Goal: Task Accomplishment & Management: Complete application form

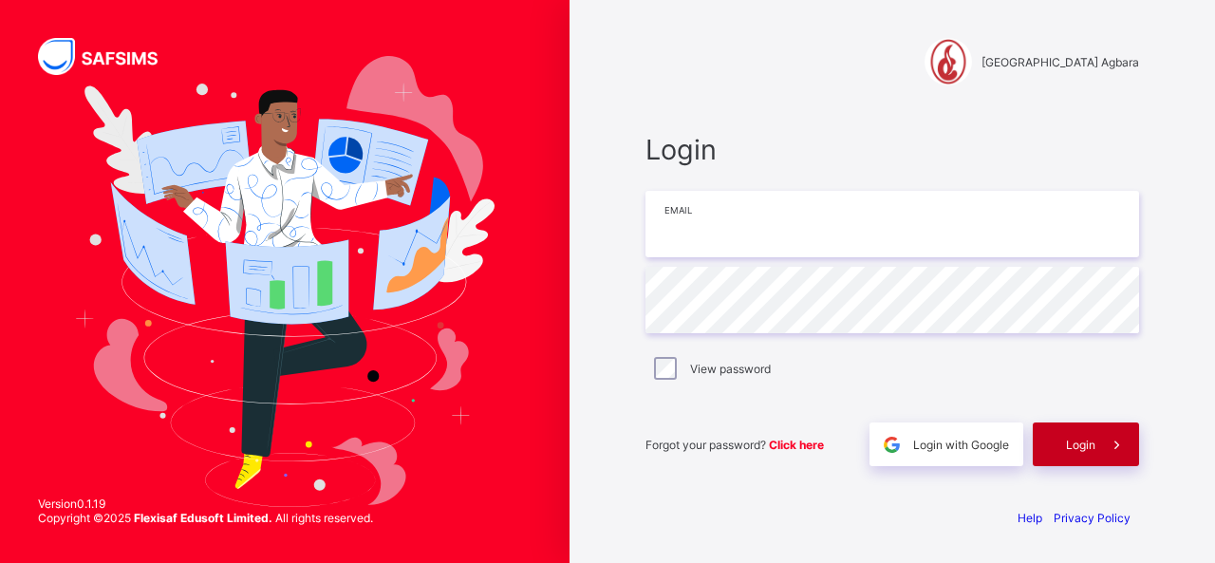
type input "**********"
click at [1082, 432] on div "Login" at bounding box center [1086, 444] width 106 height 44
click at [1081, 432] on div "Login" at bounding box center [1086, 444] width 106 height 44
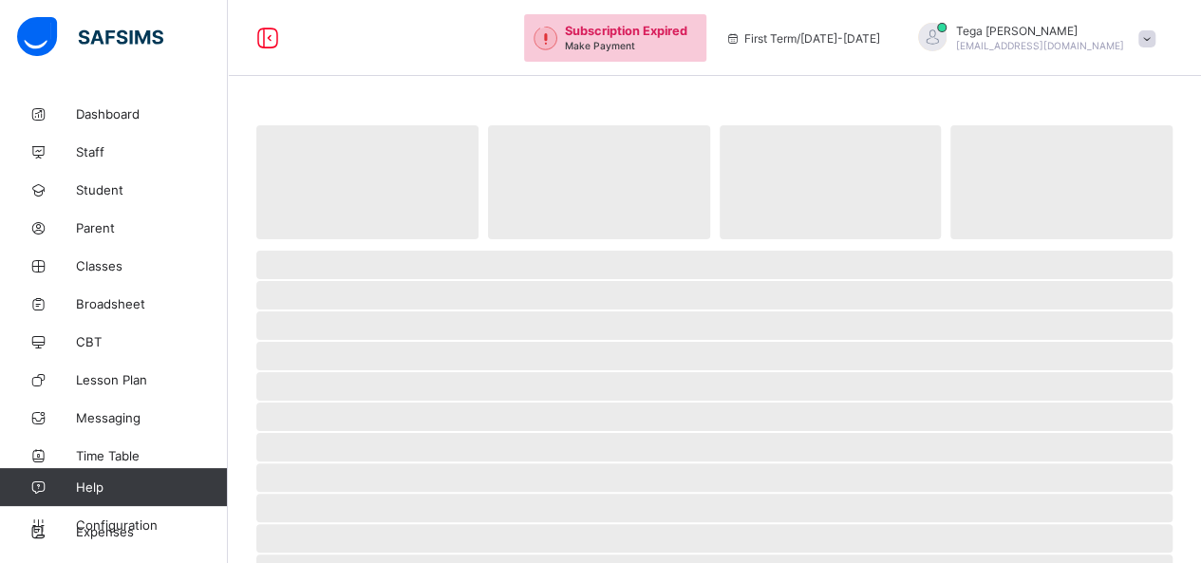
click at [454, 35] on div "Subscription Expired Make Payment First Term / 2025-2026 Tega Omo-Ibrahim omo-i…" at bounding box center [600, 38] width 1201 height 76
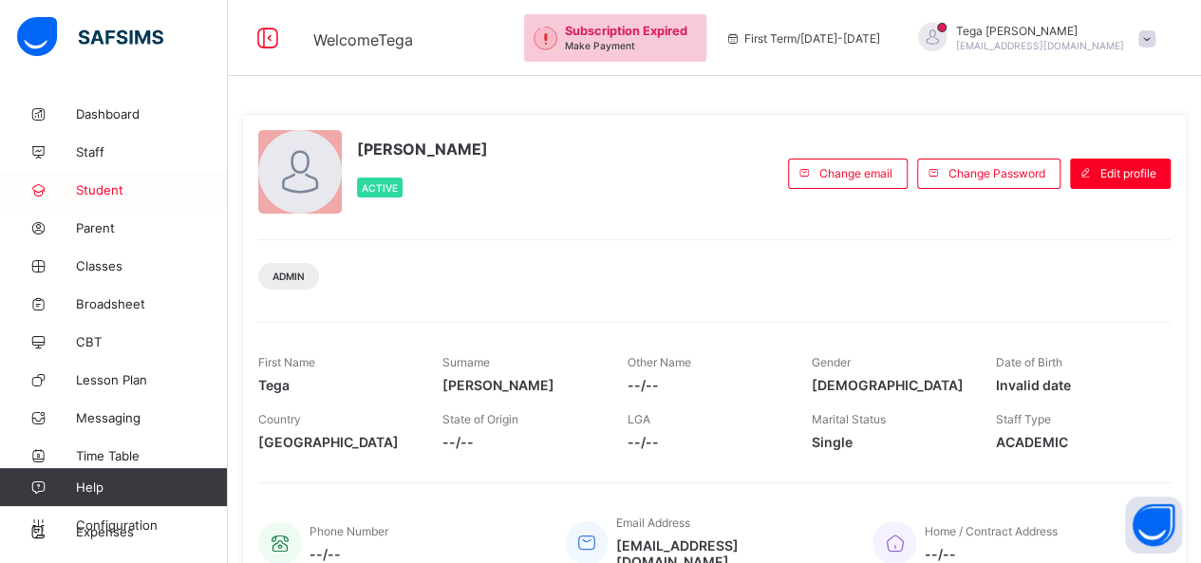
click at [91, 191] on span "Student" at bounding box center [152, 189] width 152 height 15
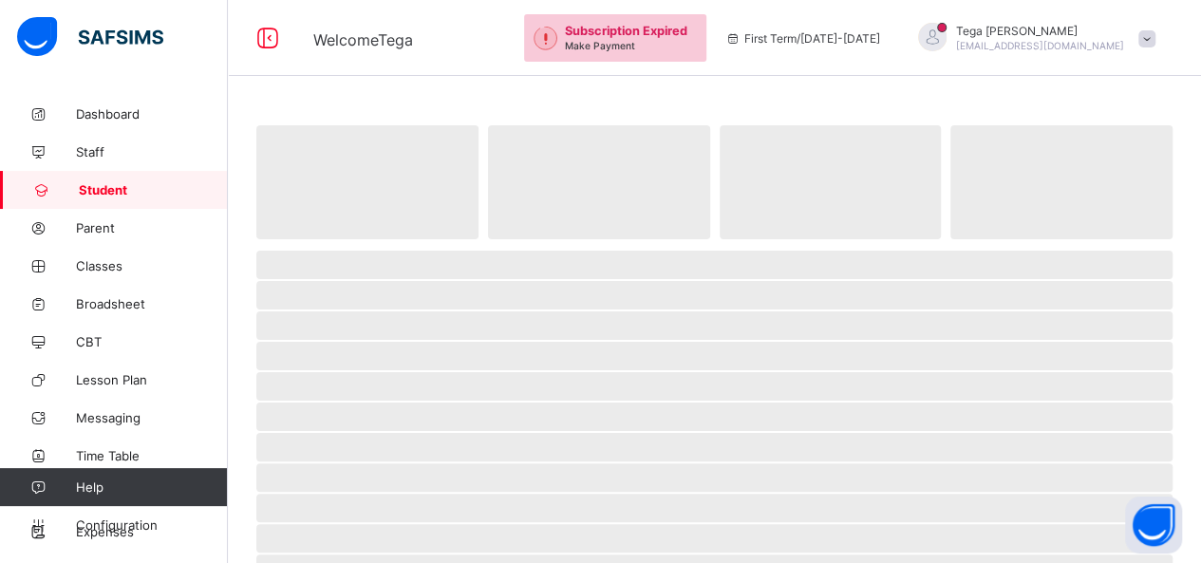
click at [91, 191] on span "Student" at bounding box center [153, 189] width 149 height 15
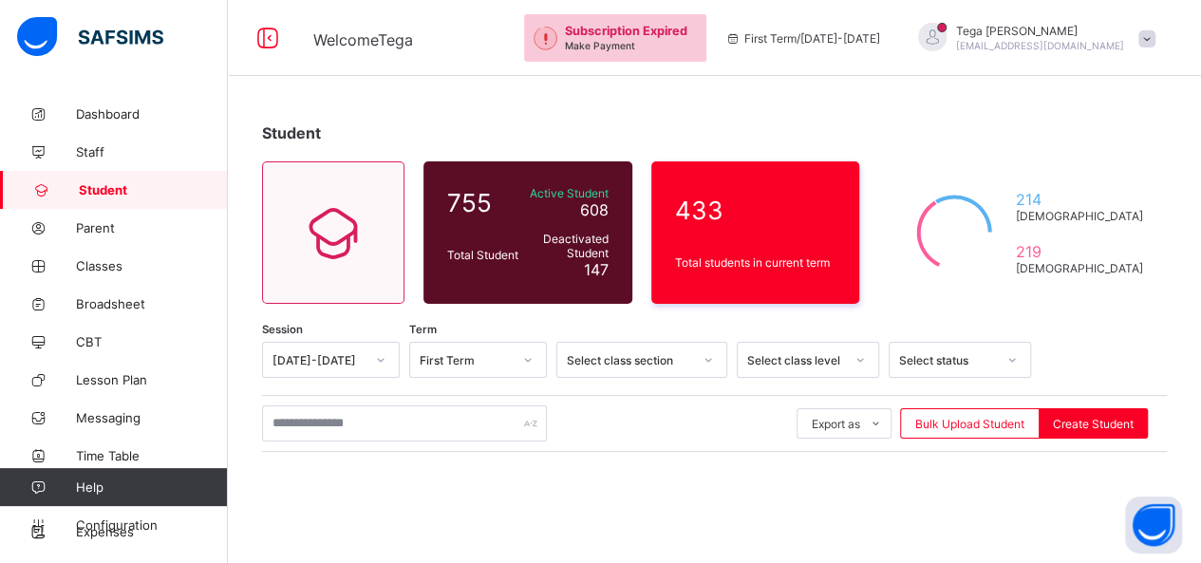
scroll to position [276, 0]
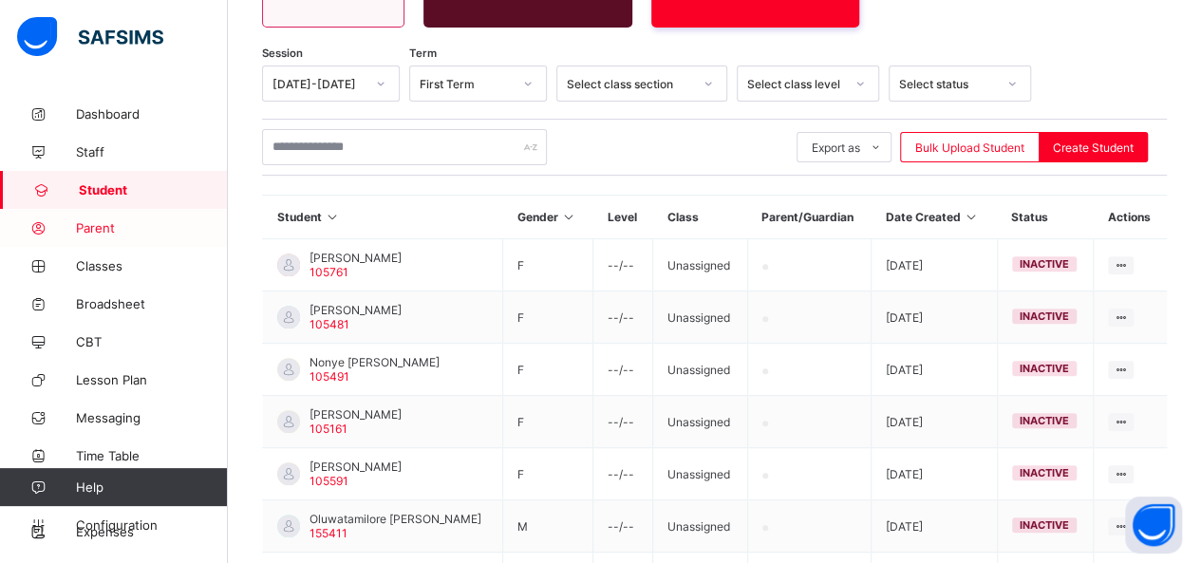
click at [103, 221] on span "Parent" at bounding box center [152, 227] width 152 height 15
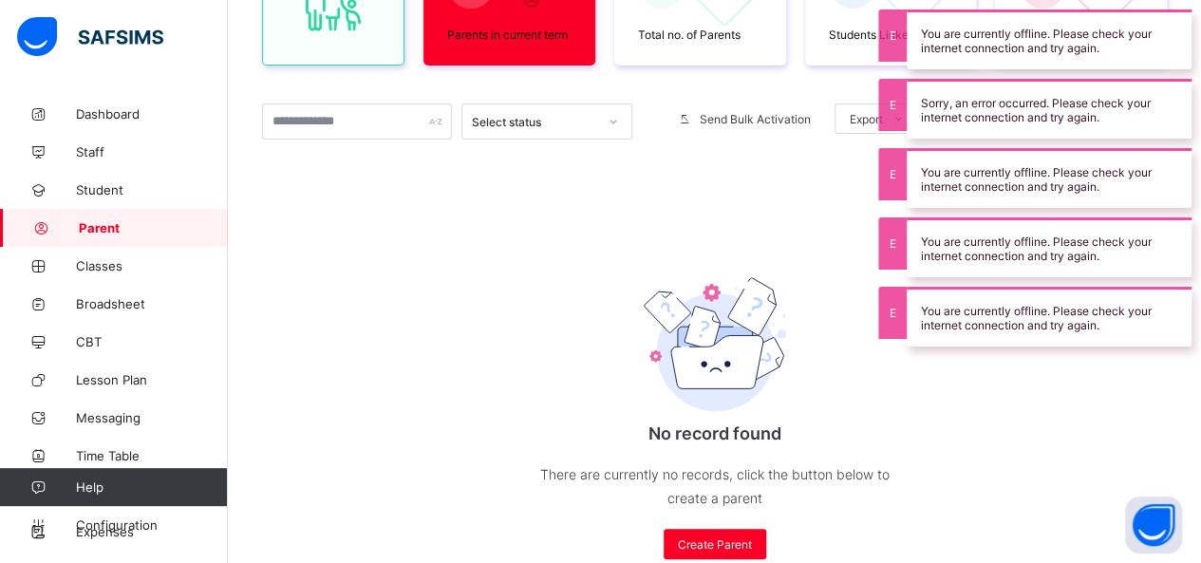
scroll to position [276, 0]
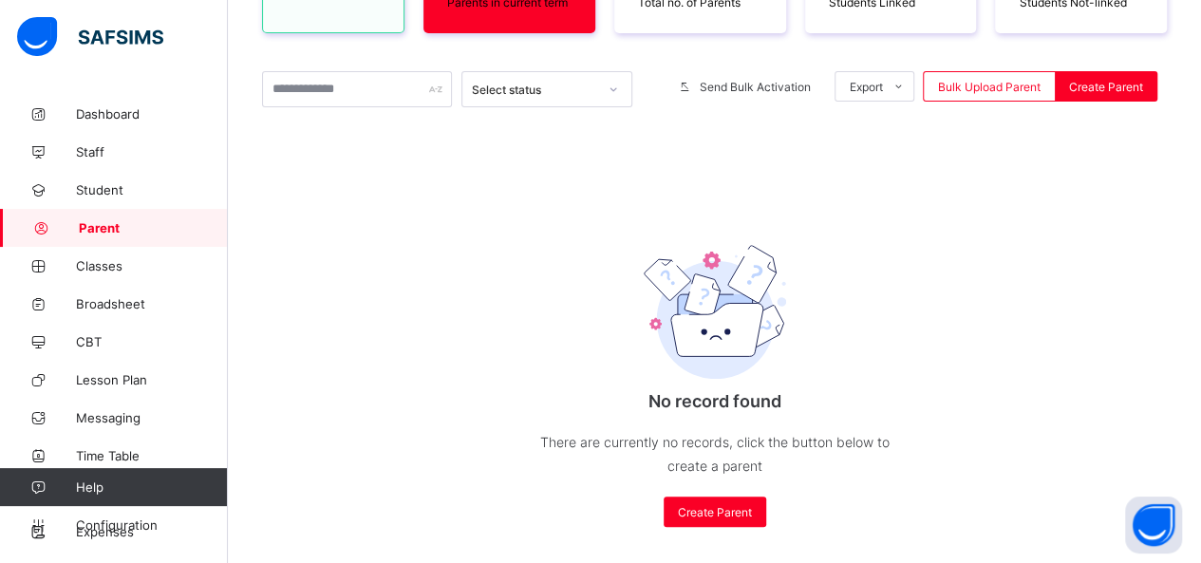
click at [119, 229] on span "Parent" at bounding box center [153, 227] width 149 height 15
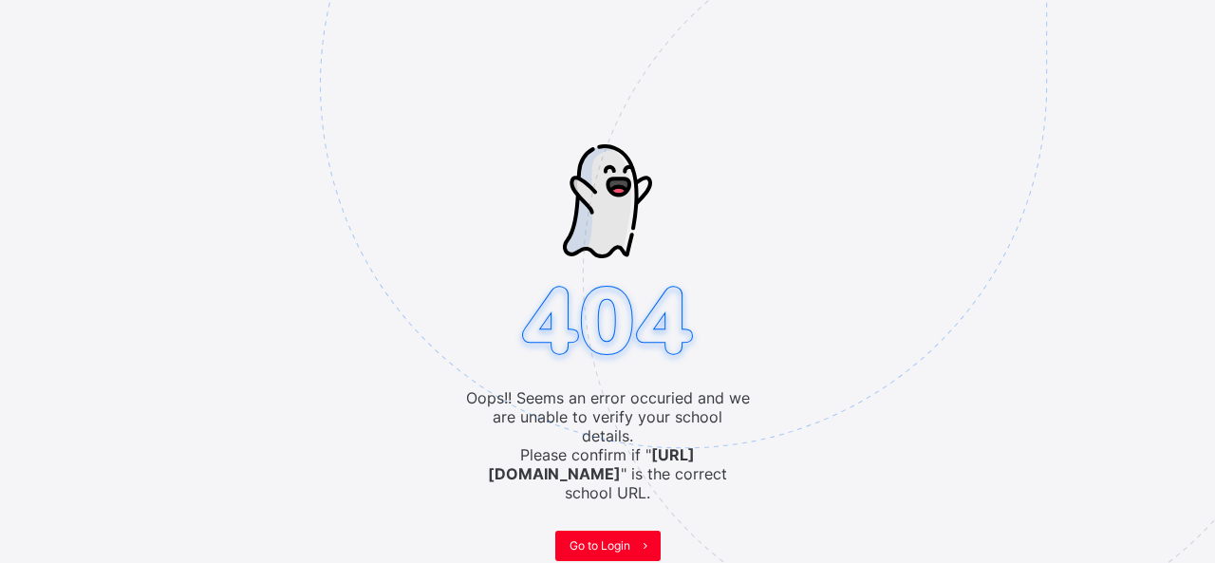
click at [700, 94] on img at bounding box center [815, 180] width 990 height 918
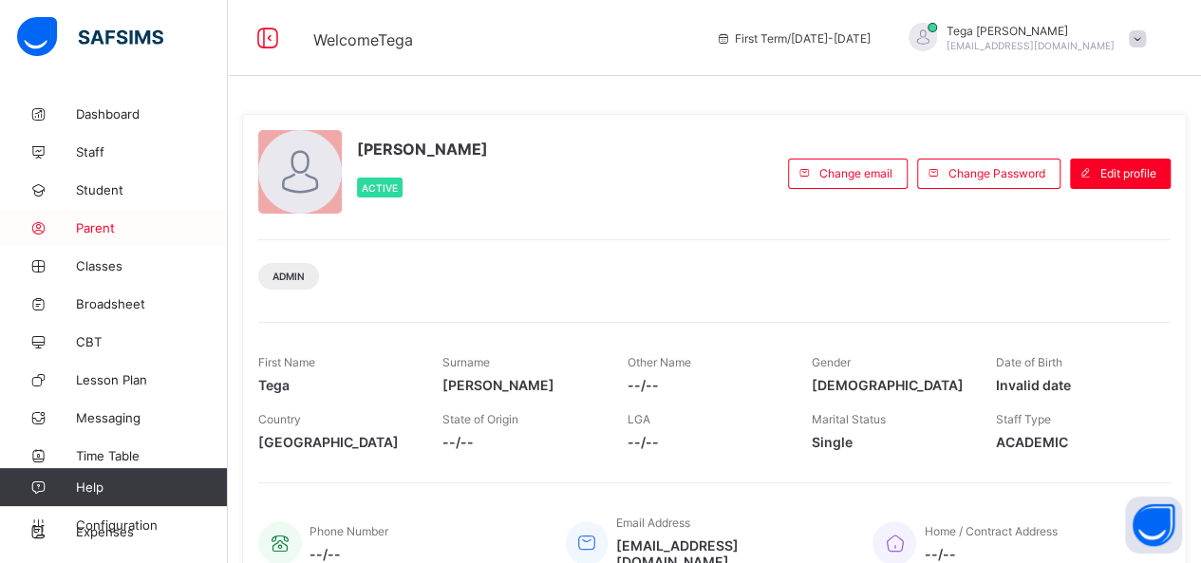
click at [92, 230] on span "Parent" at bounding box center [152, 227] width 152 height 15
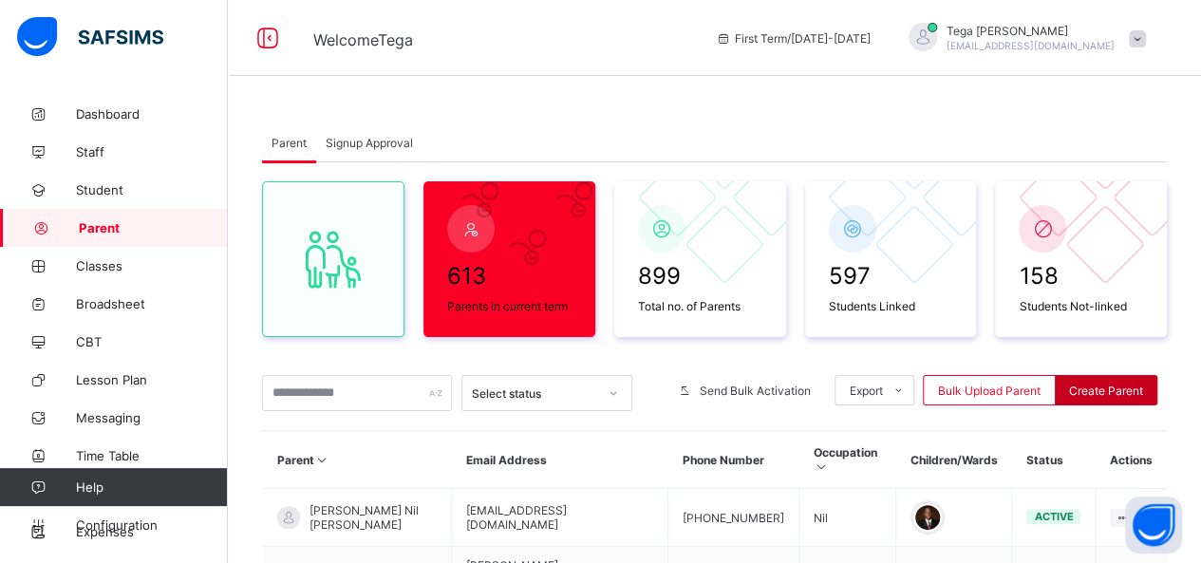
click at [1111, 382] on div "Create Parent" at bounding box center [1106, 390] width 103 height 30
select select "**"
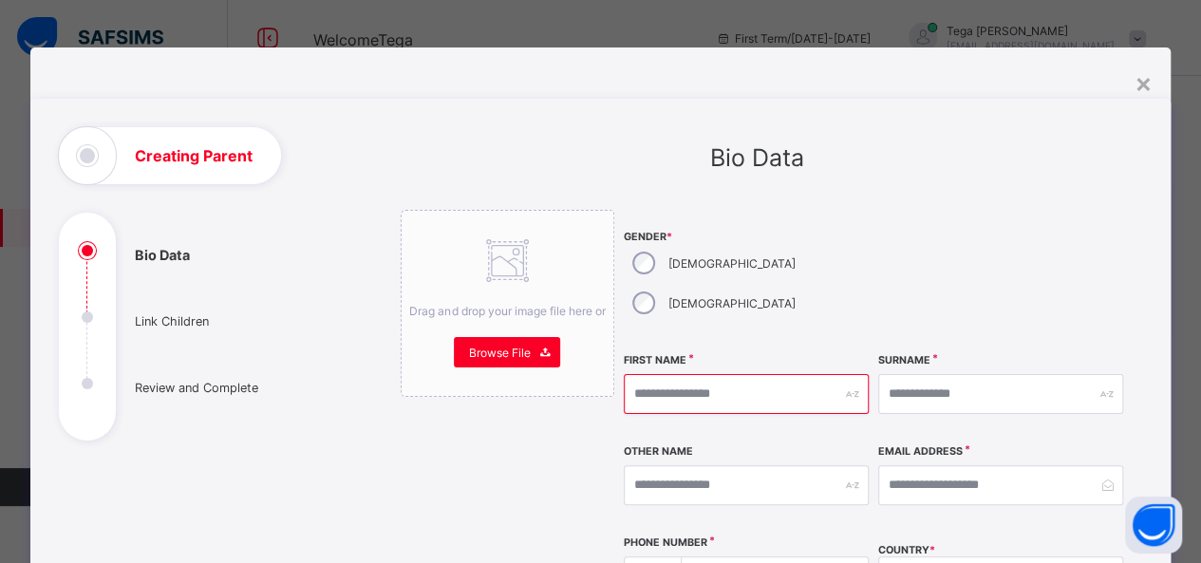
click at [666, 374] on input "text" at bounding box center [746, 394] width 245 height 40
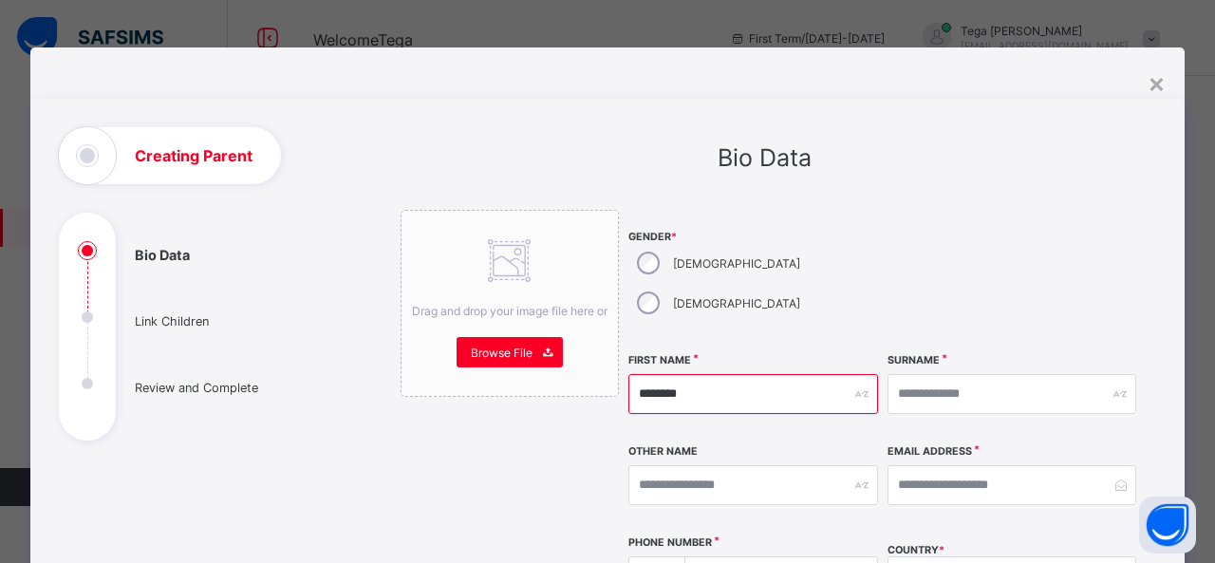
type input "********"
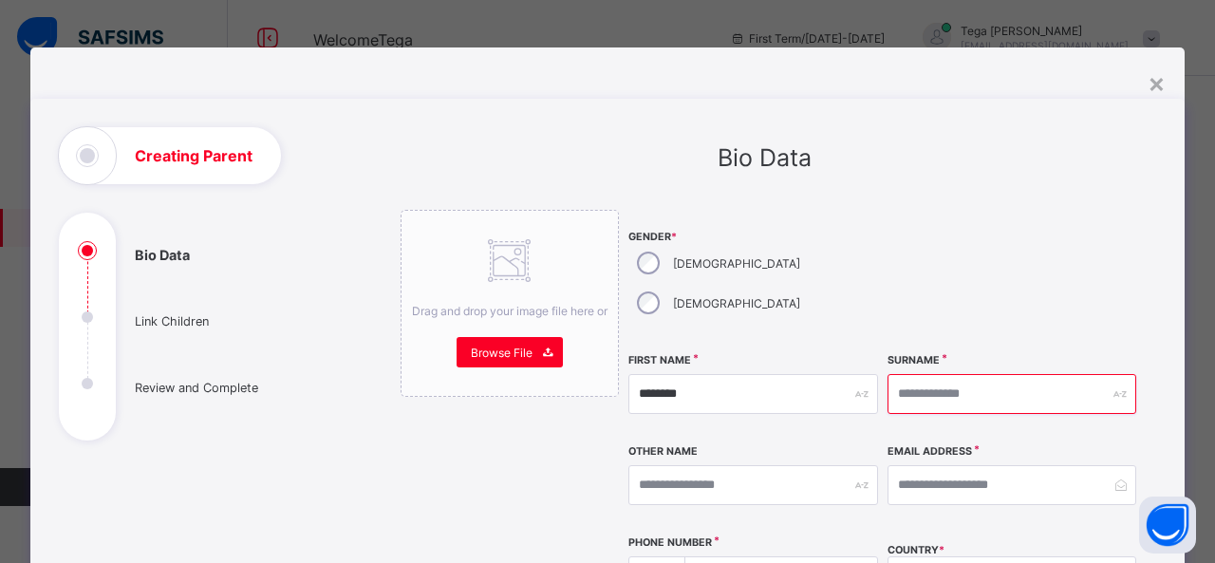
click at [944, 374] on input "text" at bounding box center [1013, 394] width 250 height 40
type input "********"
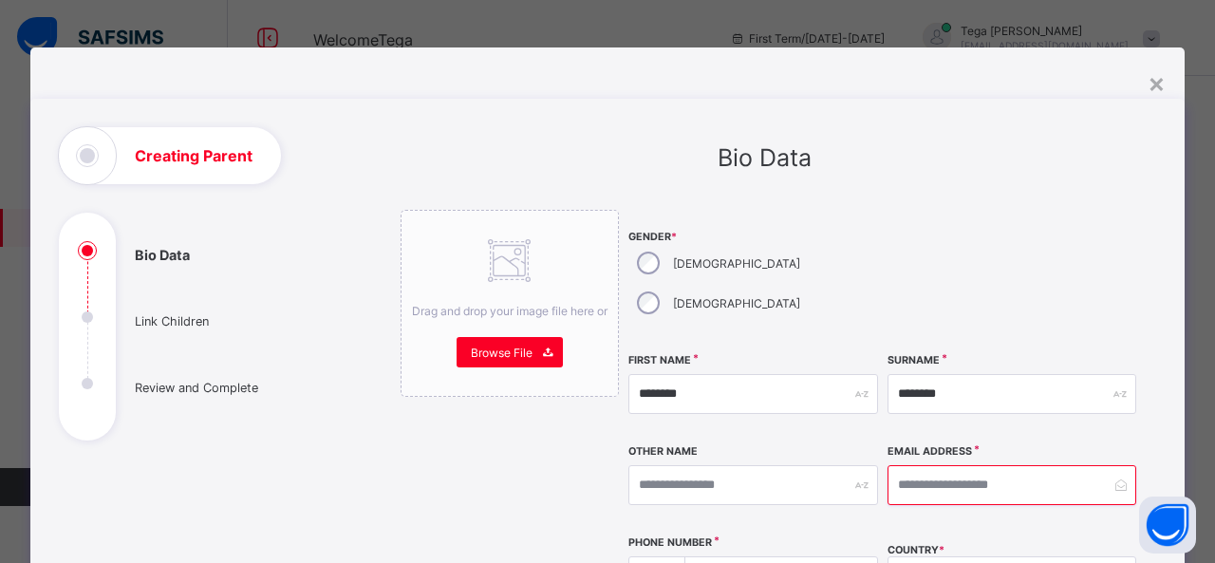
click at [964, 465] on input "email" at bounding box center [1013, 485] width 250 height 40
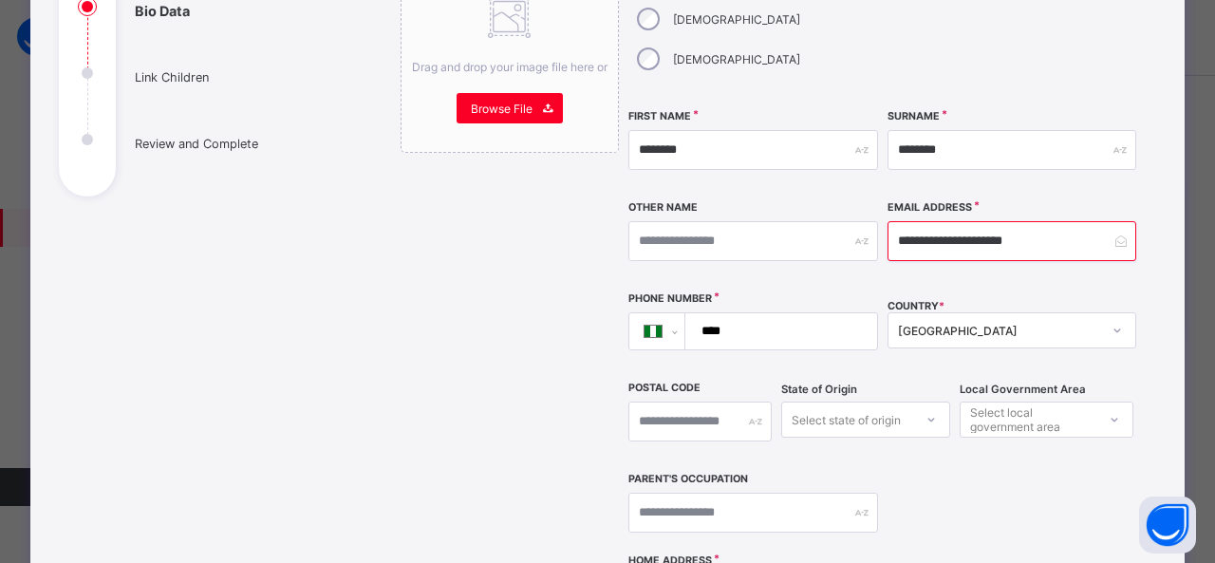
scroll to position [281, 0]
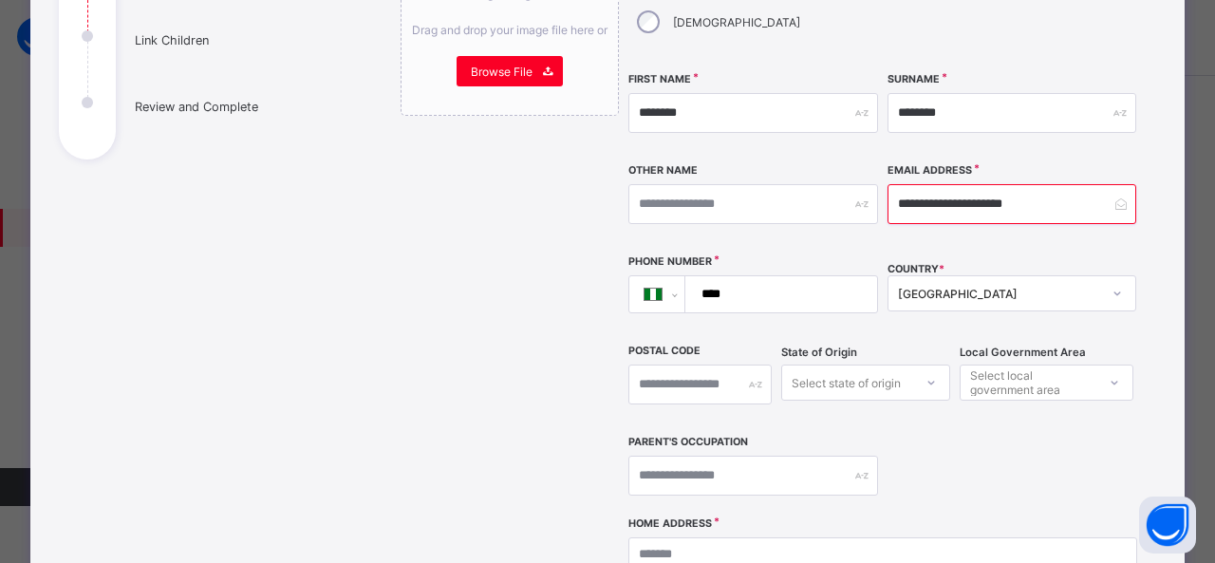
type input "**********"
click at [784, 276] on input "****" at bounding box center [778, 294] width 176 height 36
type input "**********"
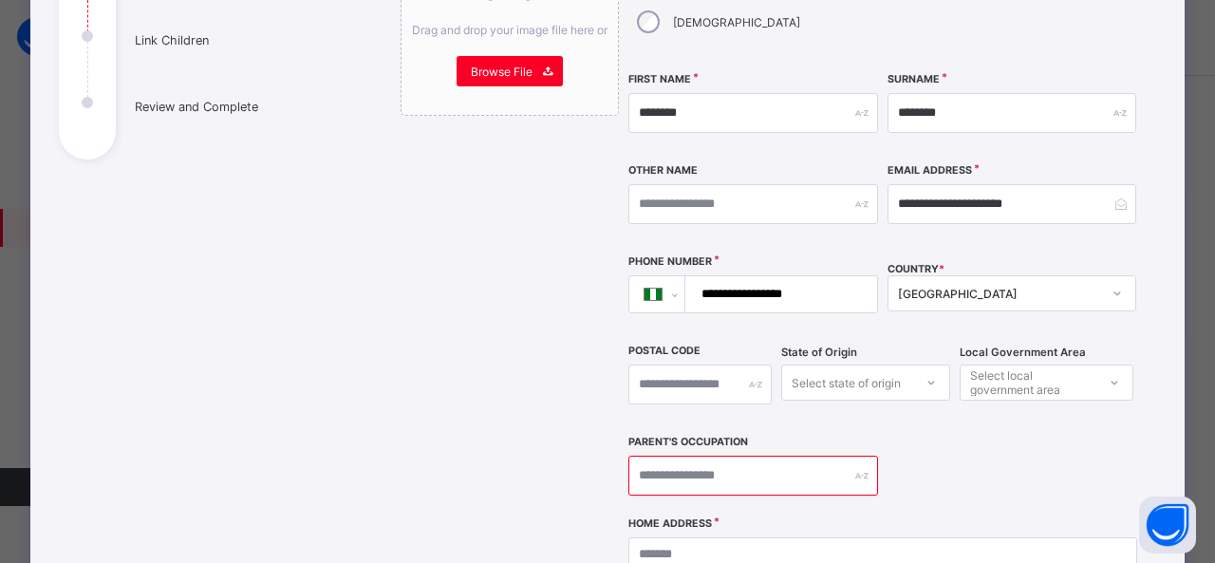
click at [763, 456] on input "text" at bounding box center [753, 476] width 250 height 40
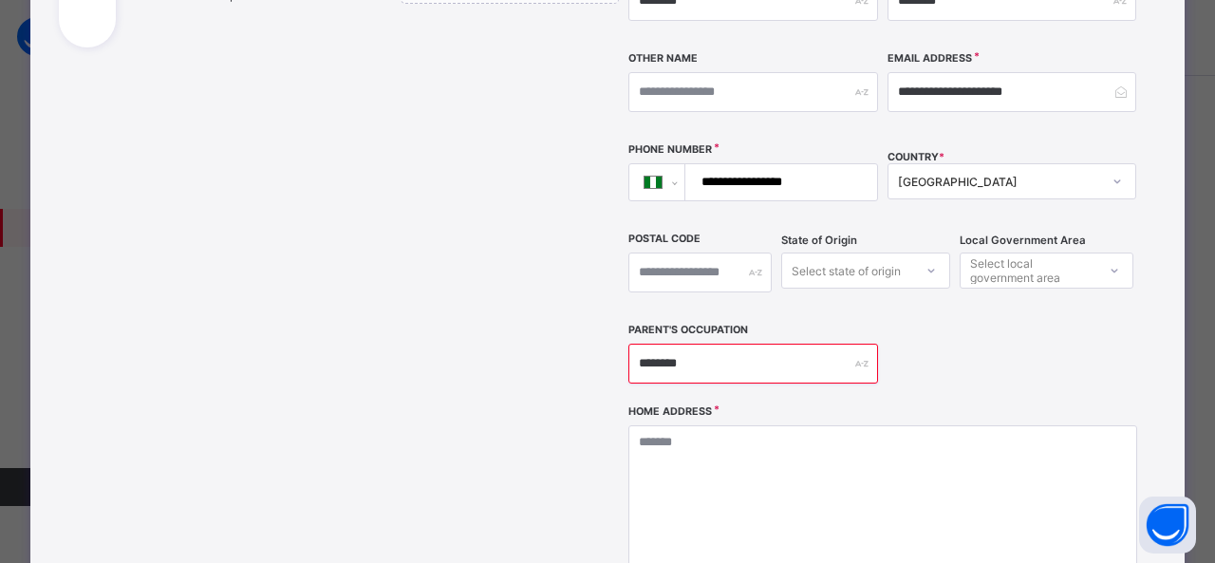
scroll to position [431, 0]
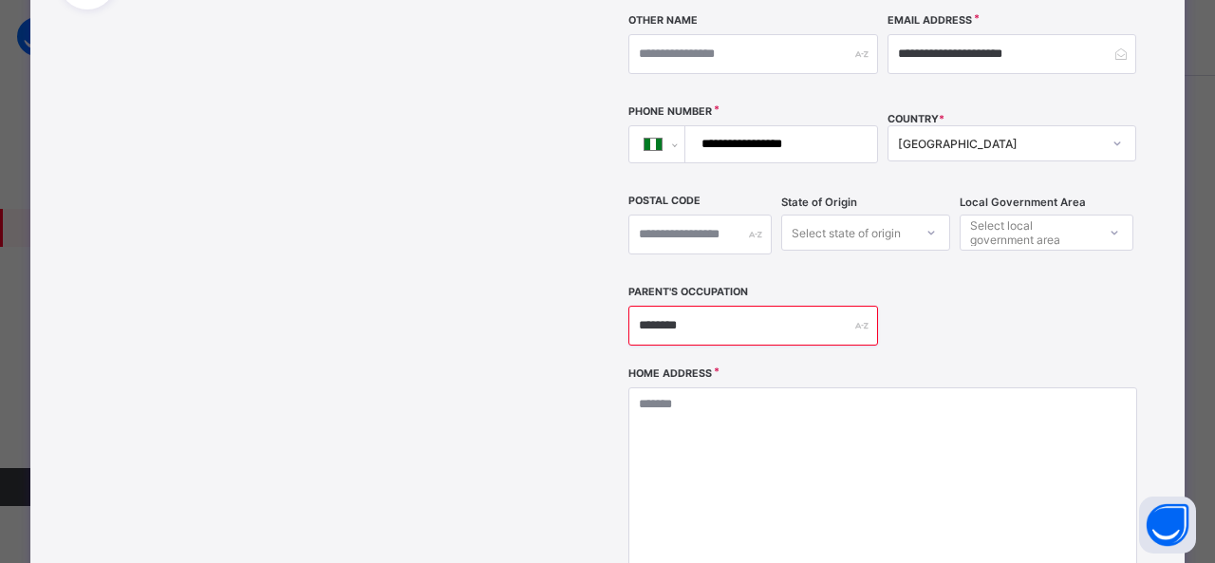
type input "********"
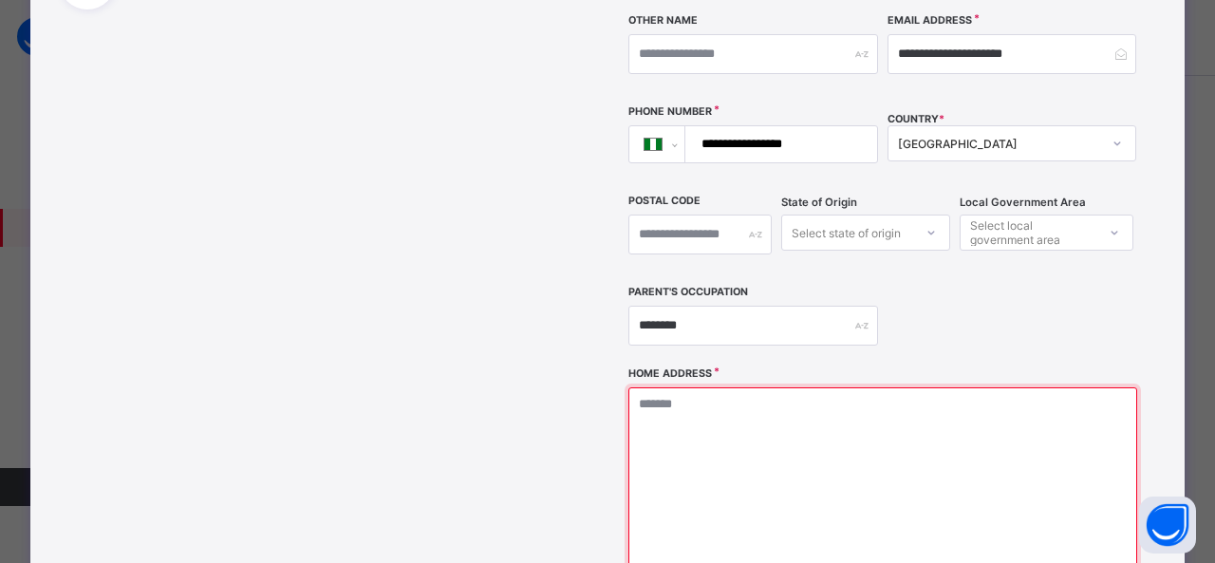
click at [780, 387] on textarea at bounding box center [882, 482] width 509 height 190
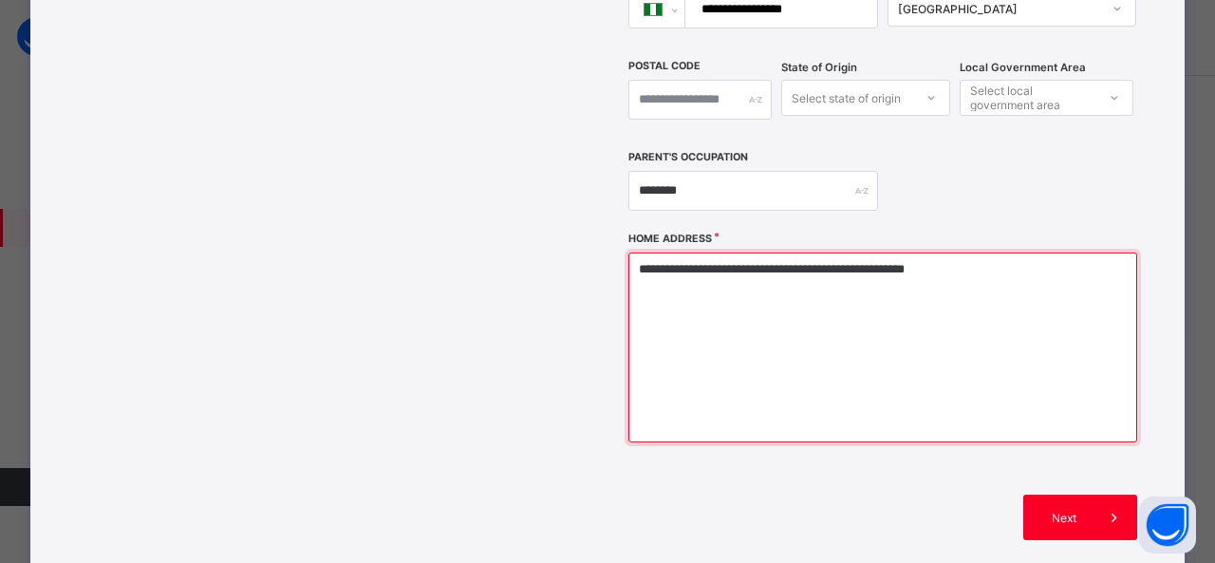
scroll to position [604, 0]
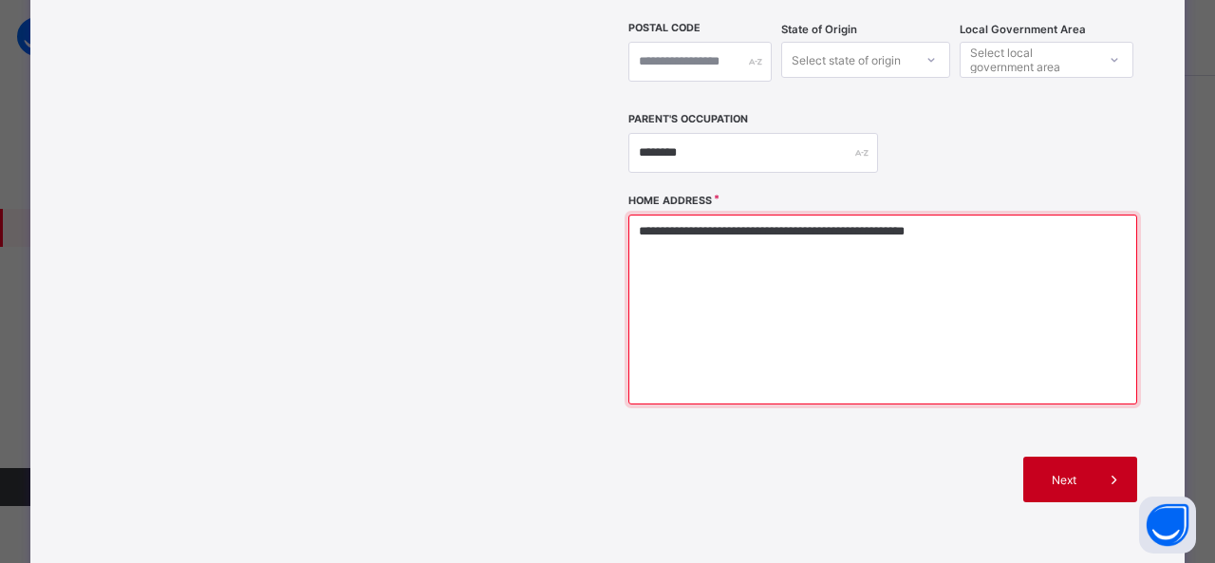
type textarea "**********"
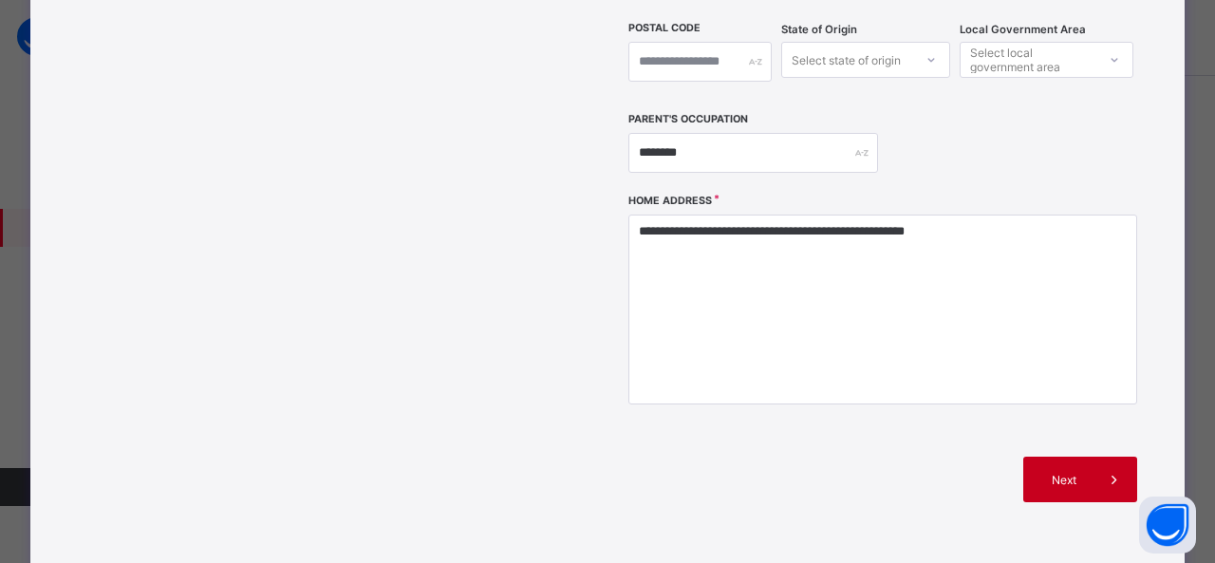
click at [1060, 473] on span "Next" at bounding box center [1065, 480] width 54 height 14
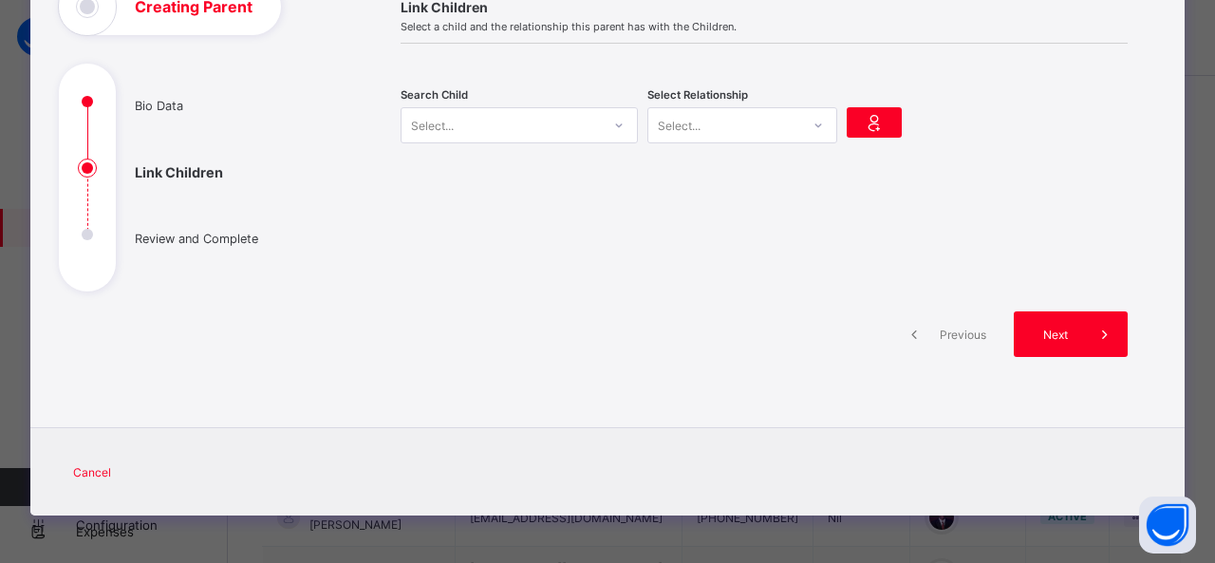
scroll to position [147, 0]
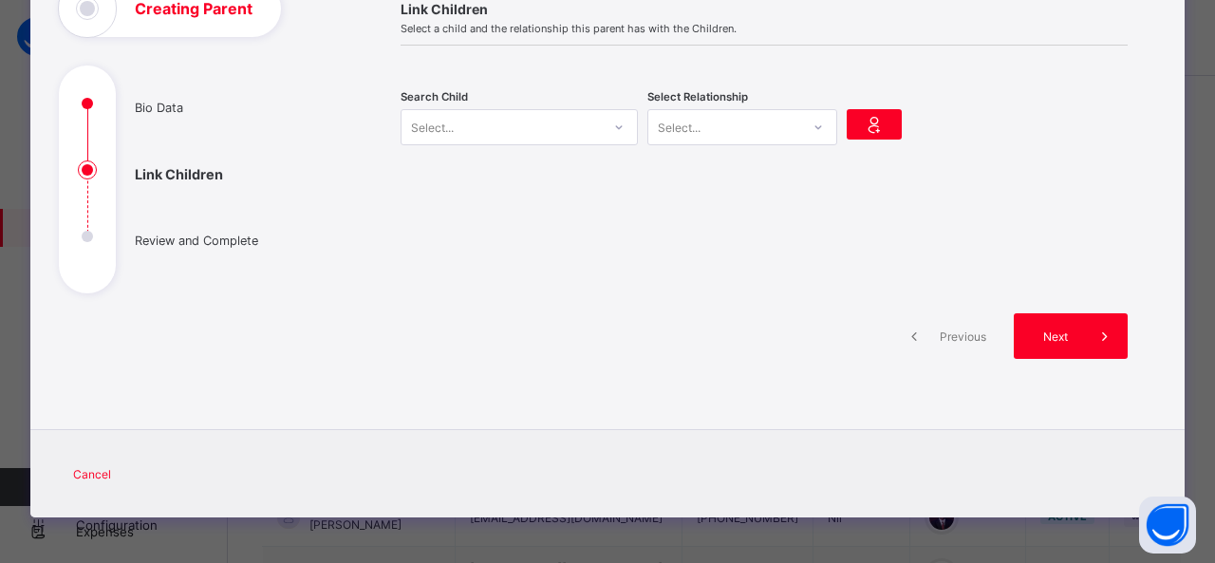
click at [455, 134] on div "Select..." at bounding box center [501, 127] width 199 height 27
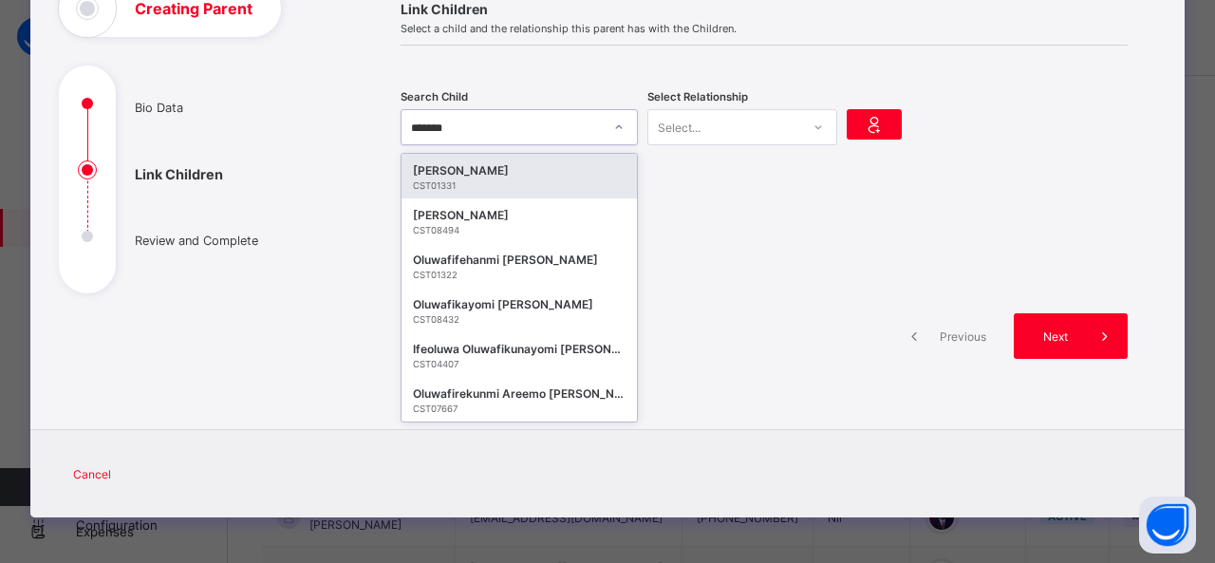
type input "********"
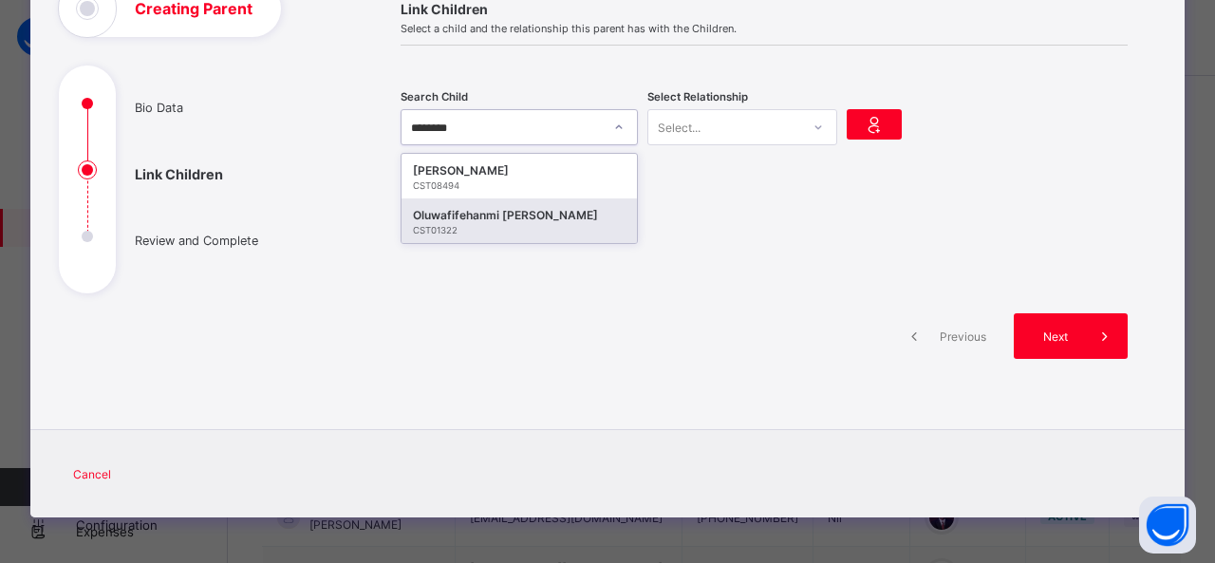
click at [507, 206] on div "Oluwafifehanmi Seth Ogunwale" at bounding box center [519, 215] width 213 height 19
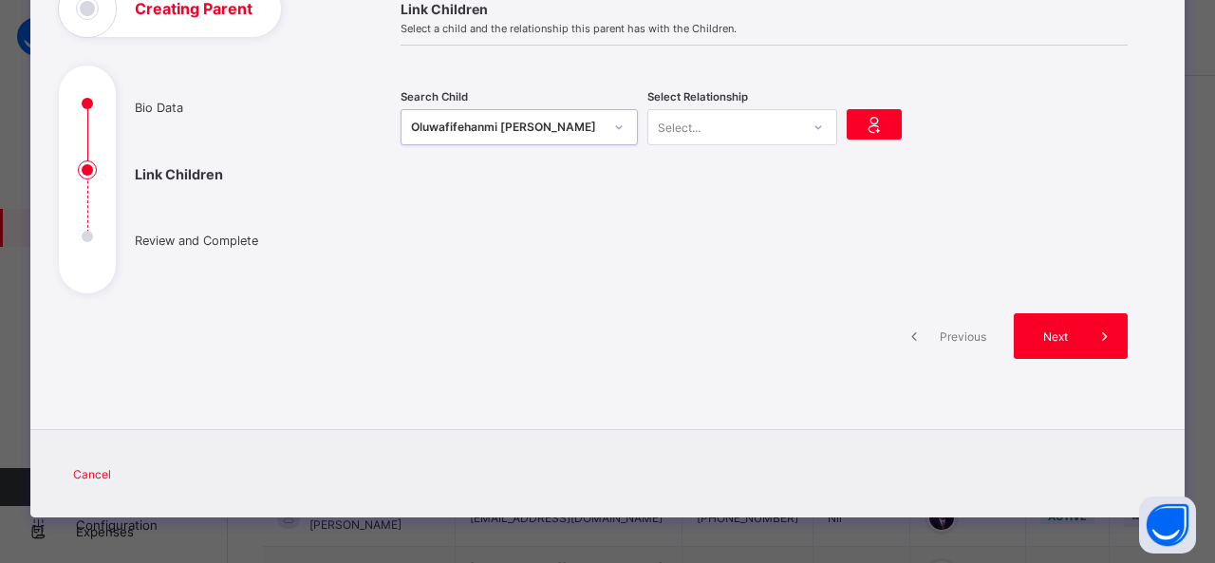
click at [803, 124] on div at bounding box center [818, 127] width 32 height 30
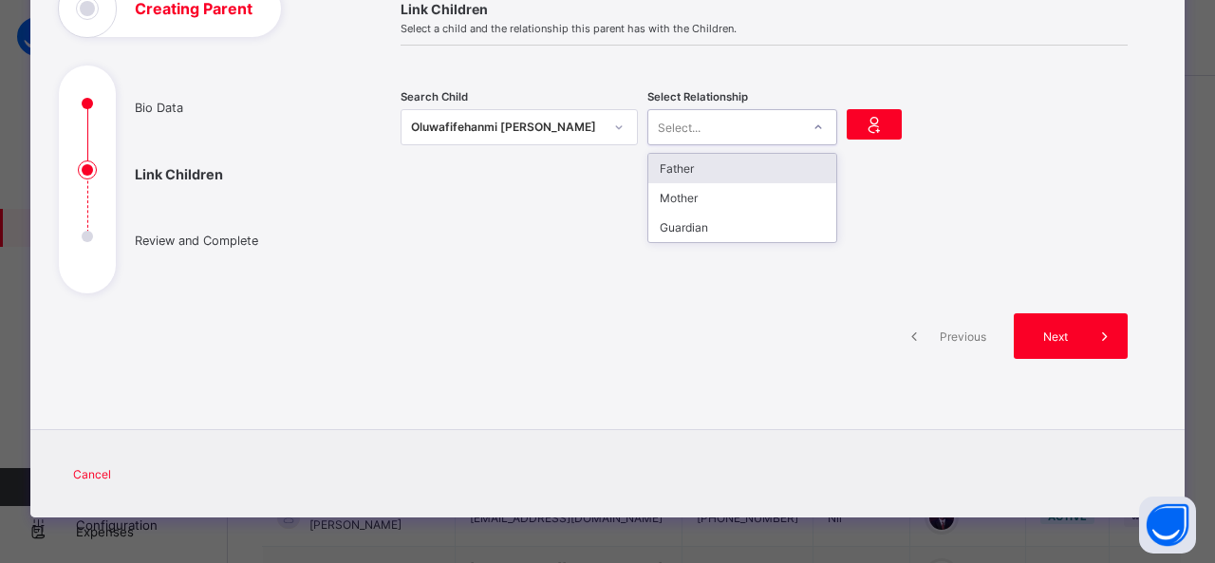
click at [790, 162] on div "Father" at bounding box center [742, 168] width 188 height 29
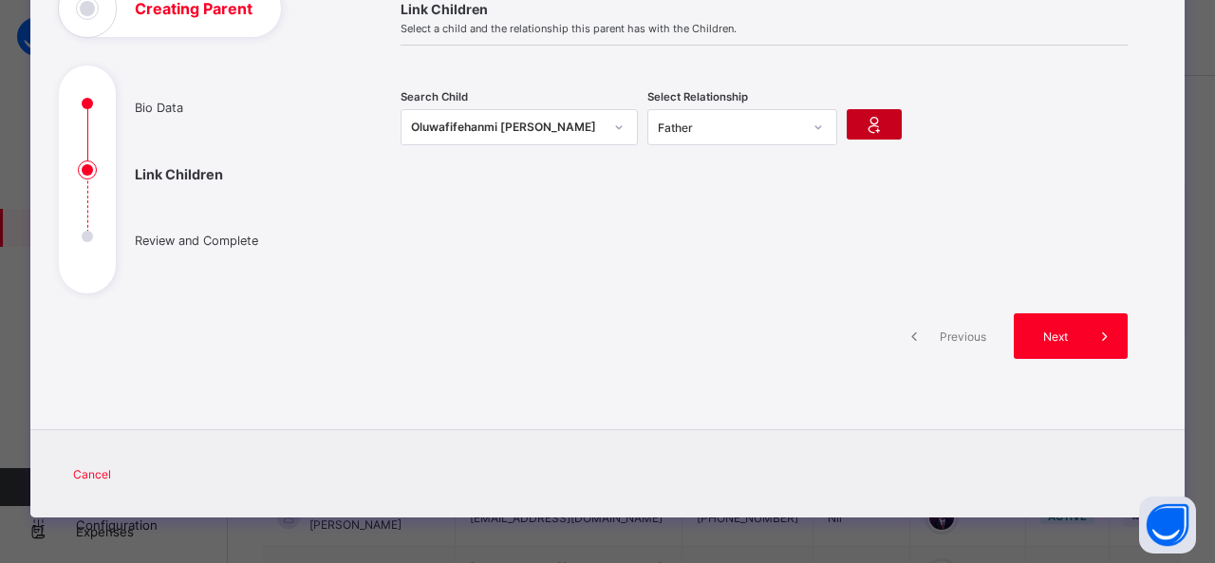
click at [869, 120] on icon at bounding box center [874, 124] width 27 height 23
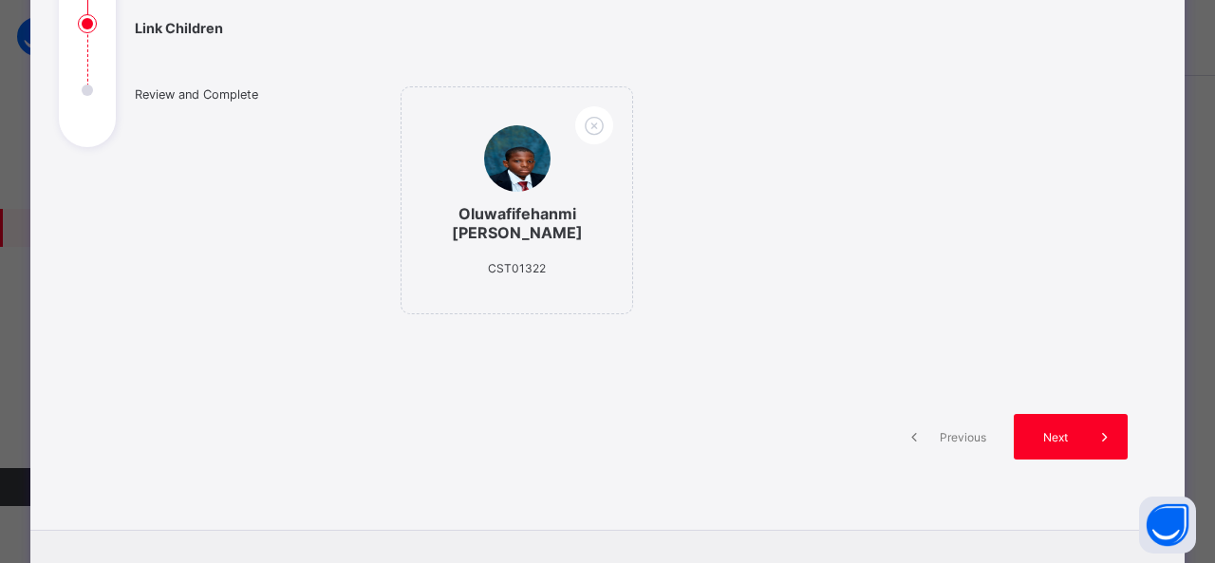
scroll to position [366, 0]
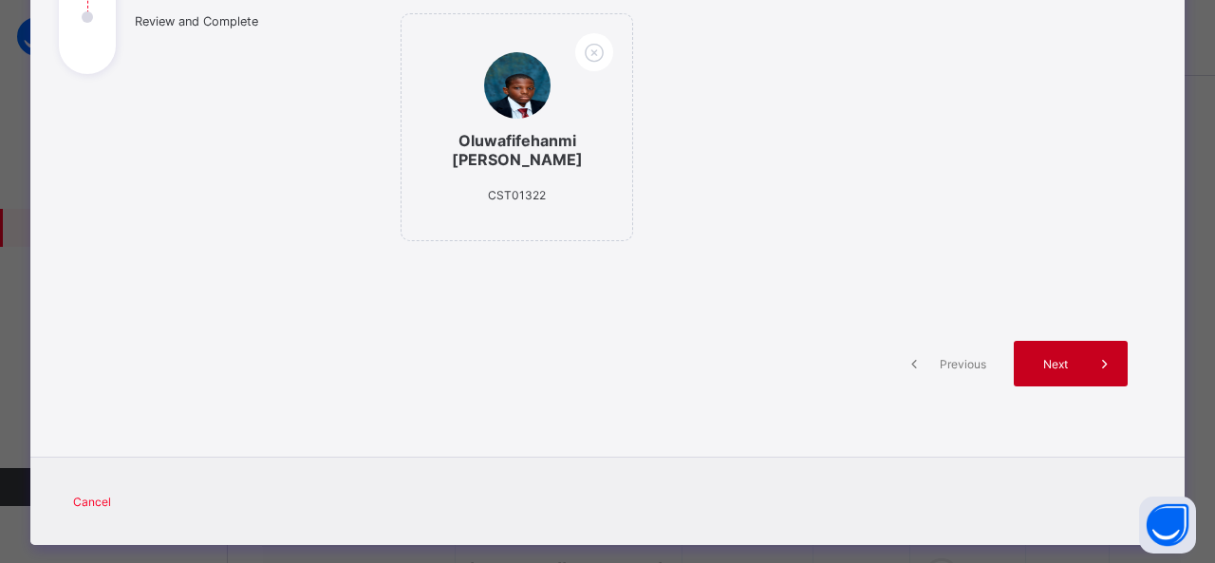
click at [1057, 360] on span "Next" at bounding box center [1055, 364] width 54 height 14
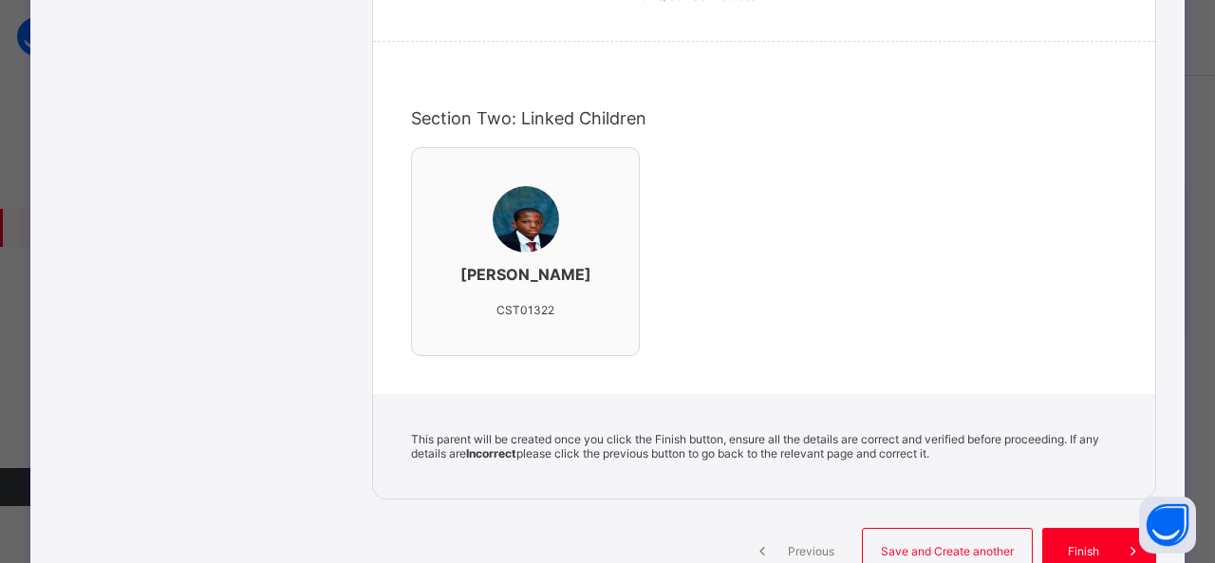
scroll to position [525, 0]
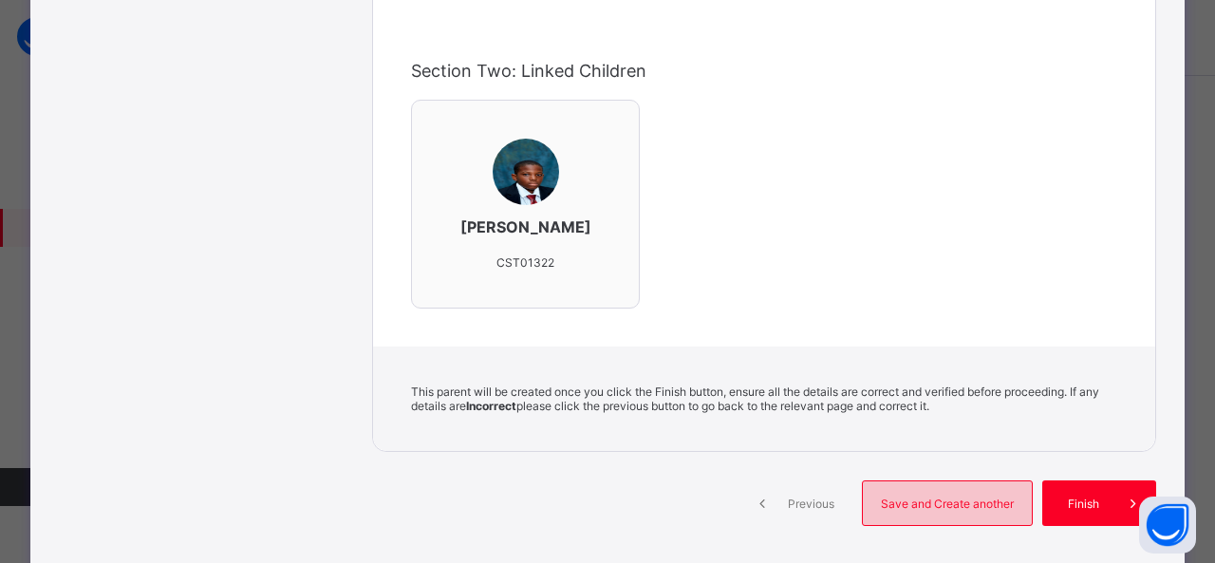
click at [949, 511] on span "Save and Create another" at bounding box center [947, 503] width 140 height 14
select select "**"
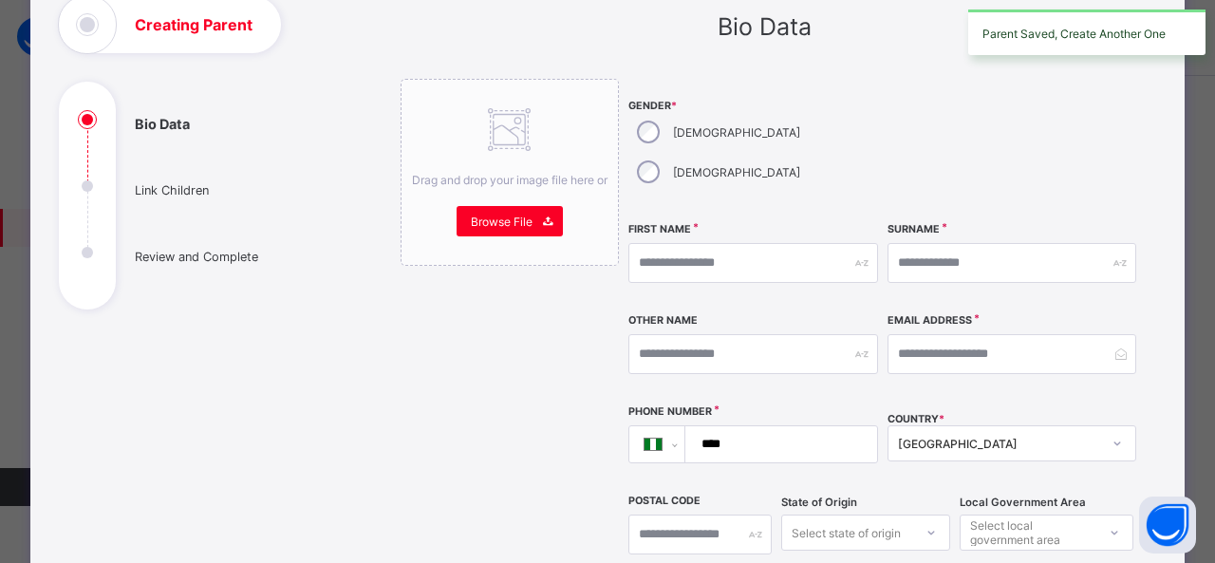
scroll to position [123, 0]
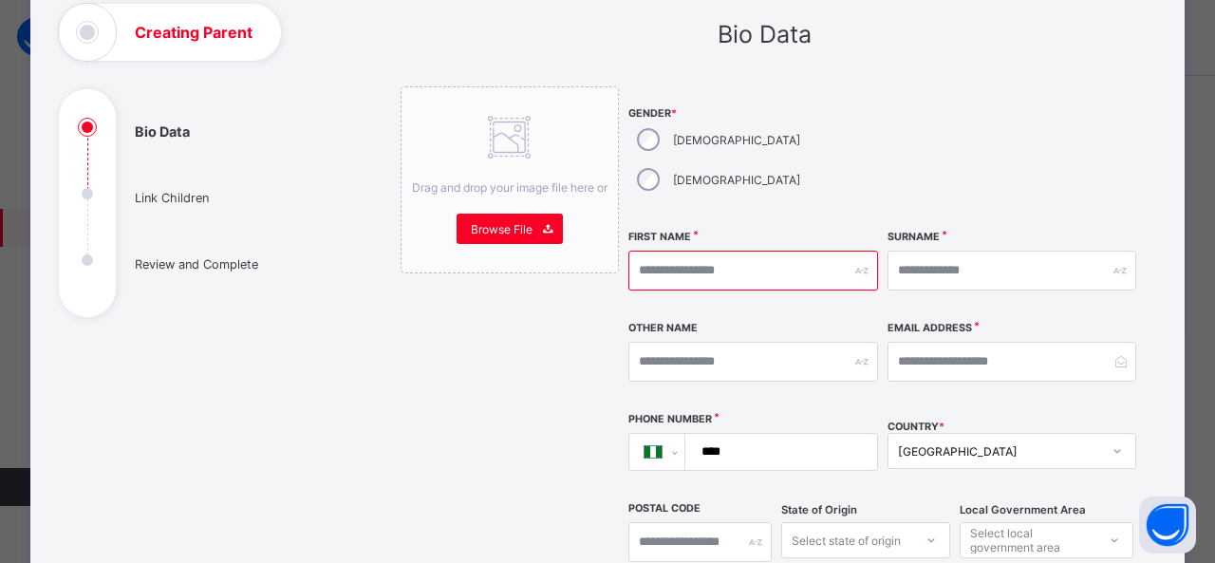
click at [673, 251] on input "text" at bounding box center [753, 271] width 250 height 40
type input "********"
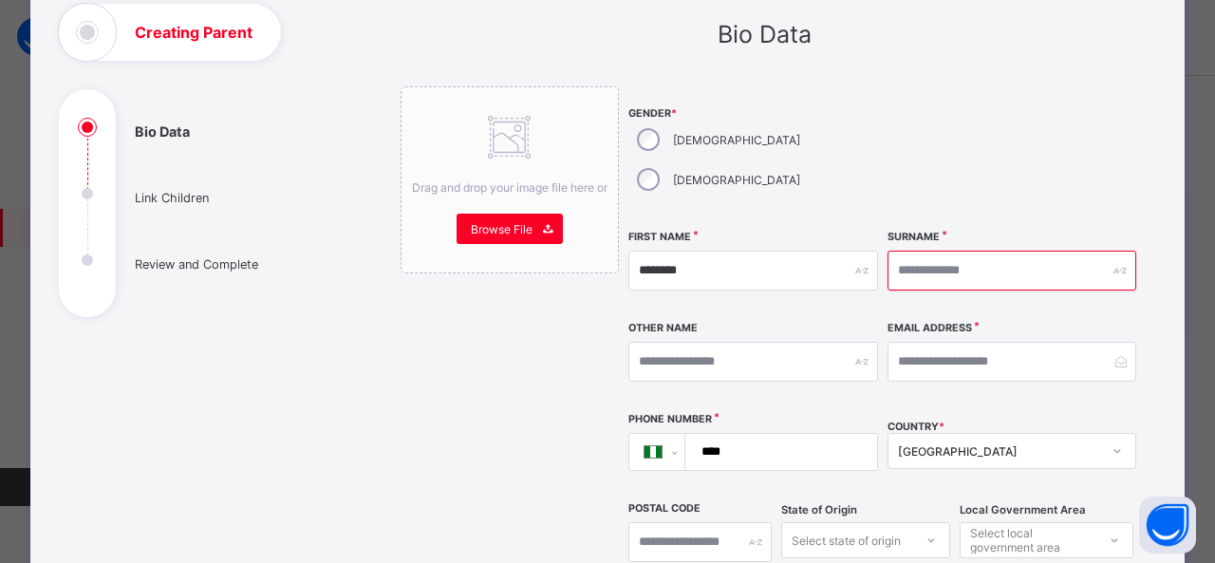
click at [944, 251] on input "text" at bounding box center [1013, 271] width 250 height 40
type input "********"
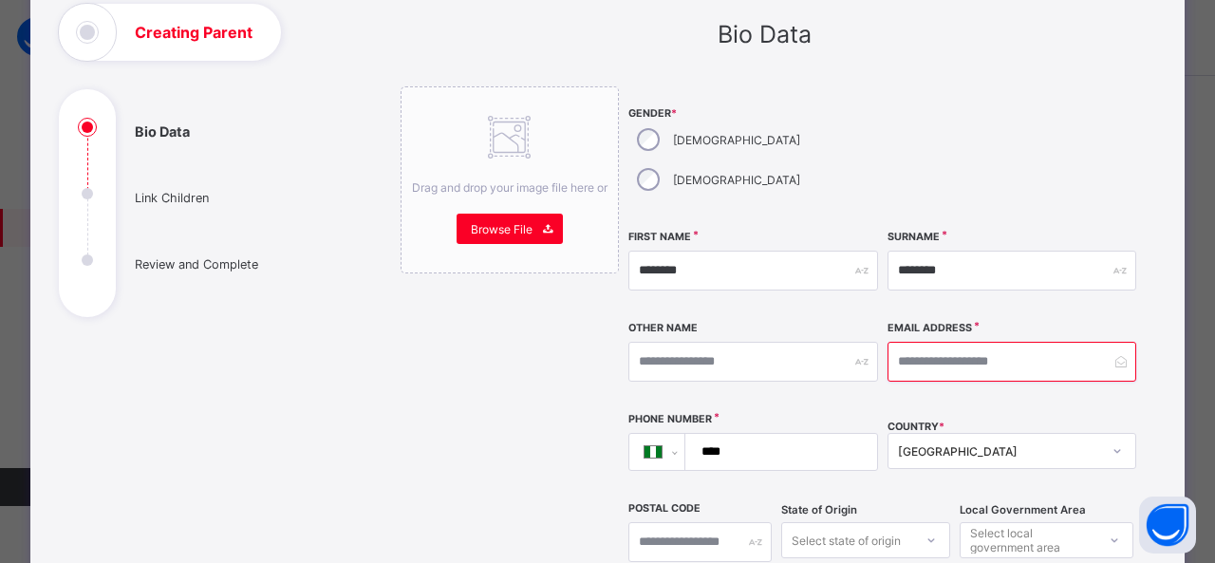
click at [944, 342] on input "email" at bounding box center [1013, 362] width 250 height 40
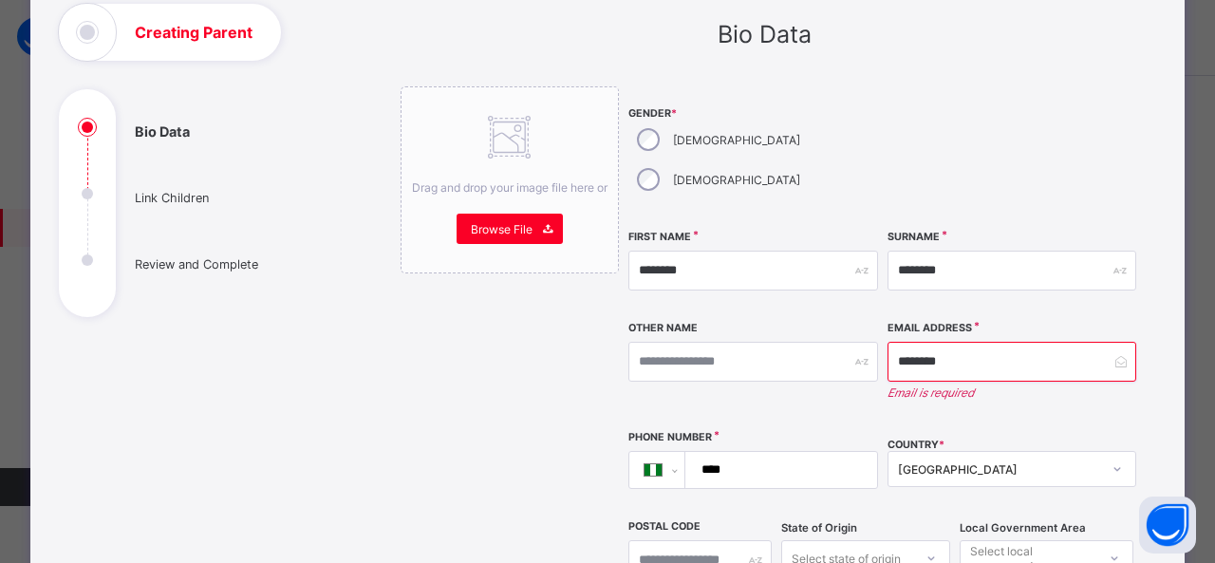
click at [979, 342] on input "********" at bounding box center [1013, 362] width 250 height 40
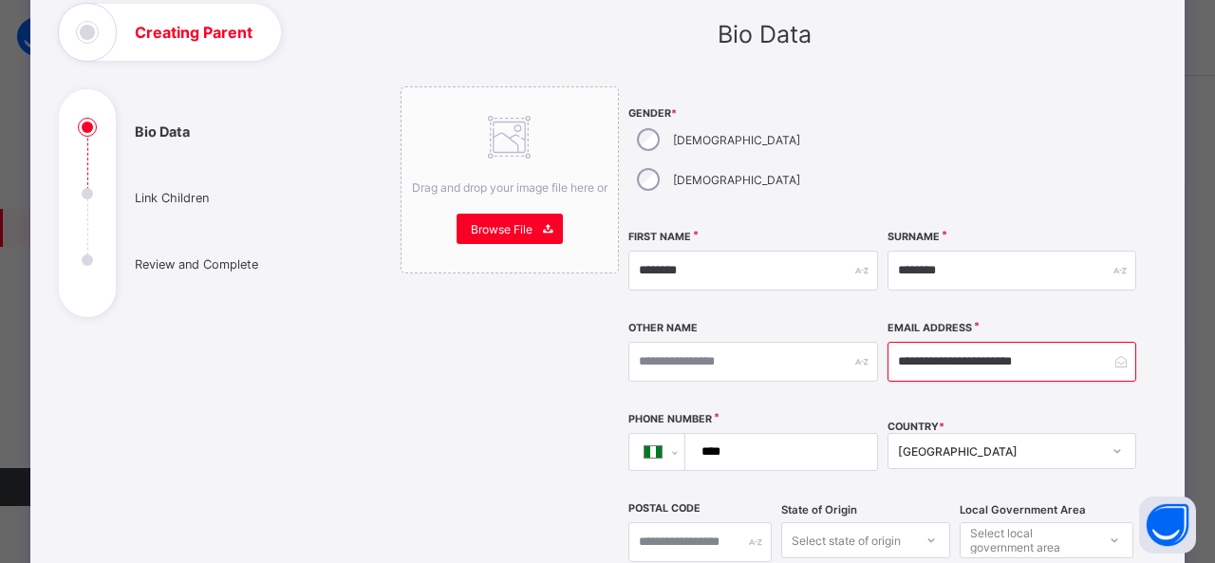
type input "**********"
click at [782, 434] on input "****" at bounding box center [778, 452] width 176 height 36
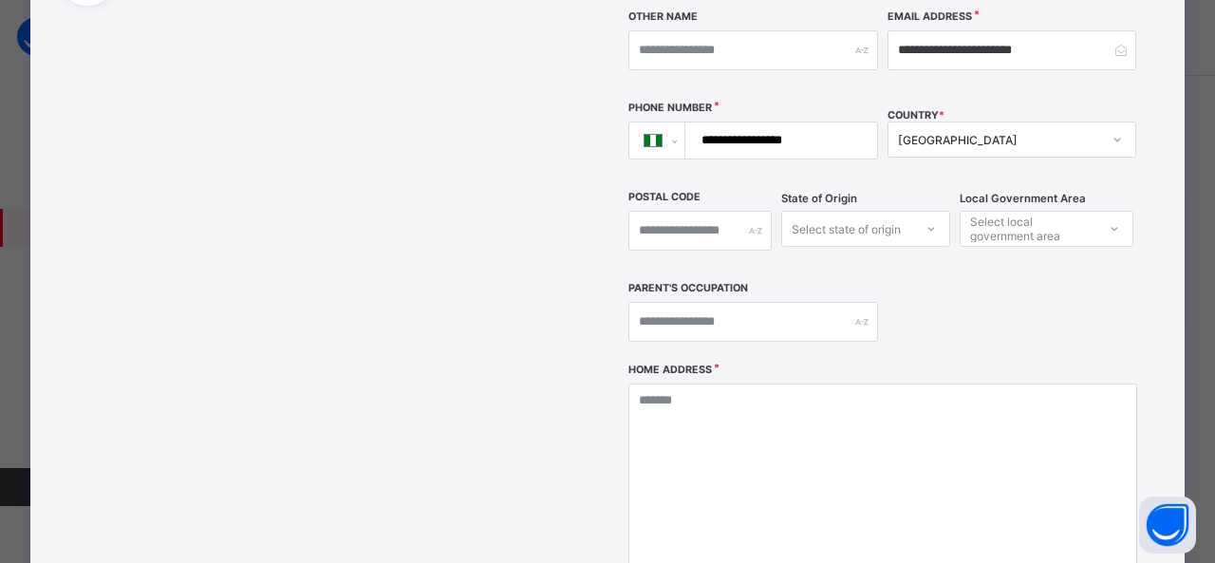
scroll to position [436, 0]
type input "**********"
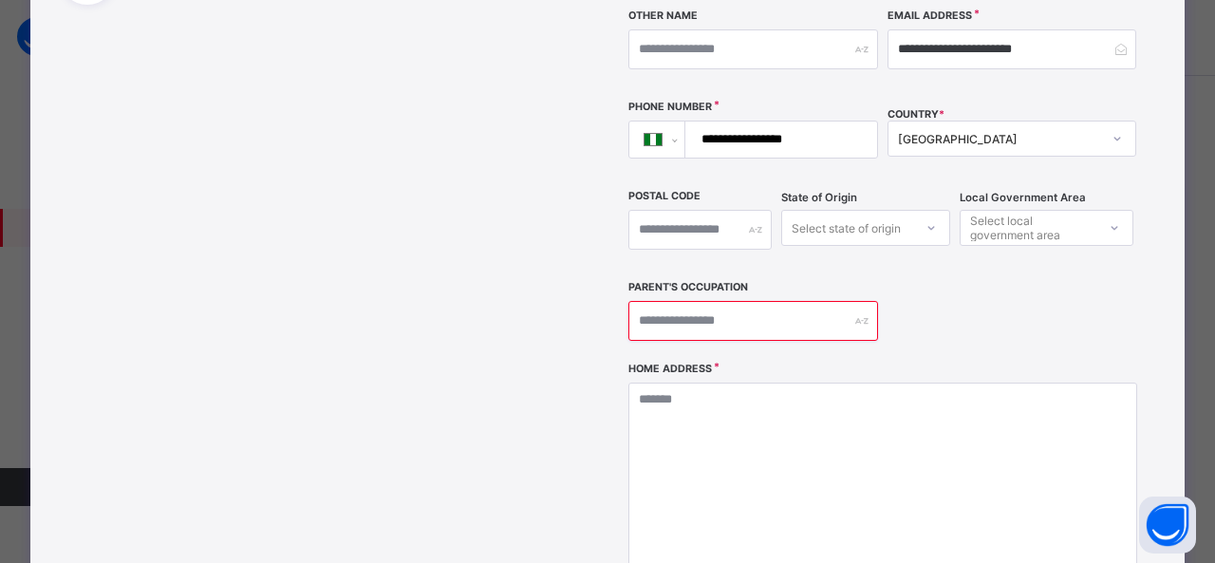
click at [792, 301] on input "text" at bounding box center [753, 321] width 250 height 40
type input "**********"
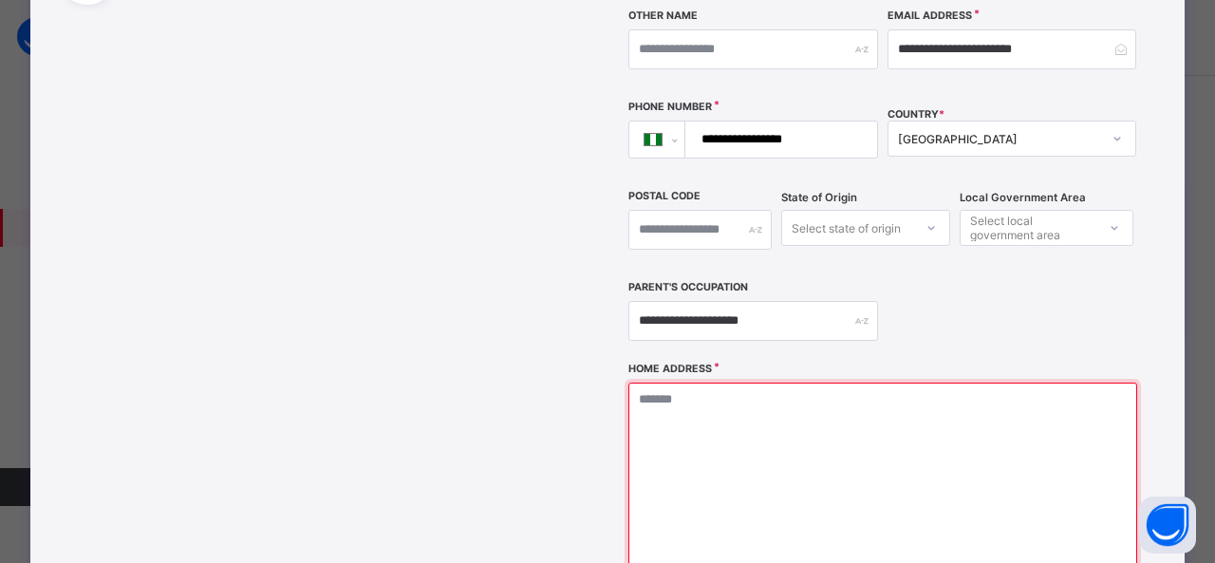
click at [692, 383] on textarea at bounding box center [882, 478] width 509 height 190
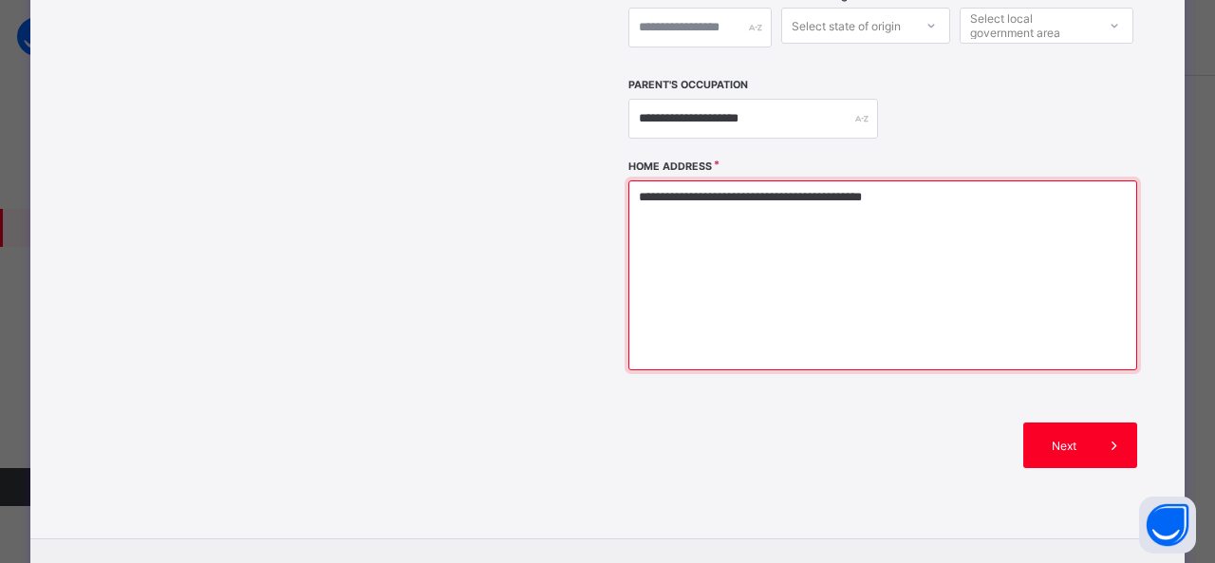
scroll to position [653, 0]
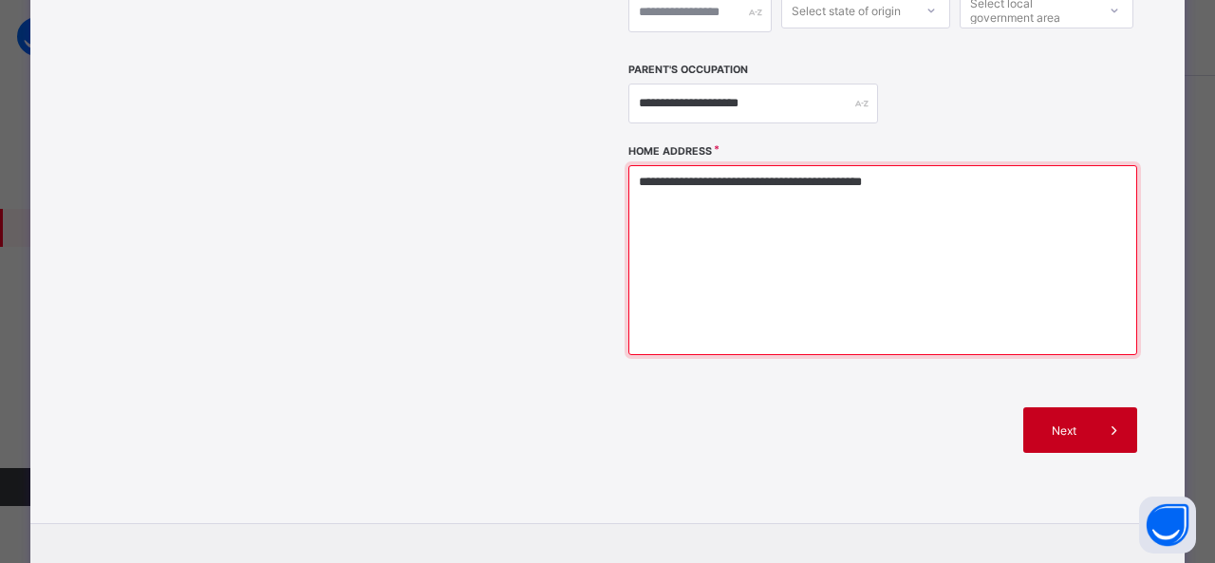
type textarea "**********"
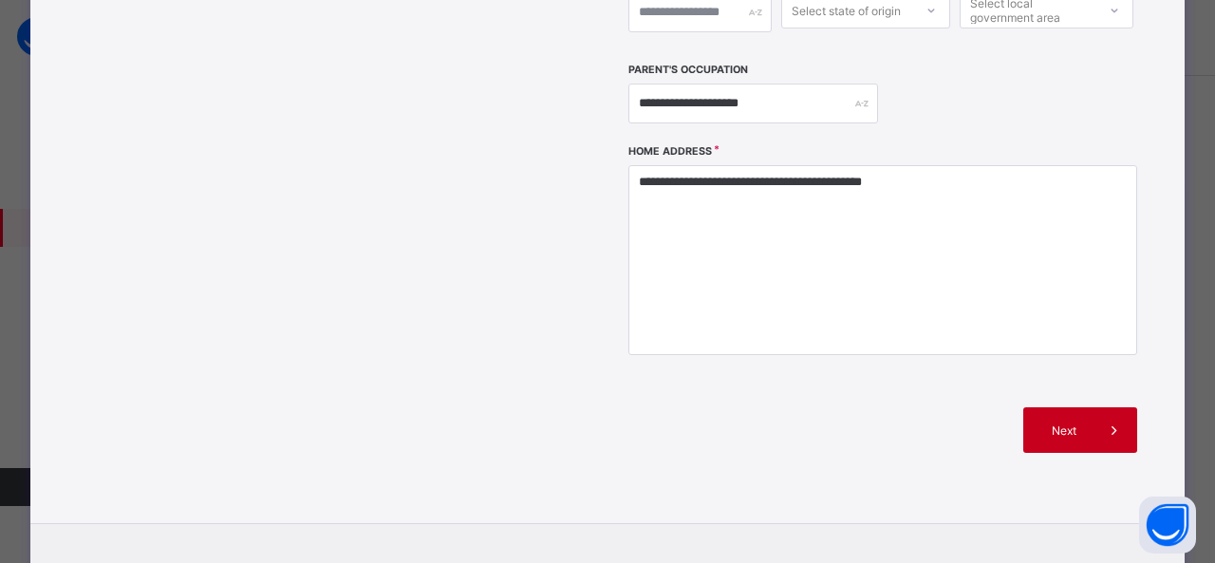
click at [1073, 423] on span "Next" at bounding box center [1065, 430] width 54 height 14
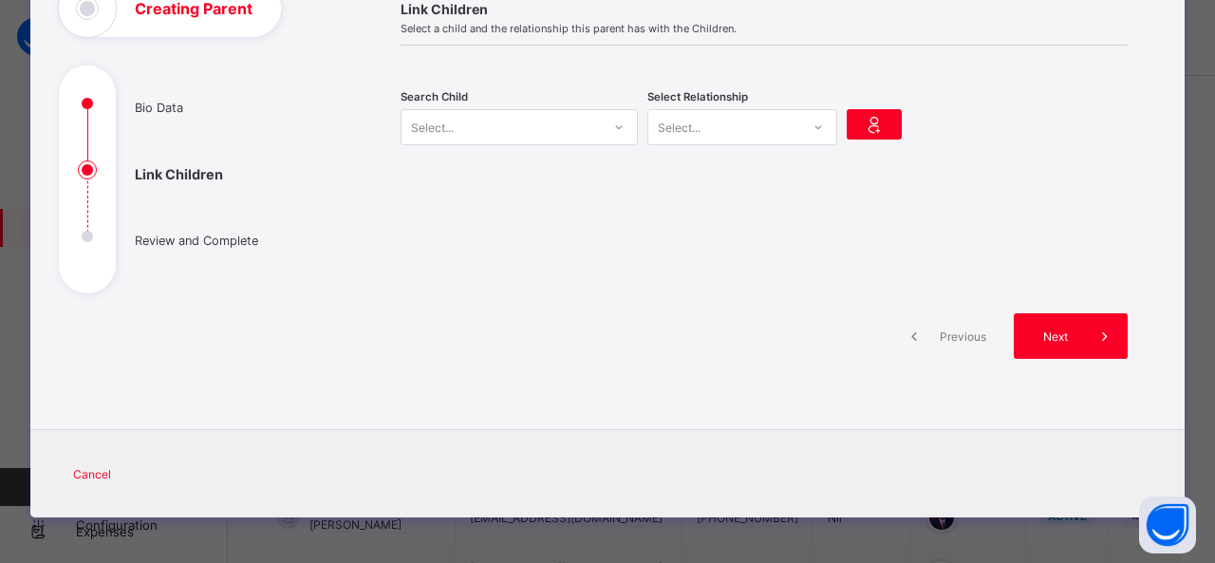
click at [499, 130] on div "Select..." at bounding box center [501, 127] width 199 height 27
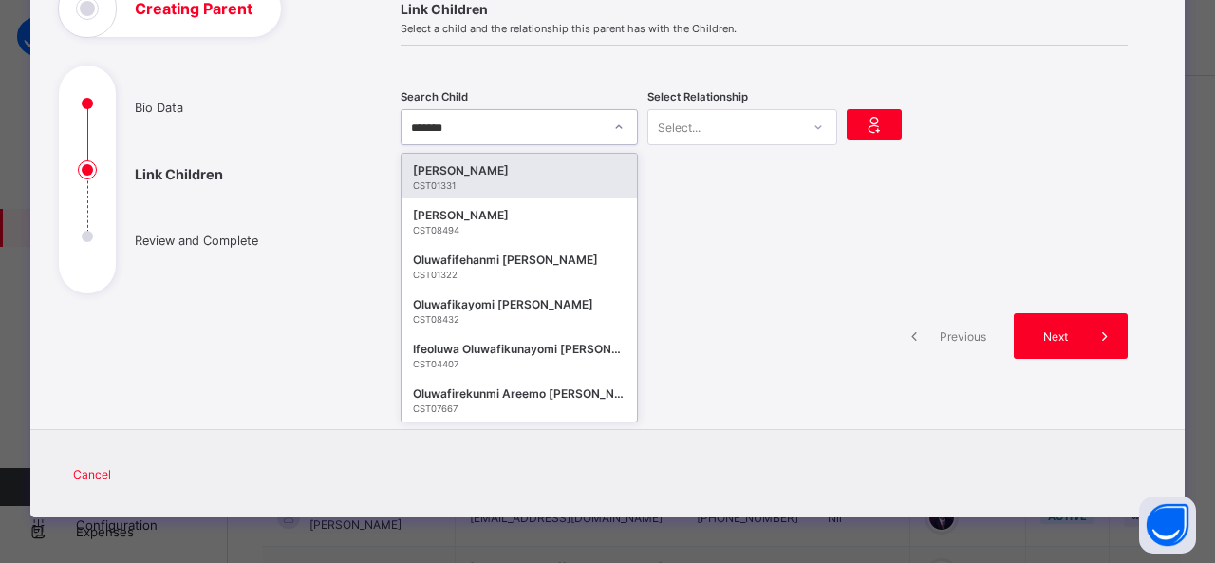
type input "********"
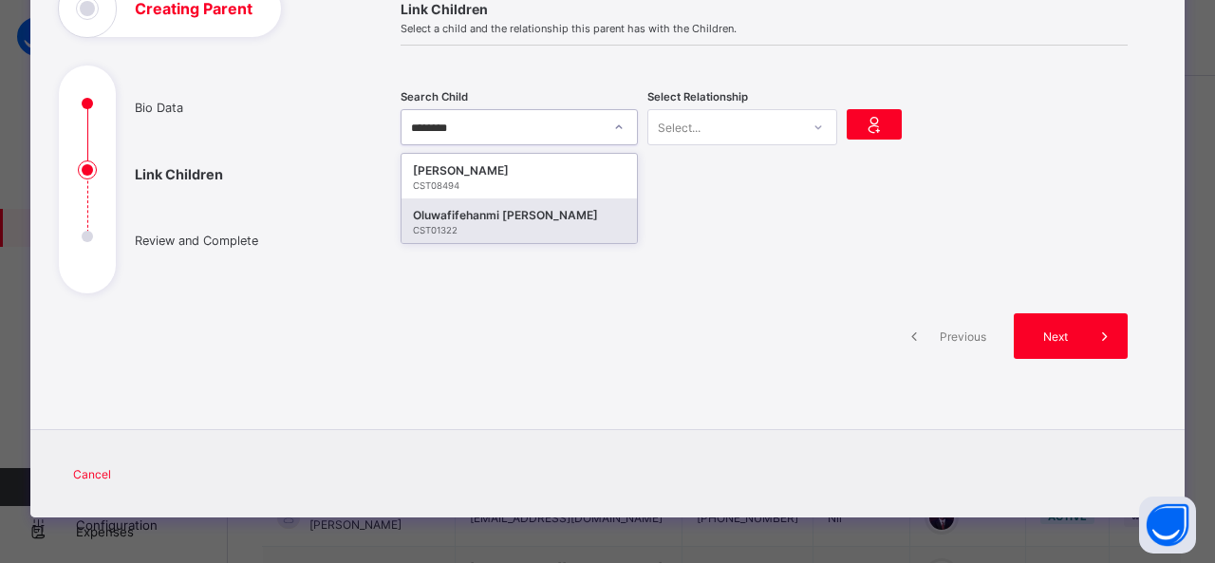
click at [523, 212] on div "Oluwafifehanmi Seth Ogunwale" at bounding box center [519, 215] width 213 height 19
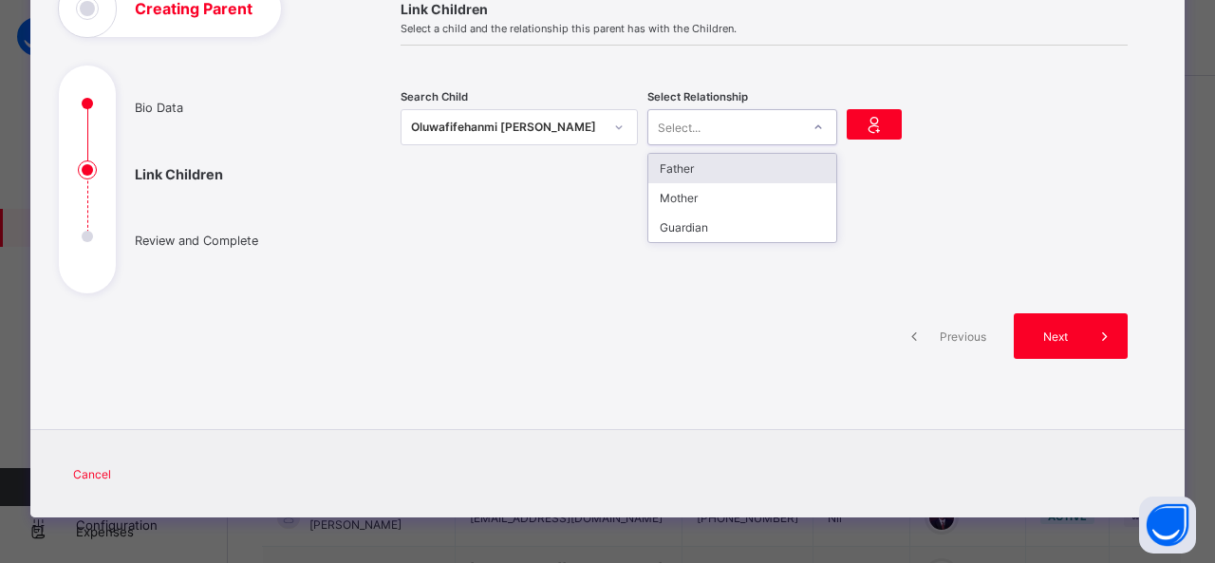
click at [794, 131] on div "Select..." at bounding box center [724, 127] width 152 height 27
click at [772, 195] on div "Mother" at bounding box center [742, 197] width 188 height 29
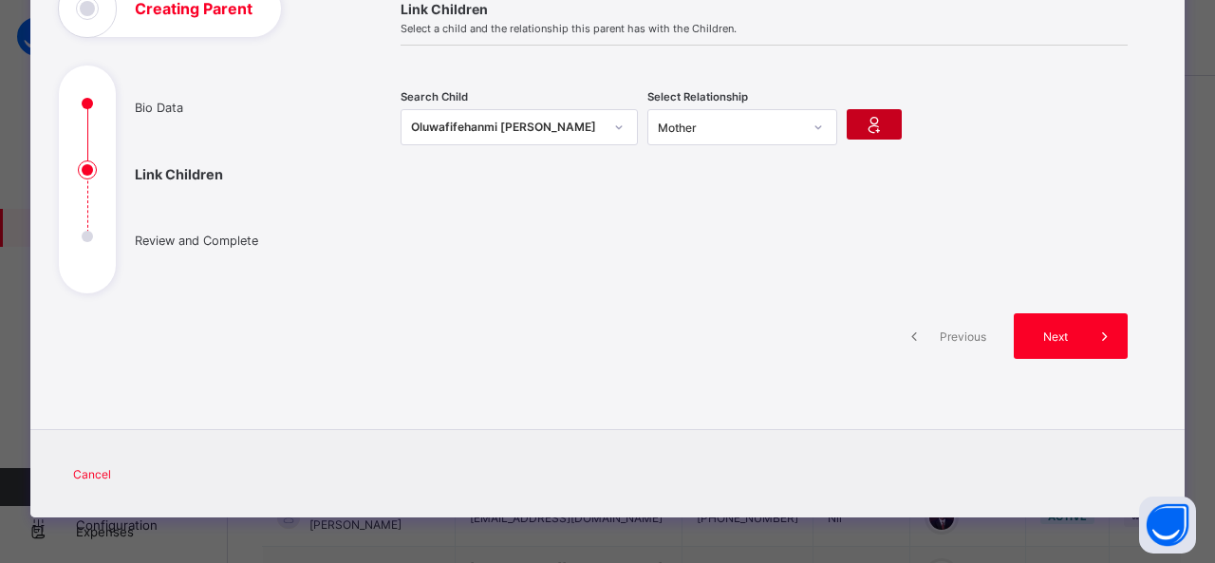
click at [868, 124] on icon at bounding box center [874, 124] width 27 height 23
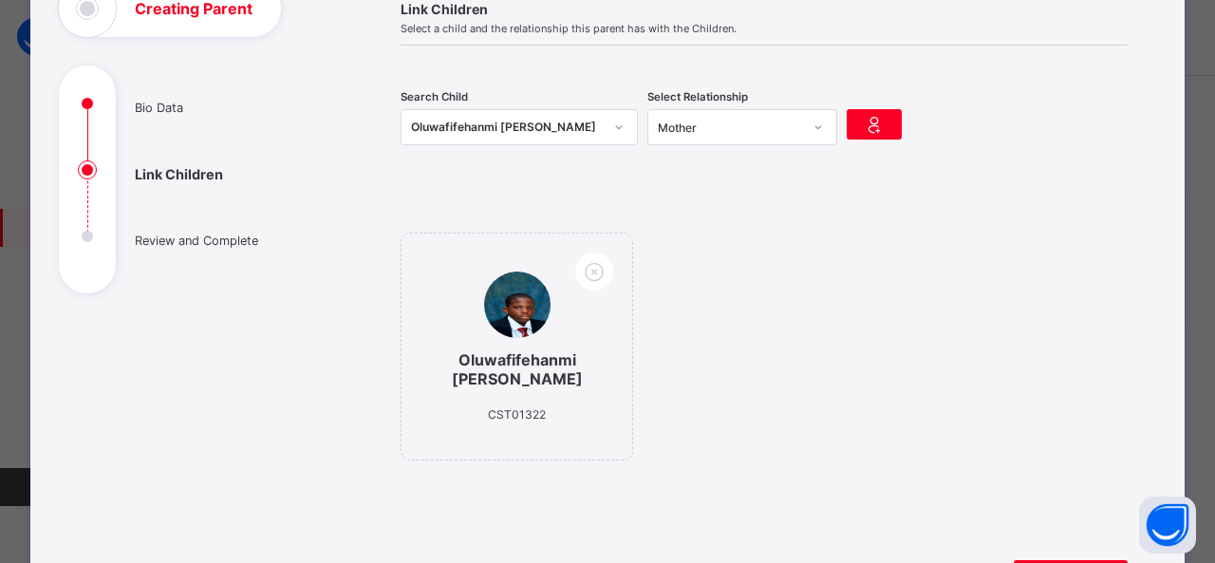
scroll to position [391, 0]
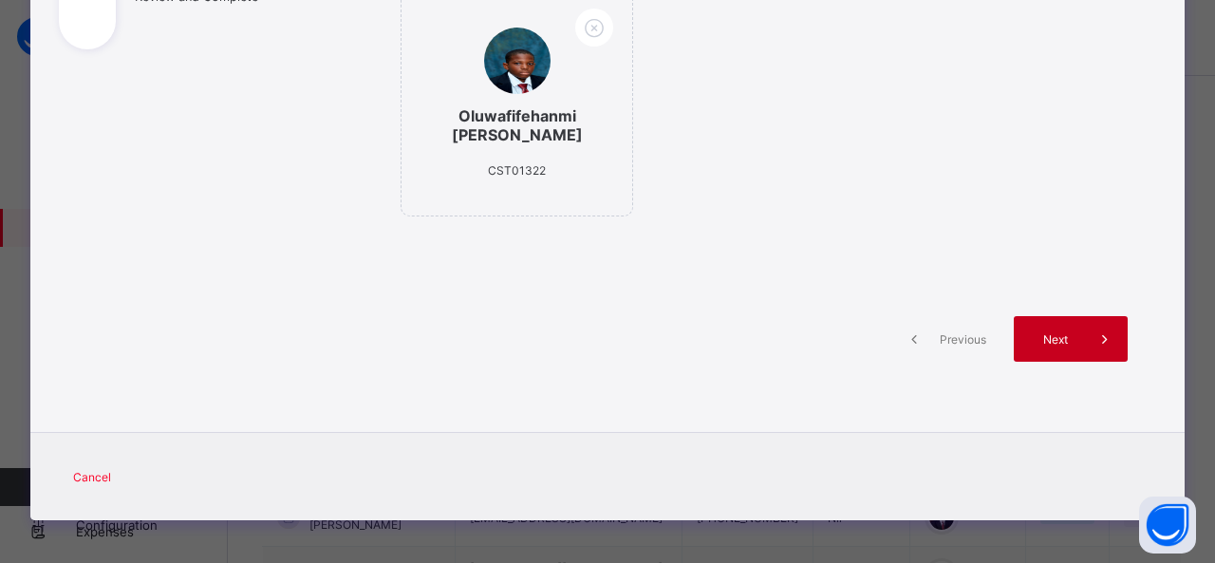
click at [1053, 337] on span "Next" at bounding box center [1055, 339] width 54 height 14
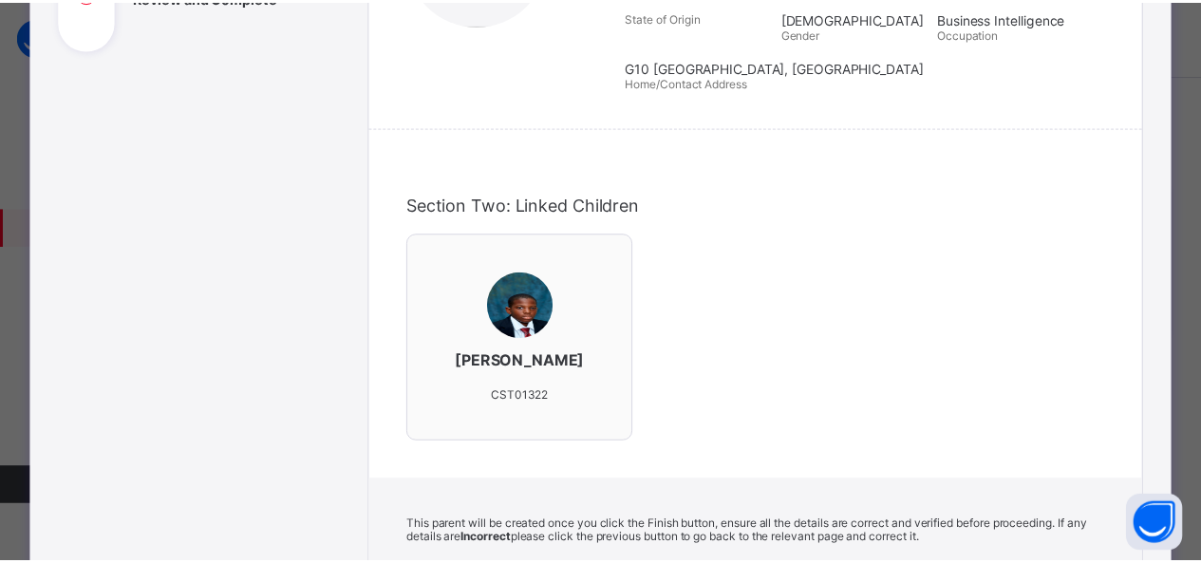
scroll to position [691, 0]
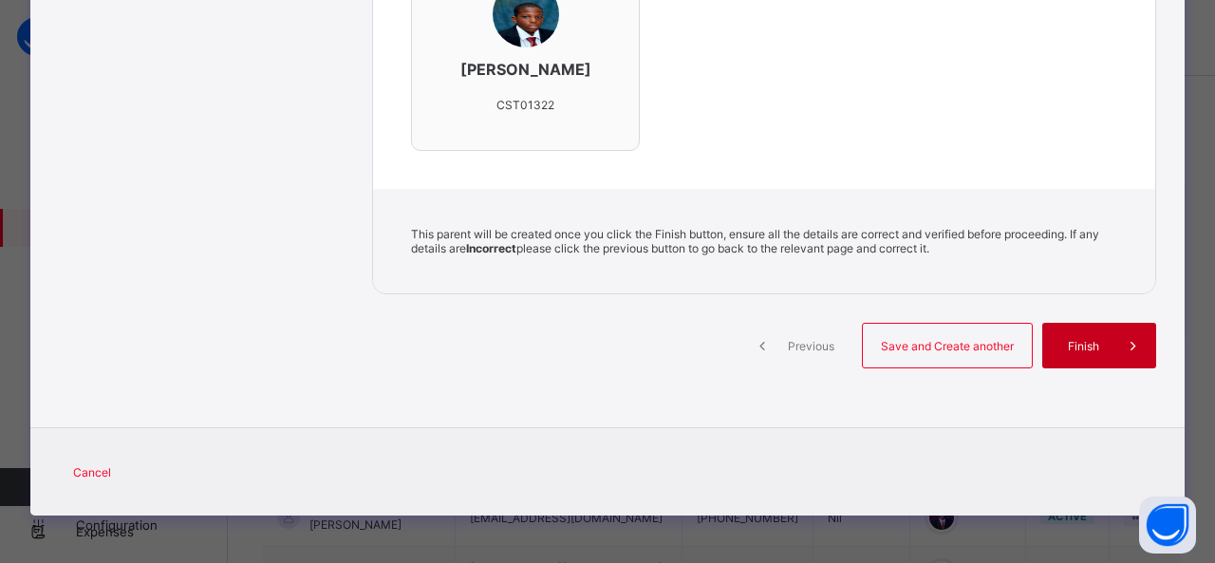
click at [1088, 359] on div "Finish" at bounding box center [1099, 346] width 114 height 46
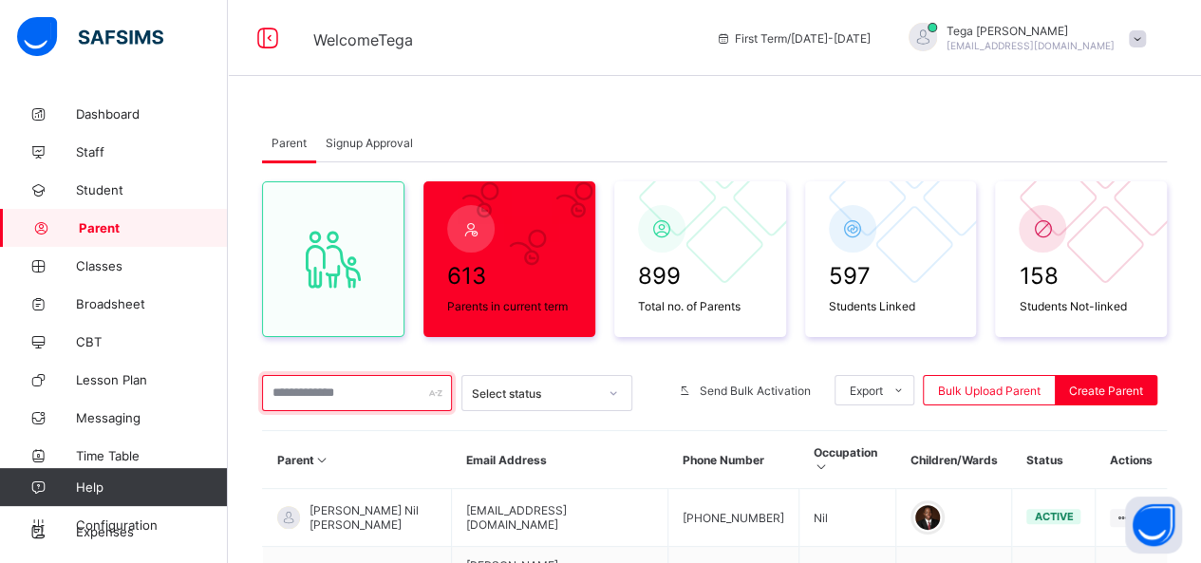
click at [302, 397] on input "text" at bounding box center [357, 393] width 190 height 36
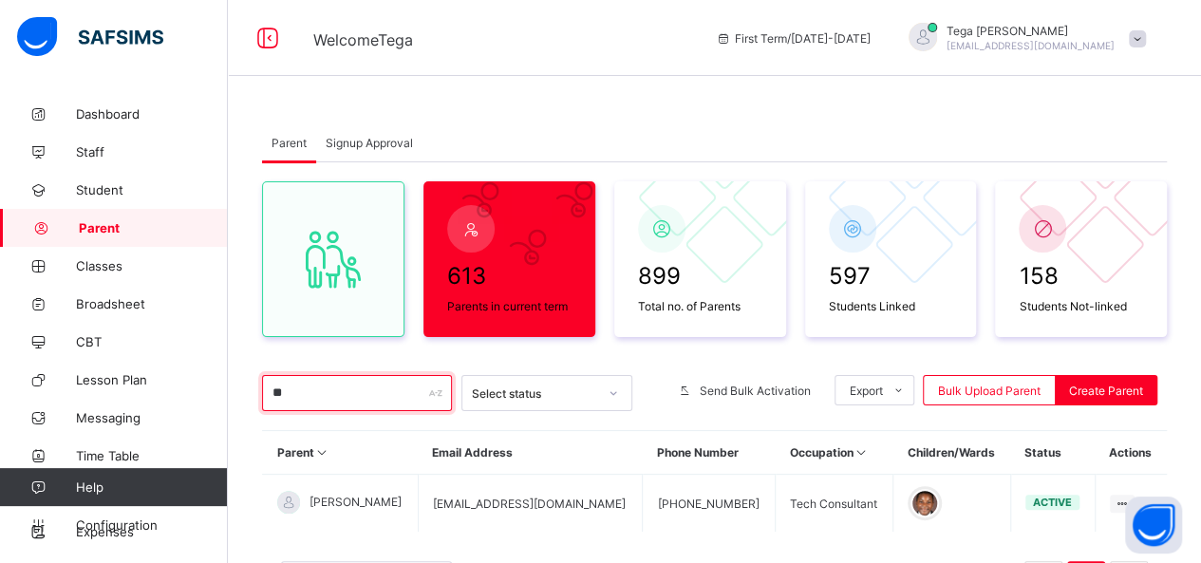
type input "*"
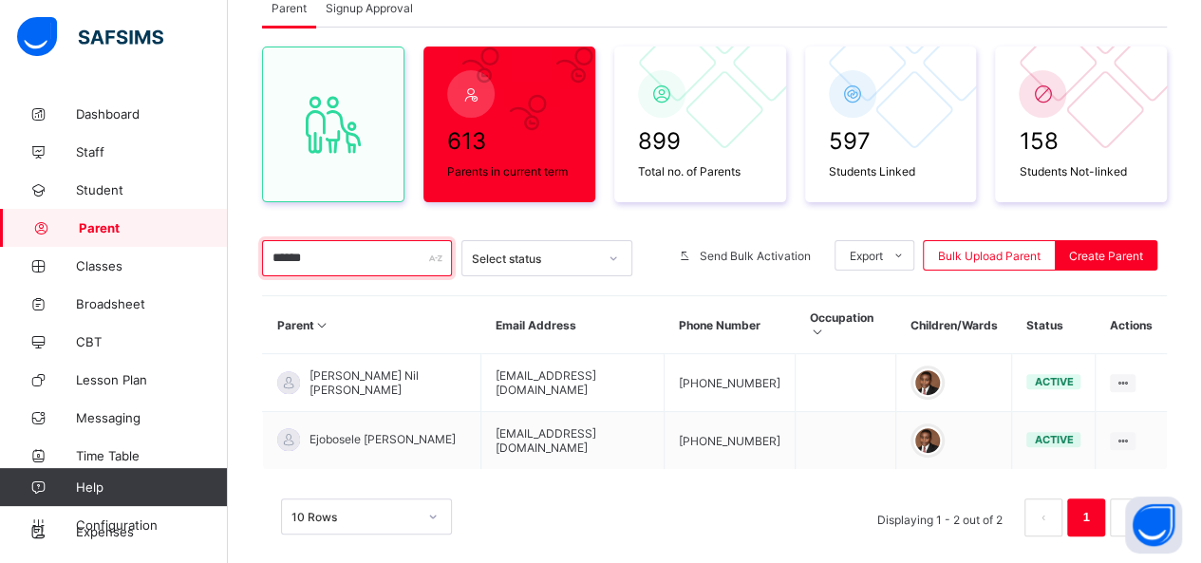
scroll to position [157, 0]
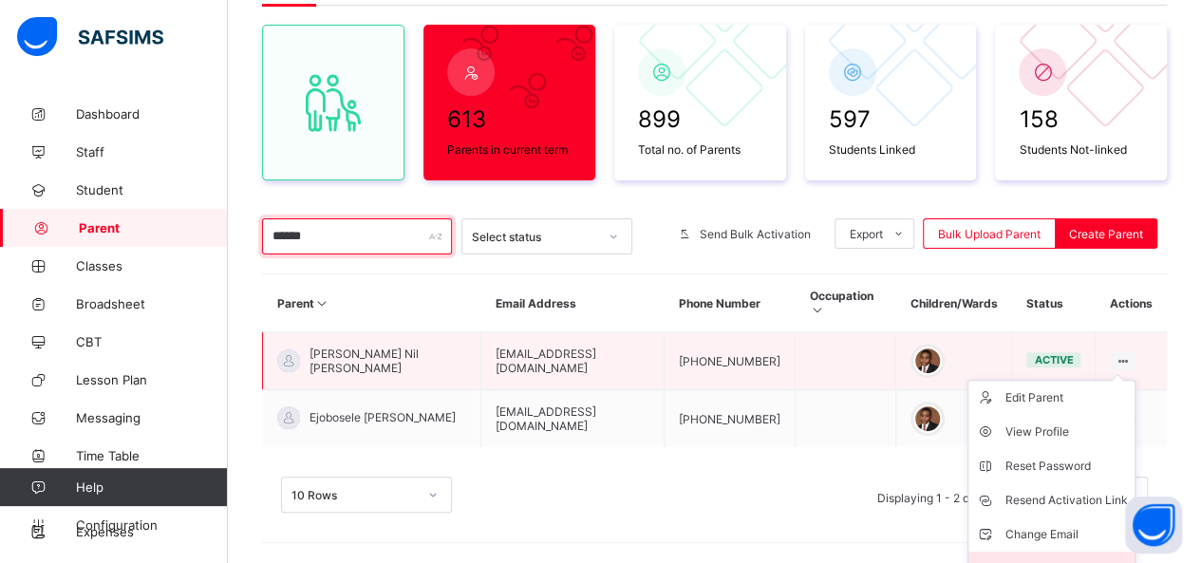
type input "******"
click at [1045, 559] on div "Link Children" at bounding box center [1065, 568] width 122 height 19
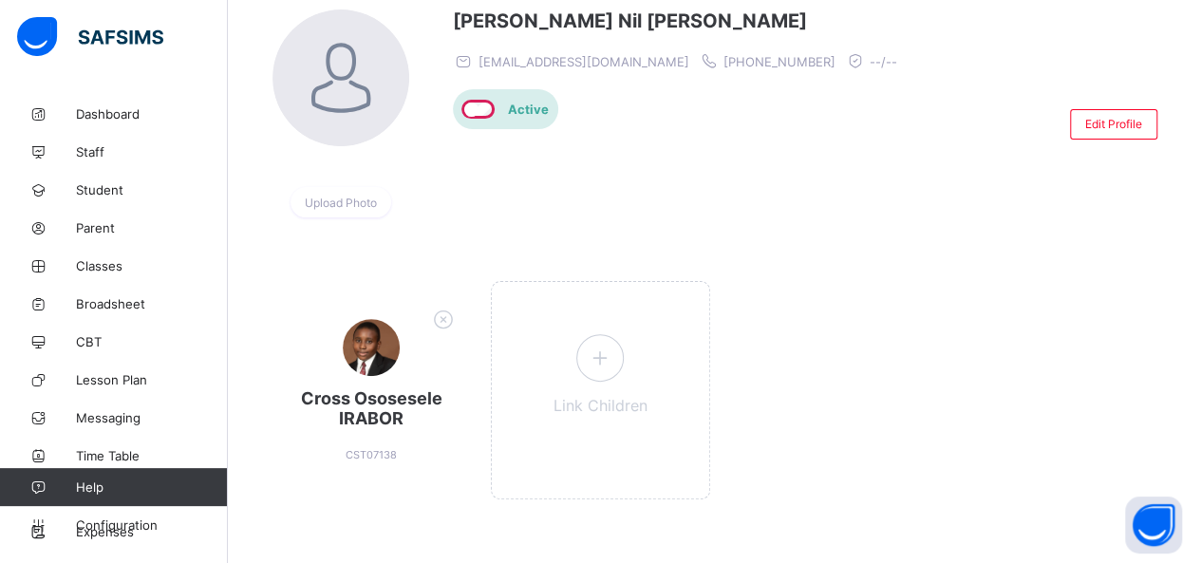
scroll to position [173, 0]
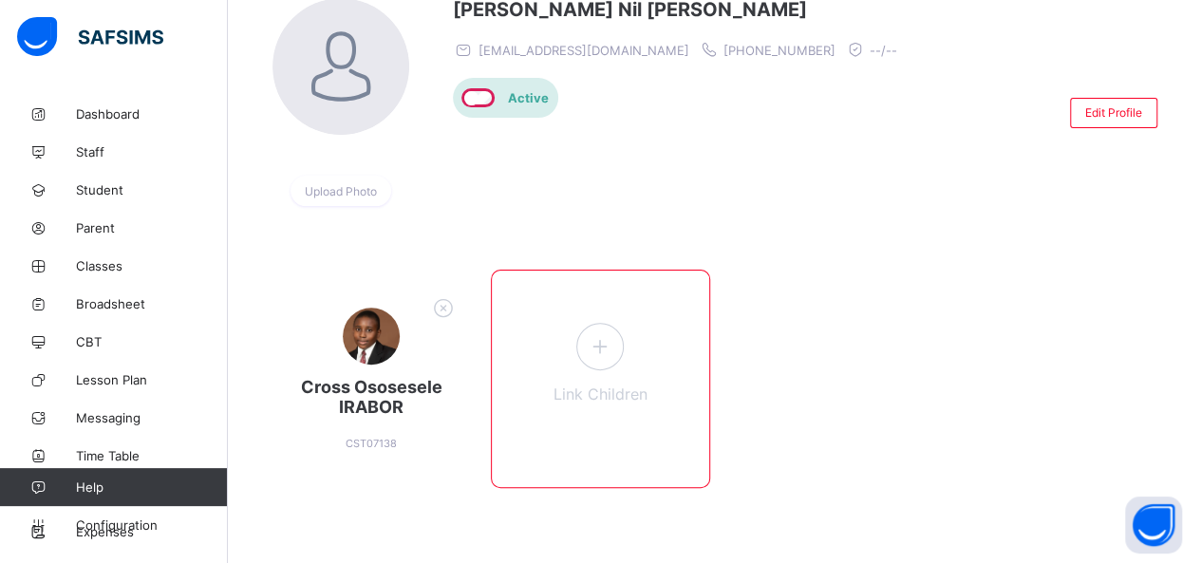
click at [602, 369] on div "Link Children" at bounding box center [600, 379] width 219 height 218
click at [586, 368] on div "Link Children" at bounding box center [600, 379] width 219 height 218
click at [594, 348] on icon at bounding box center [600, 345] width 34 height 29
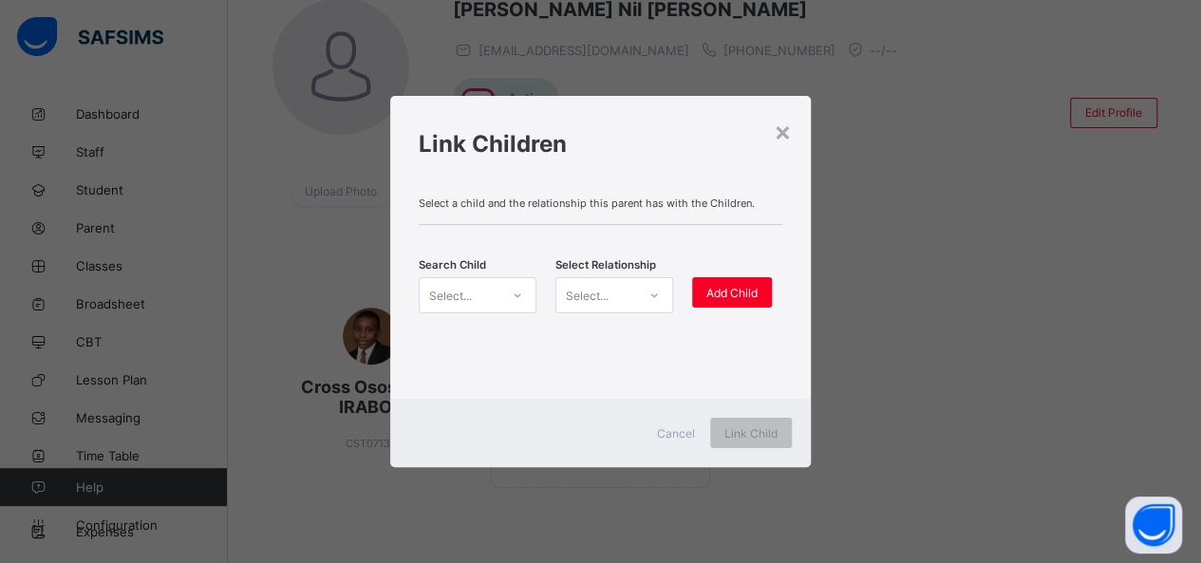
click at [493, 299] on div "Select..." at bounding box center [460, 295] width 80 height 27
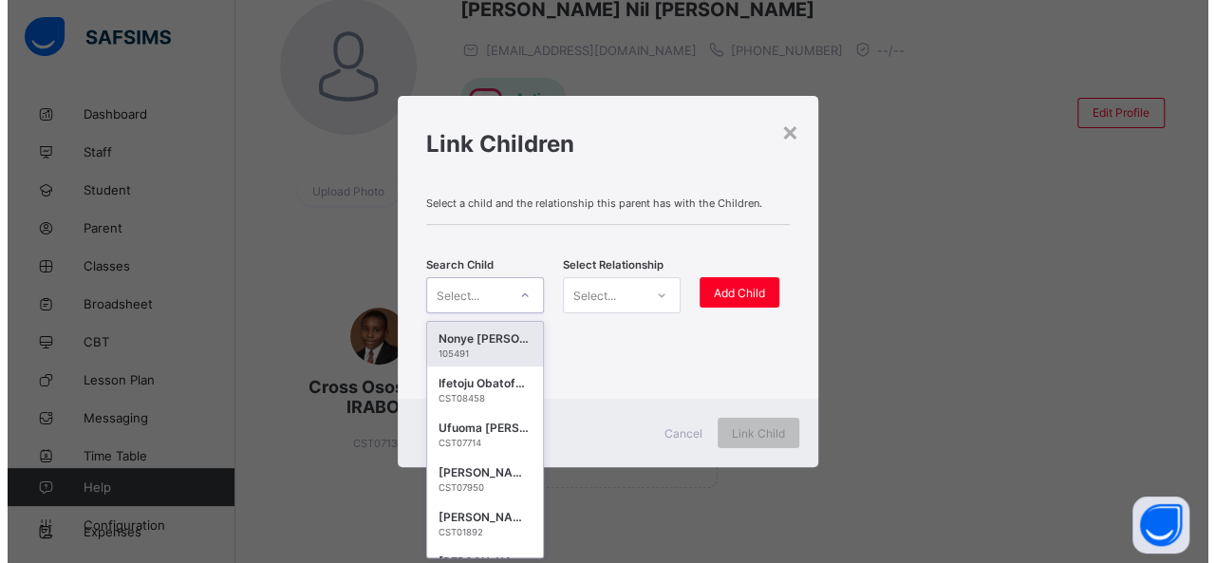
scroll to position [0, 0]
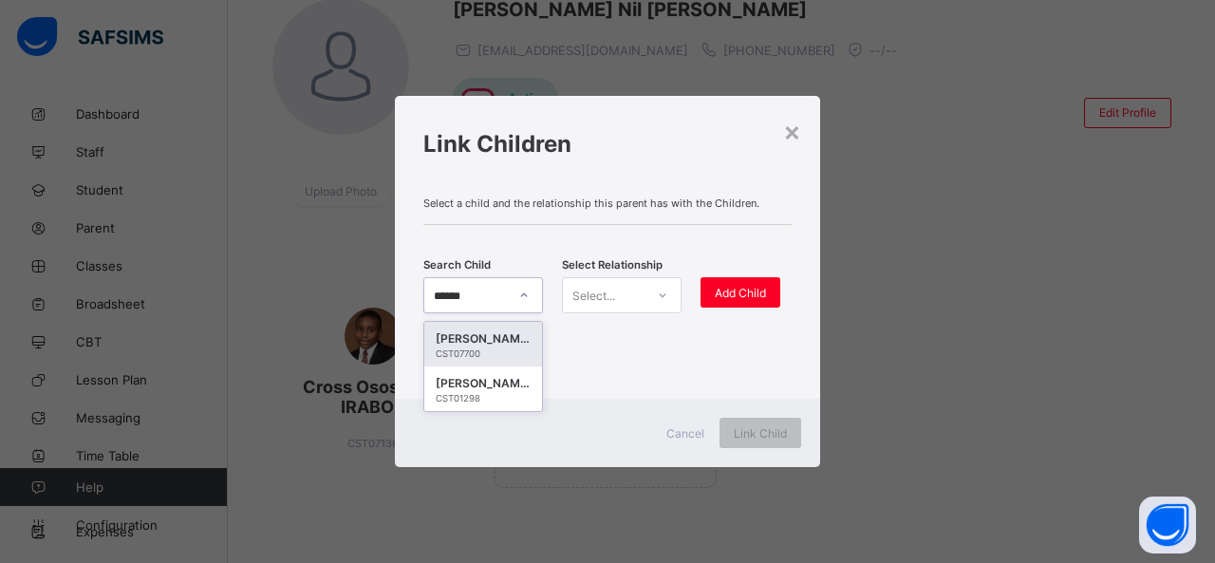
type input "*******"
click at [470, 388] on div "Stephan Osedebamen Irabor" at bounding box center [483, 383] width 95 height 19
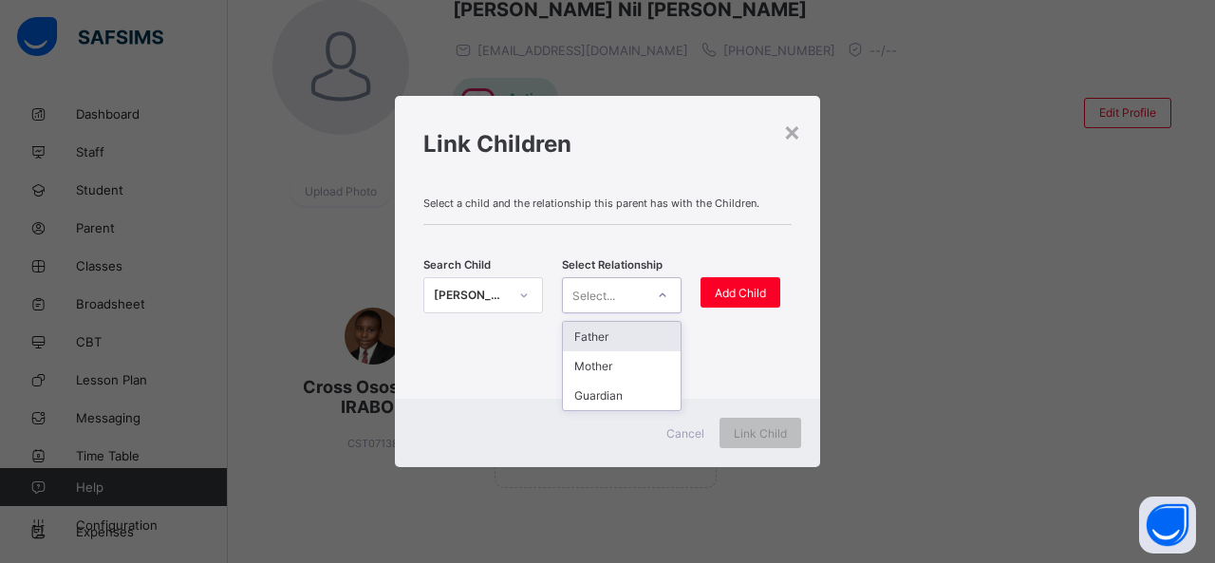
click at [659, 293] on icon at bounding box center [662, 295] width 11 height 19
click at [628, 328] on div "Father" at bounding box center [622, 336] width 118 height 29
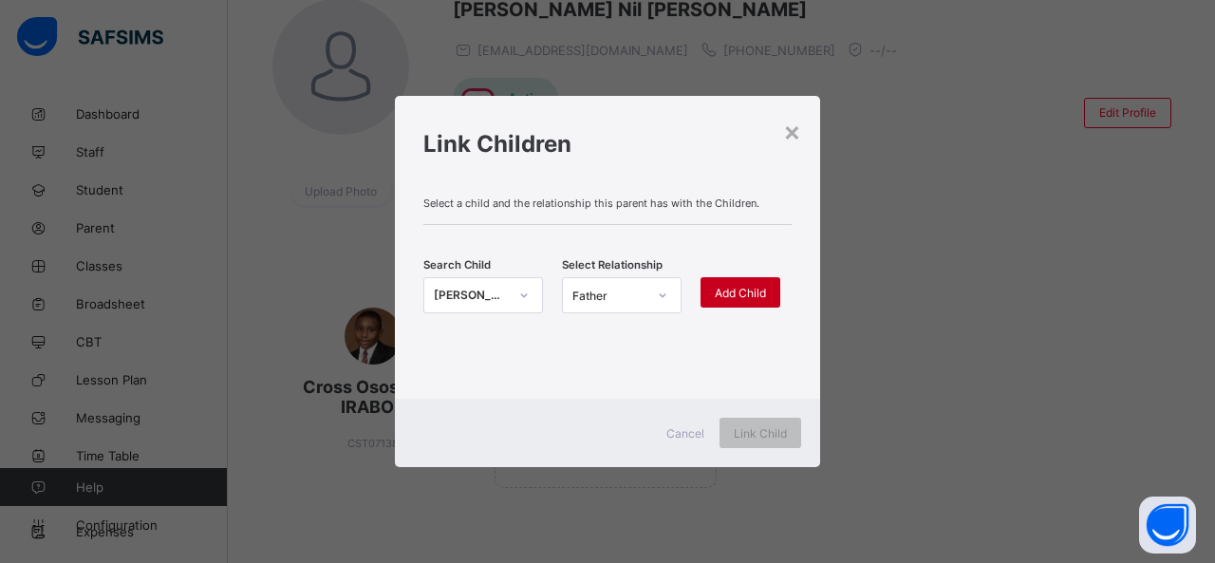
click at [723, 294] on span "Add Child" at bounding box center [740, 293] width 51 height 14
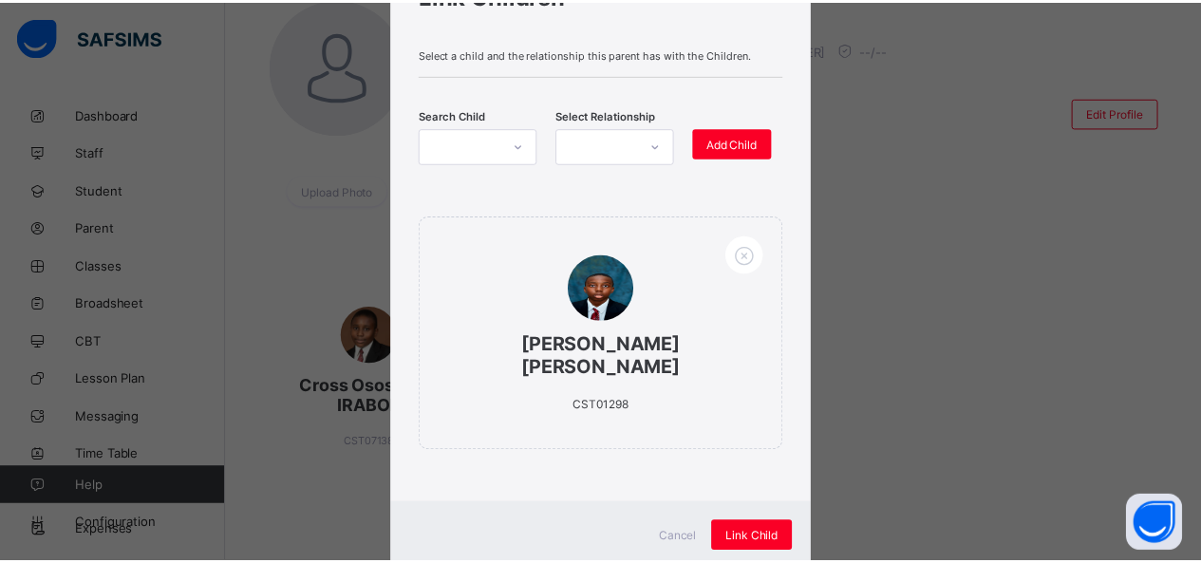
scroll to position [132, 0]
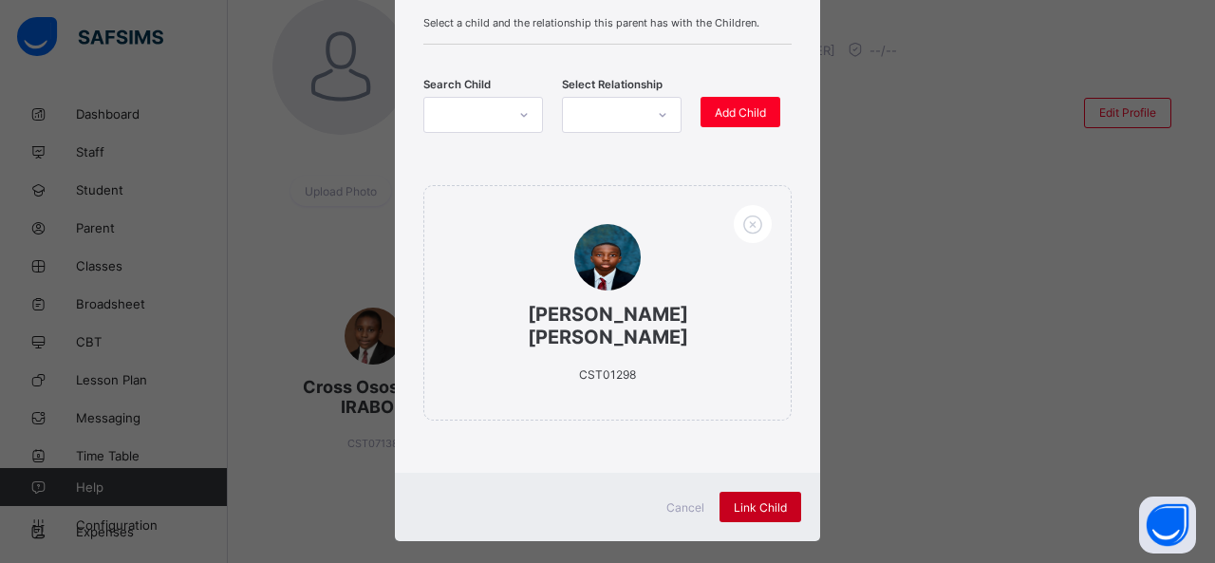
click at [759, 500] on span "Link Child" at bounding box center [760, 507] width 53 height 14
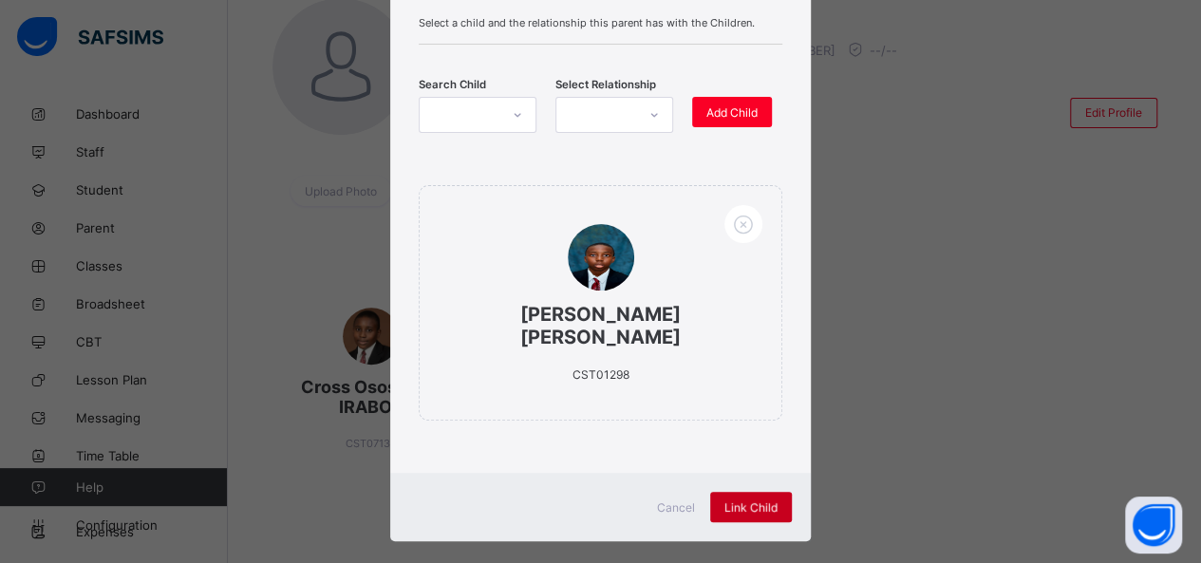
click at [759, 492] on div "Link Child" at bounding box center [751, 507] width 82 height 30
click at [755, 500] on span "Link Child" at bounding box center [750, 507] width 53 height 14
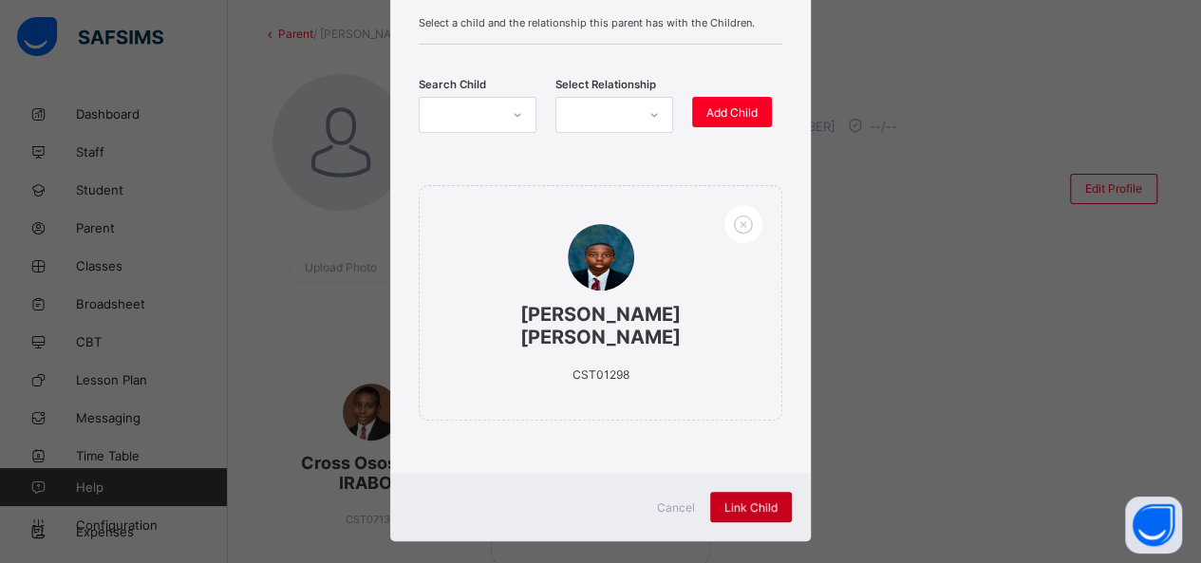
click at [743, 500] on span "Link Child" at bounding box center [750, 507] width 53 height 14
click at [743, 492] on div "Link Child" at bounding box center [751, 507] width 82 height 30
click at [733, 493] on div "Link Child" at bounding box center [751, 507] width 82 height 30
click at [736, 492] on div "Link Child" at bounding box center [751, 507] width 82 height 30
click at [741, 492] on div "Link Child" at bounding box center [751, 507] width 82 height 30
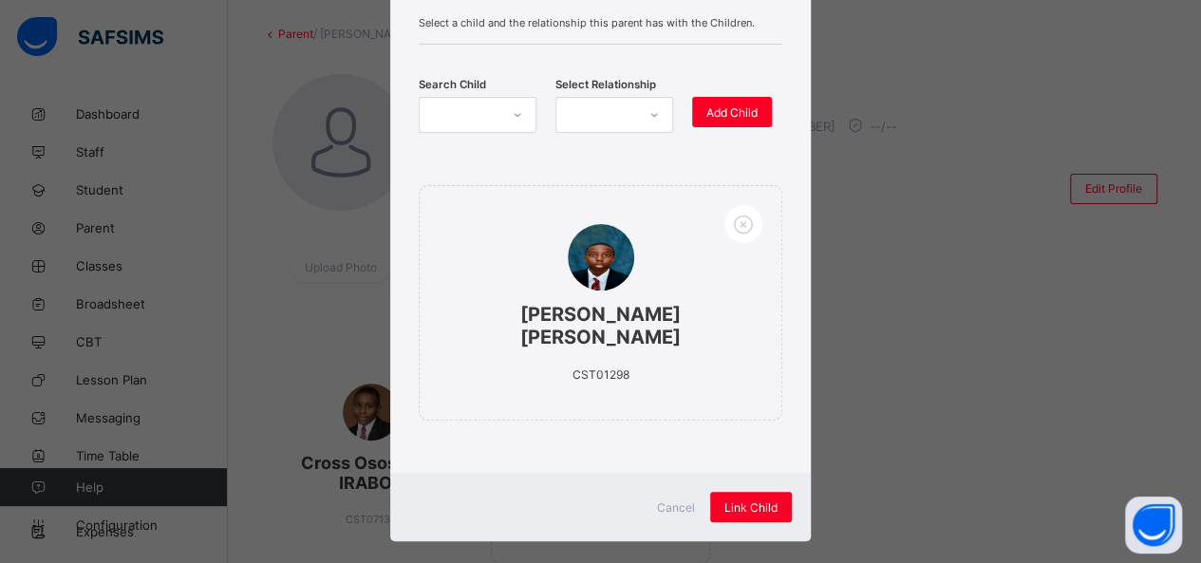
click at [860, 411] on div "× Link Children Select a child and the relationship this parent has with the Ch…" at bounding box center [600, 281] width 1201 height 563
click at [736, 492] on div "Link Child" at bounding box center [751, 507] width 82 height 30
click at [918, 202] on div "× Link Children Select a child and the relationship this parent has with the Ch…" at bounding box center [600, 281] width 1201 height 563
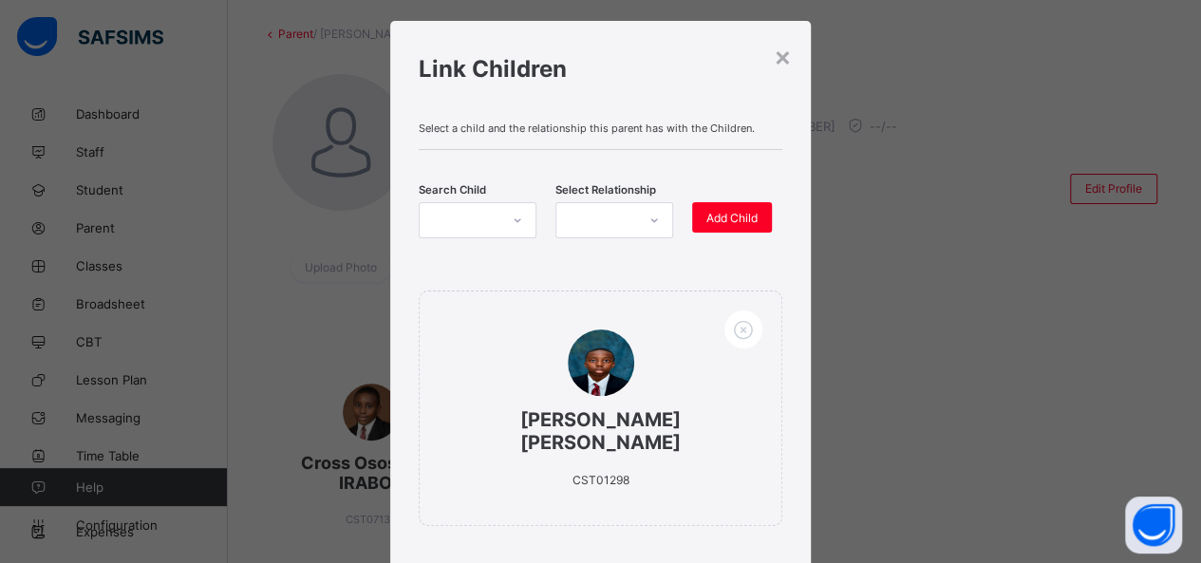
scroll to position [0, 0]
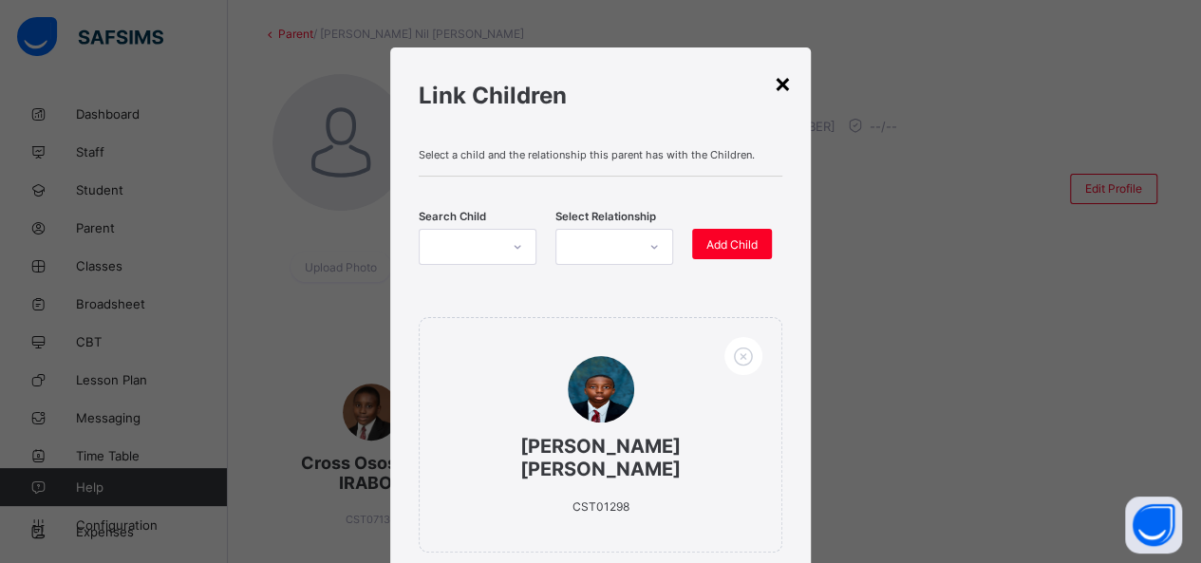
click at [784, 81] on div "×" at bounding box center [783, 82] width 18 height 32
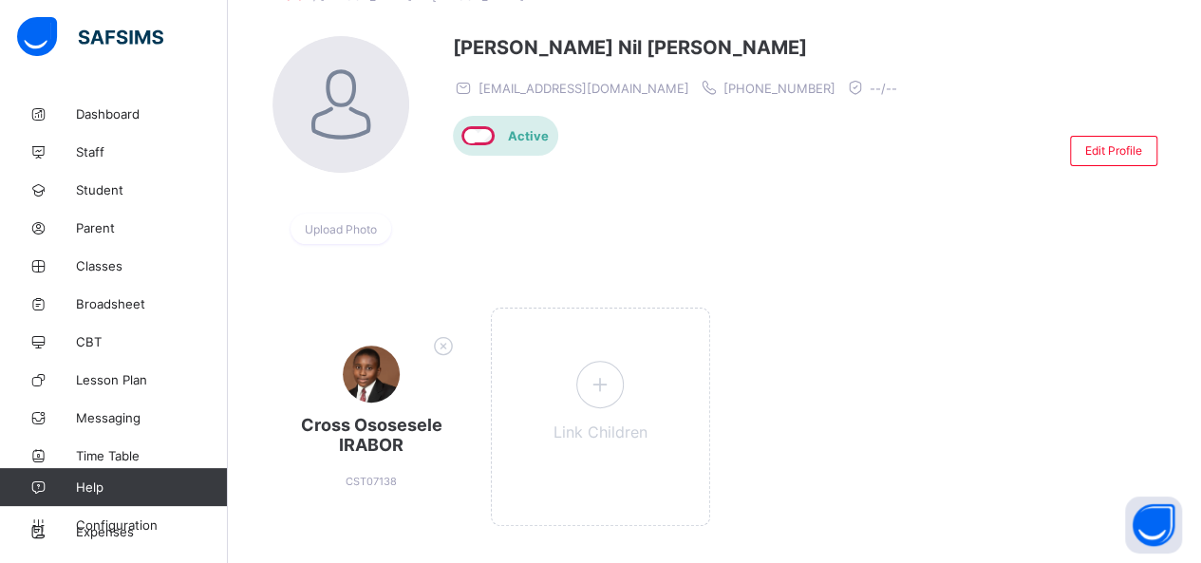
scroll to position [173, 0]
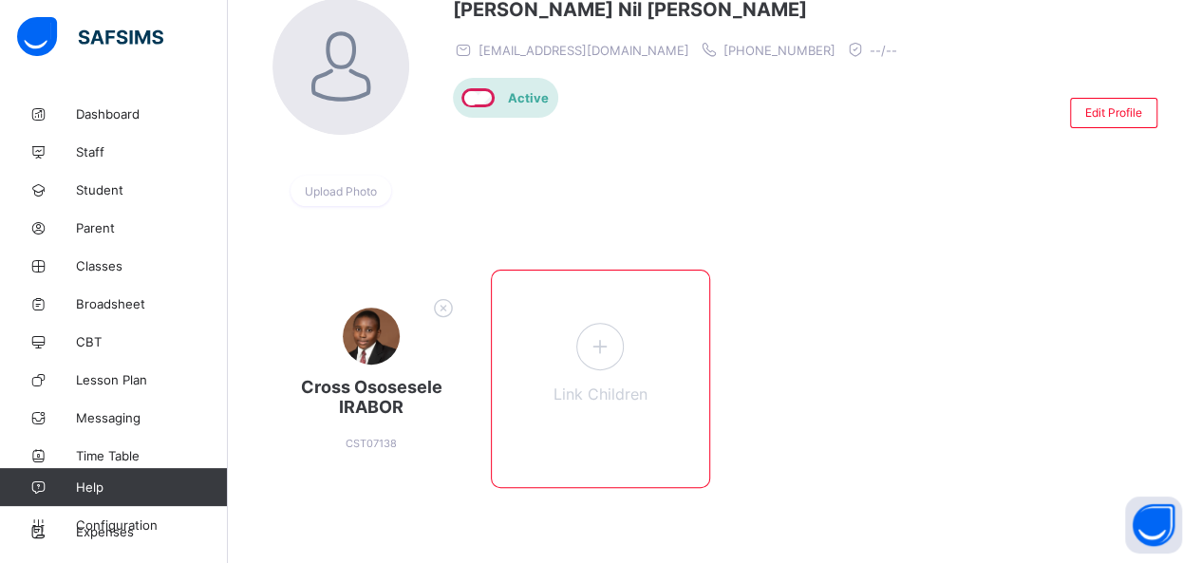
click at [617, 375] on div "Link Children" at bounding box center [600, 379] width 219 height 218
click at [609, 341] on icon at bounding box center [600, 345] width 34 height 29
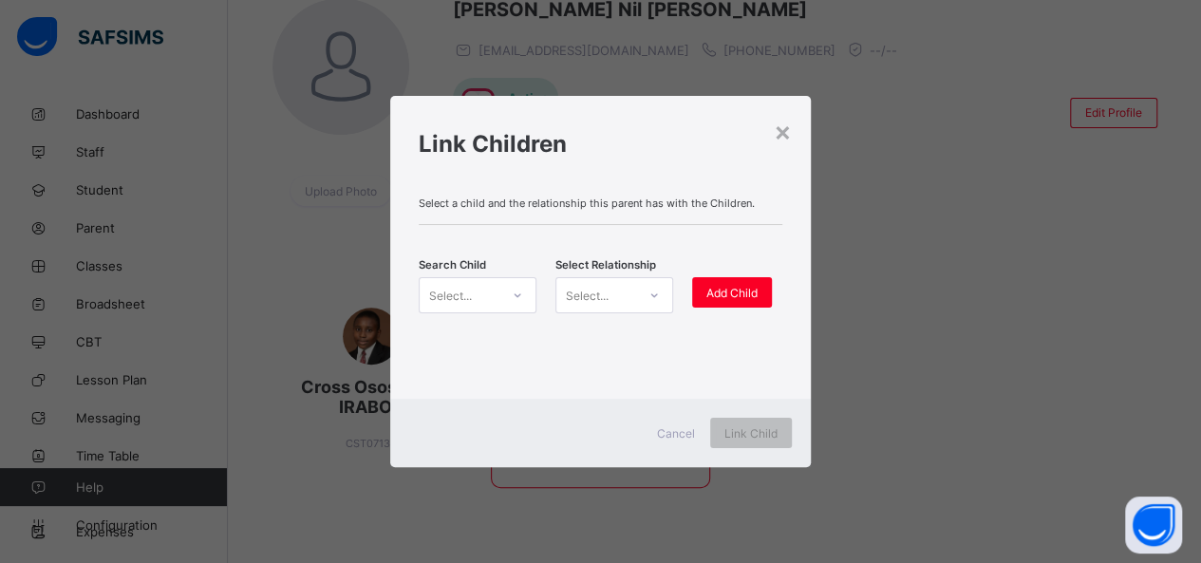
click at [609, 341] on div "Select a child and the relationship this parent has with the Children. Search C…" at bounding box center [600, 290] width 421 height 216
click at [473, 294] on div "Select..." at bounding box center [460, 295] width 80 height 27
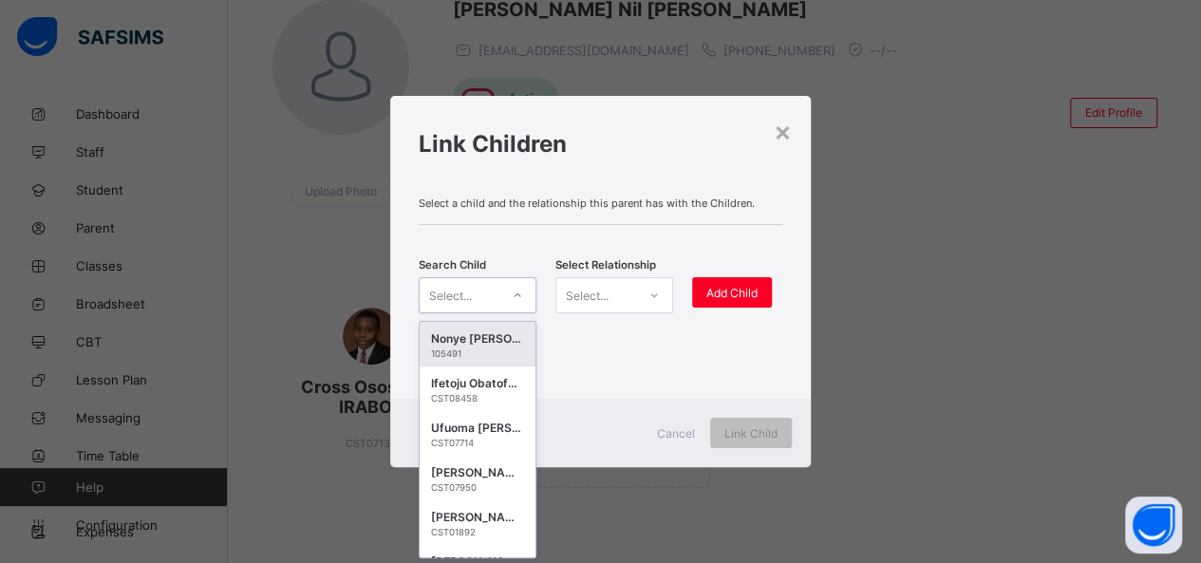
scroll to position [0, 0]
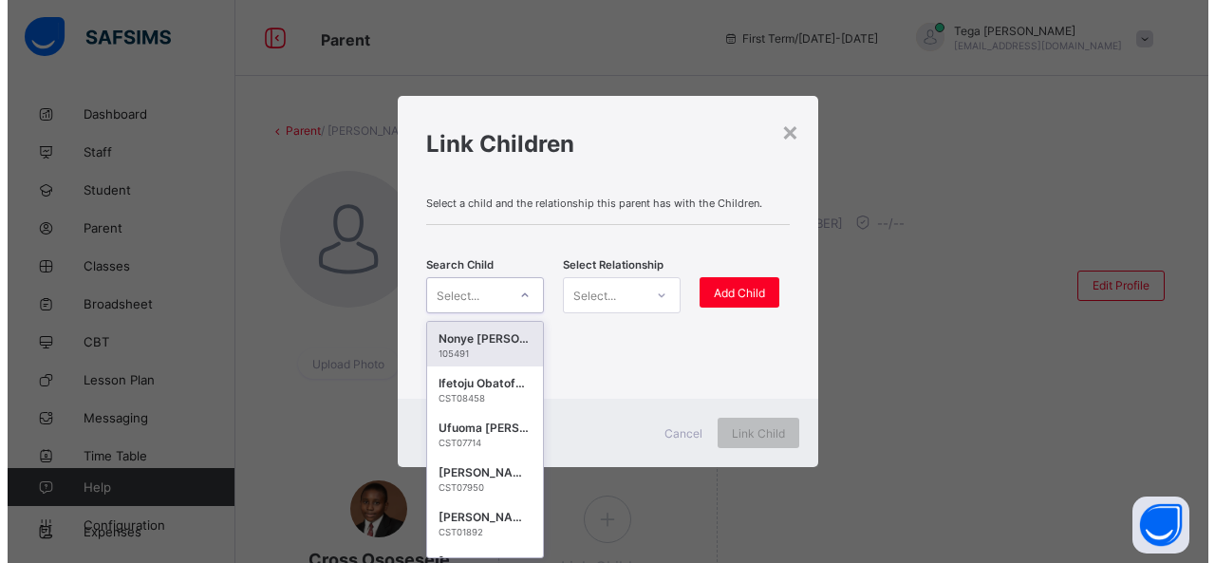
scroll to position [173, 0]
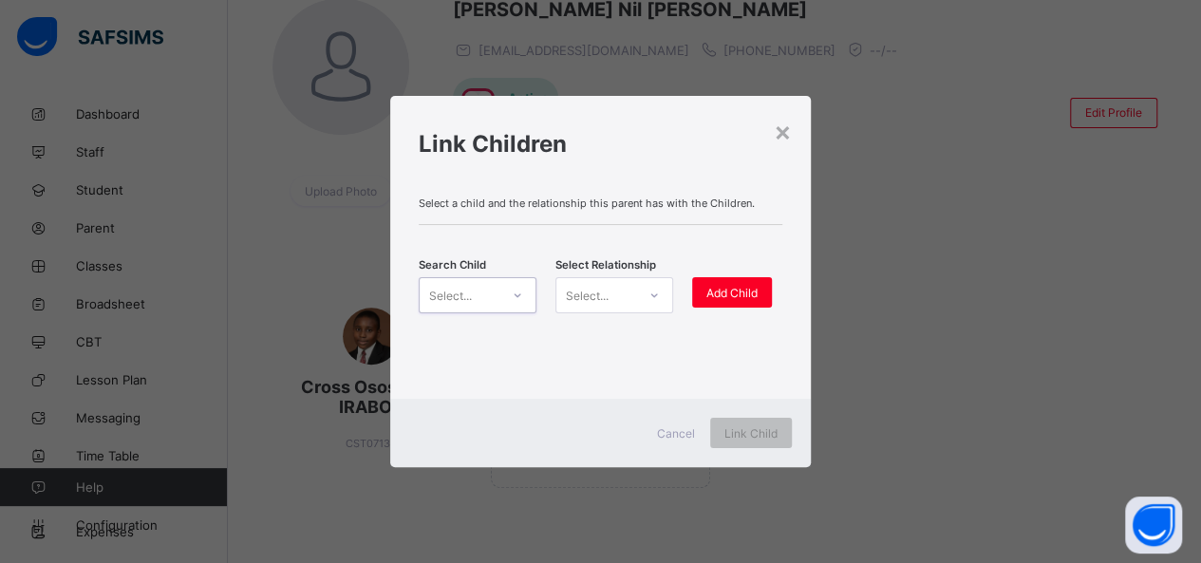
click at [459, 291] on div "Select..." at bounding box center [450, 295] width 43 height 36
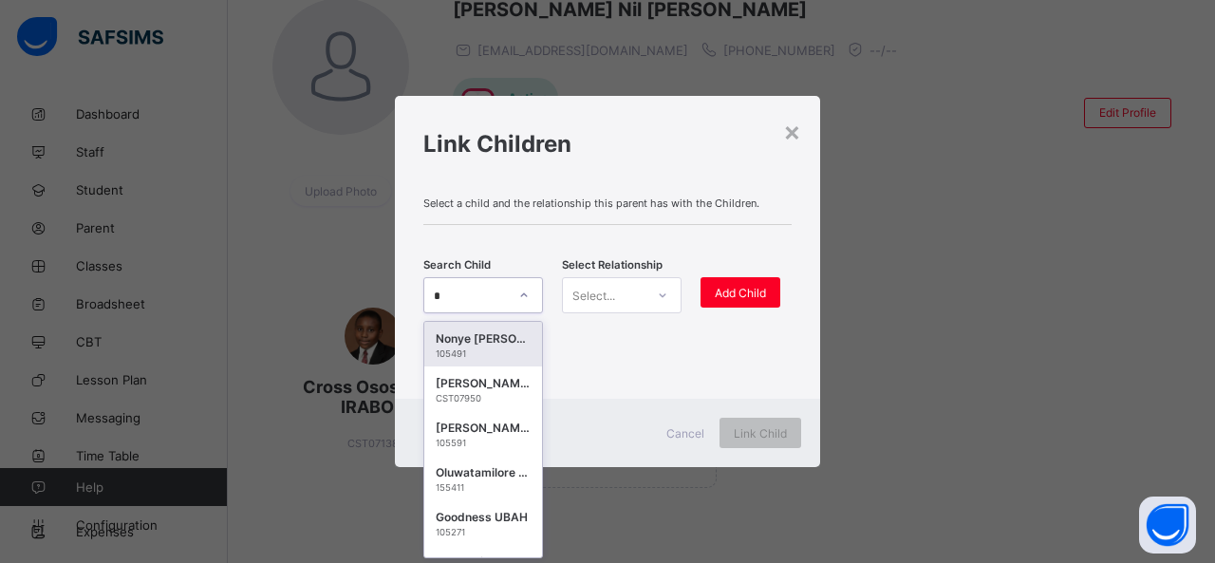
scroll to position [0, 0]
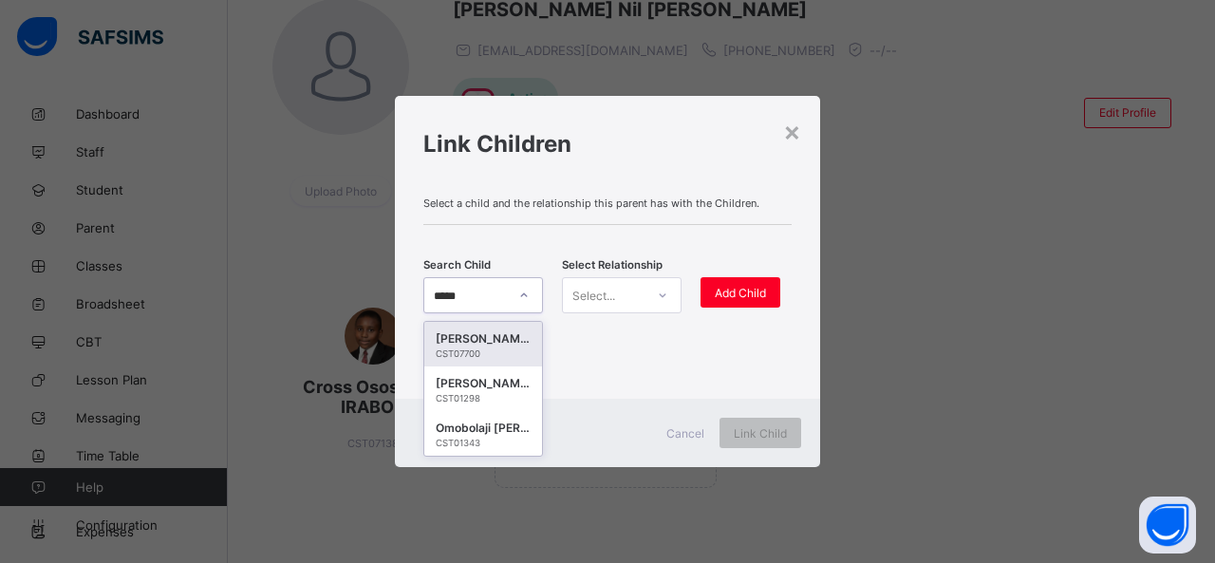
type input "******"
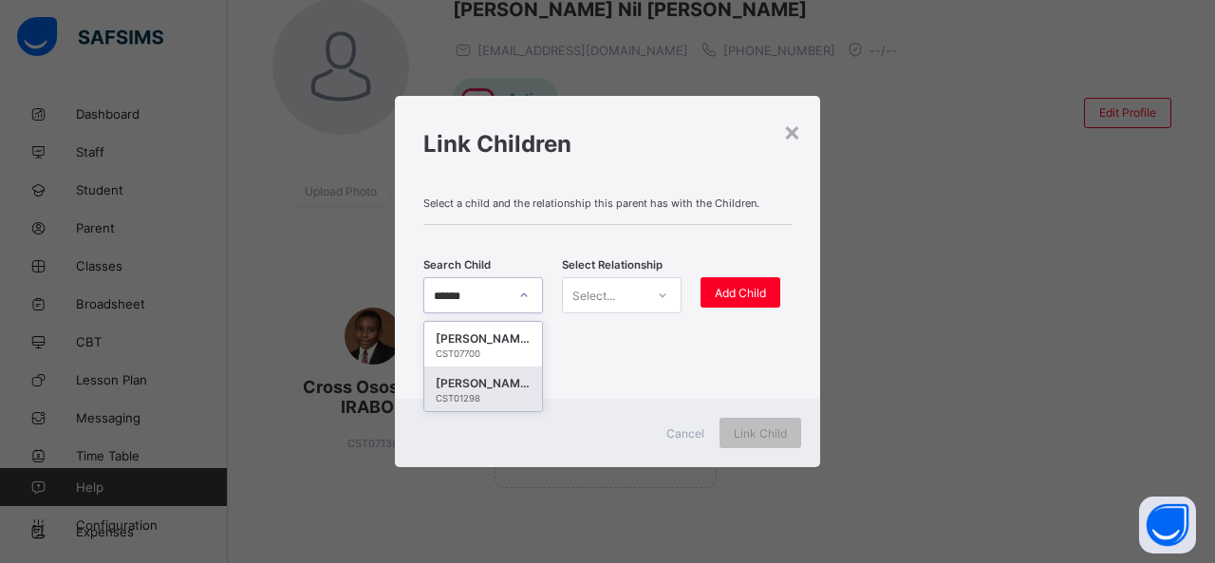
click at [482, 395] on div "CST01298" at bounding box center [483, 398] width 95 height 10
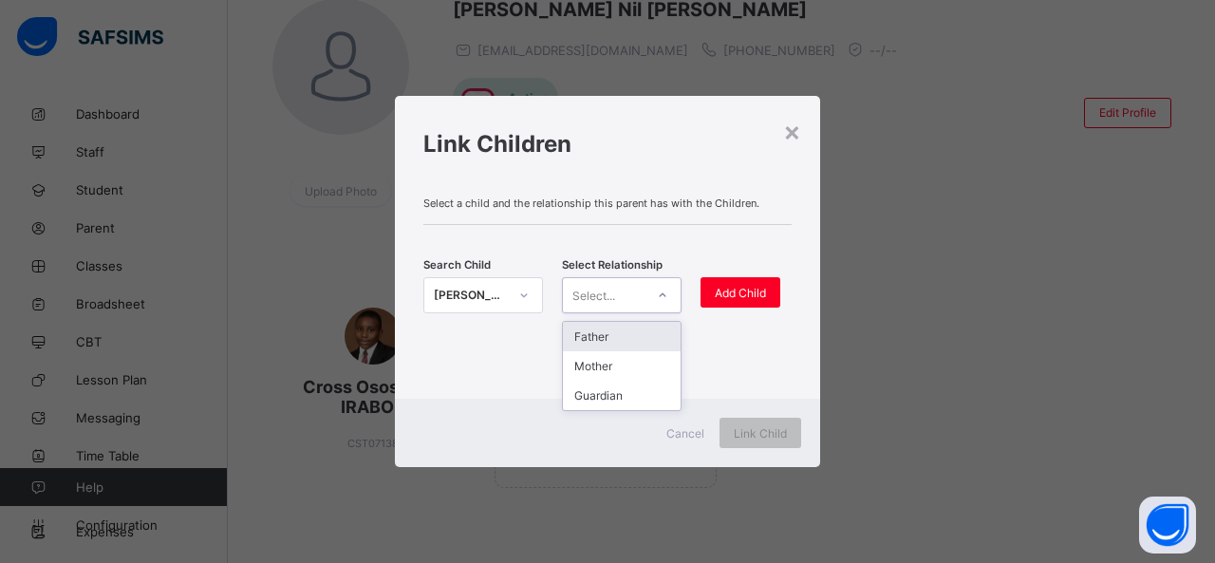
click at [658, 294] on icon at bounding box center [662, 295] width 11 height 19
click at [624, 341] on div "Father" at bounding box center [622, 336] width 118 height 29
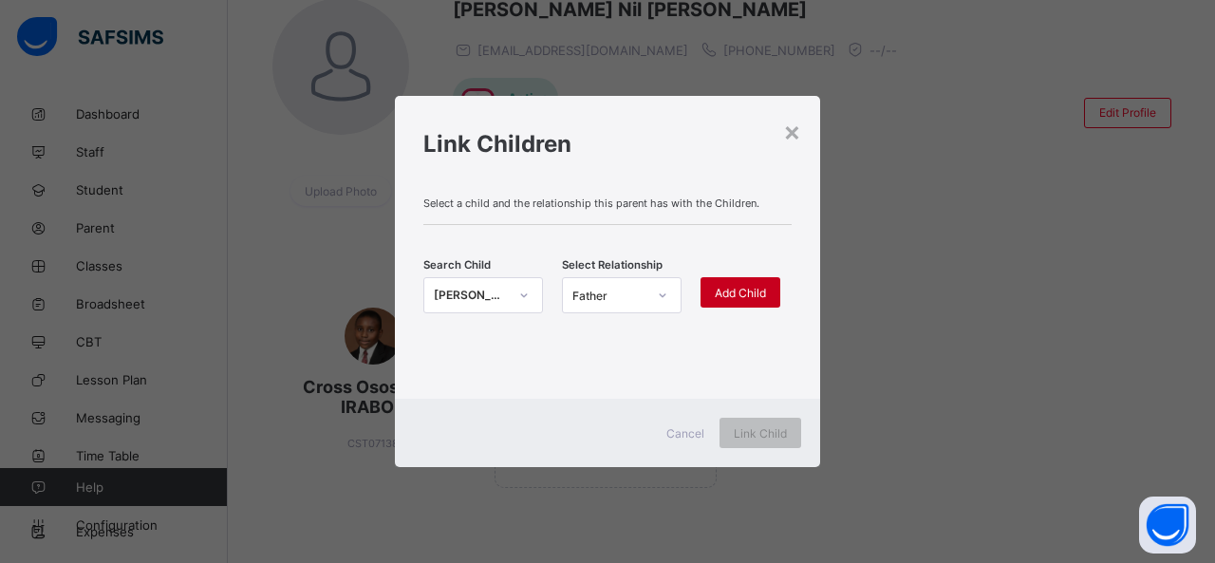
click at [741, 301] on div "Add Child" at bounding box center [741, 292] width 80 height 30
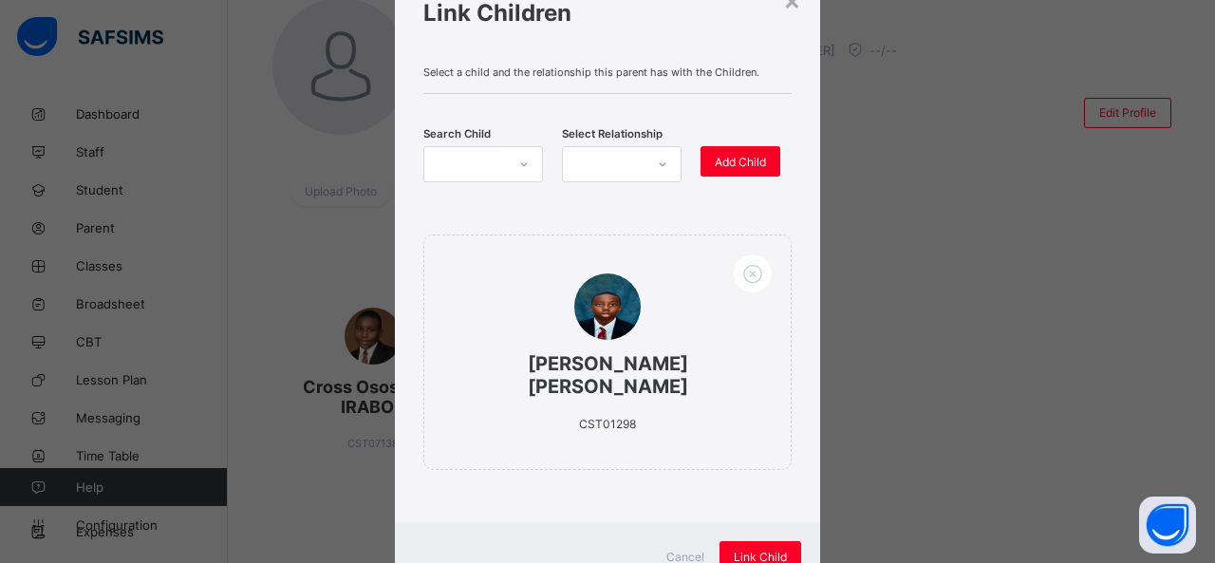
scroll to position [132, 0]
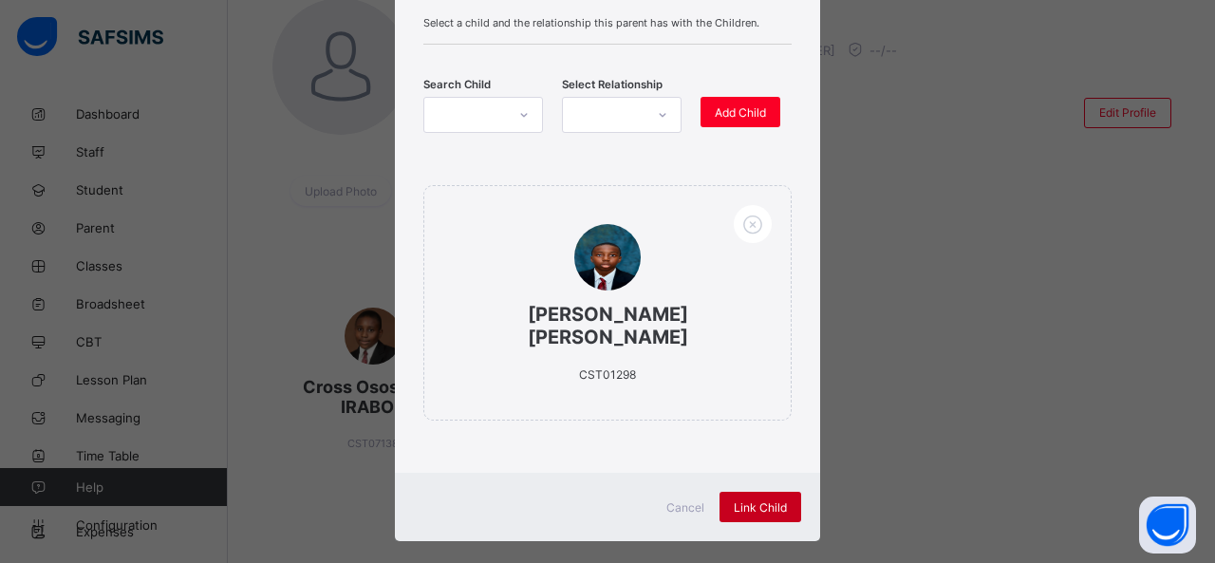
click at [777, 500] on span "Link Child" at bounding box center [760, 507] width 53 height 14
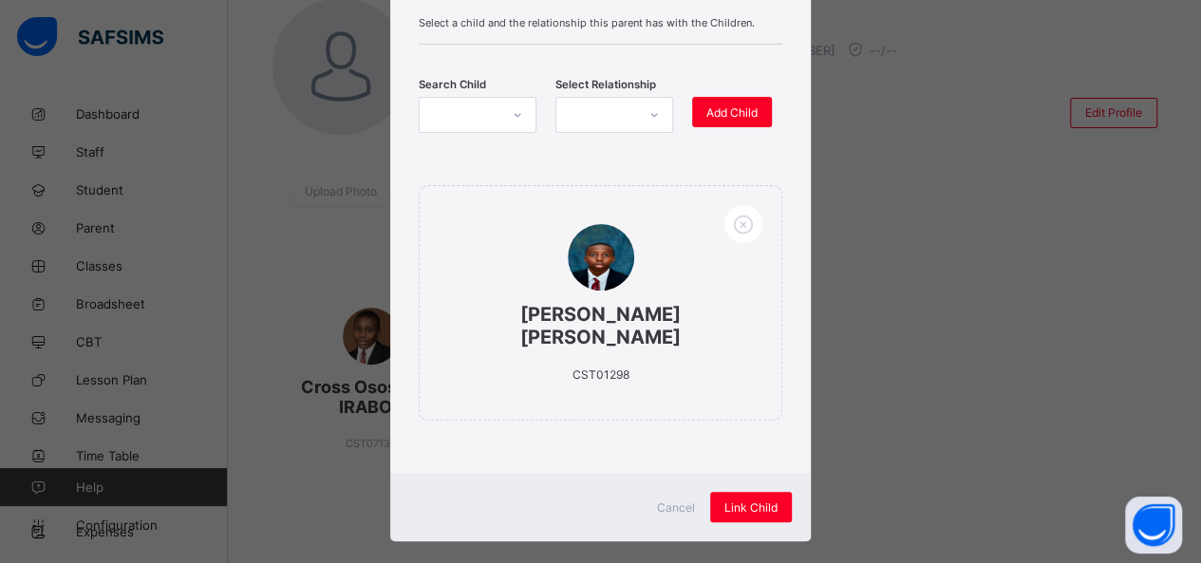
click at [512, 122] on icon at bounding box center [517, 114] width 11 height 19
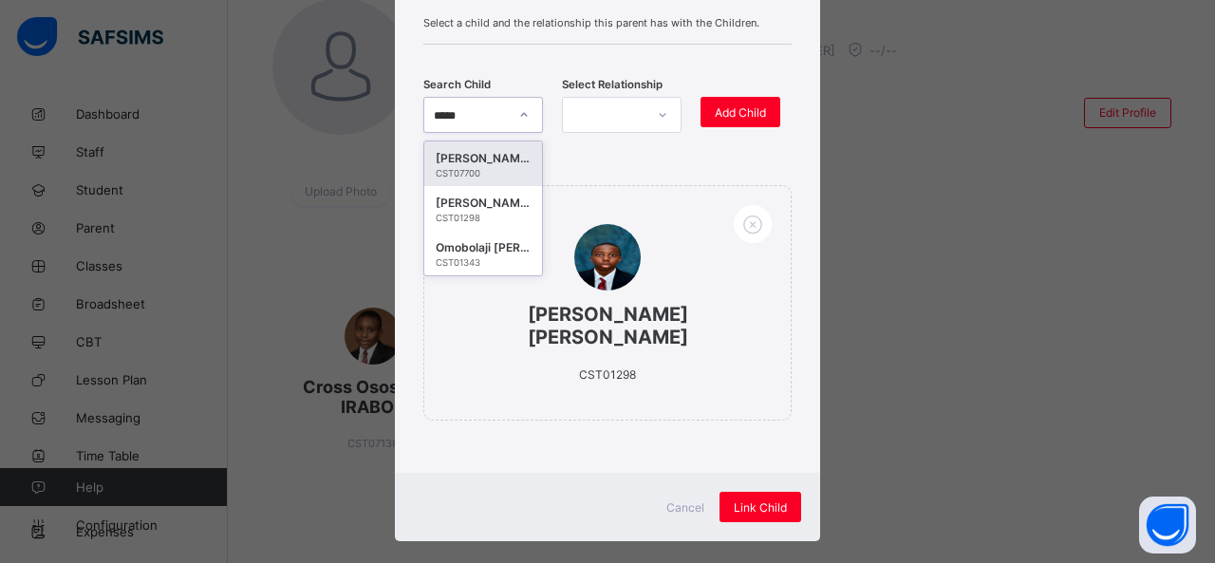
type input "******"
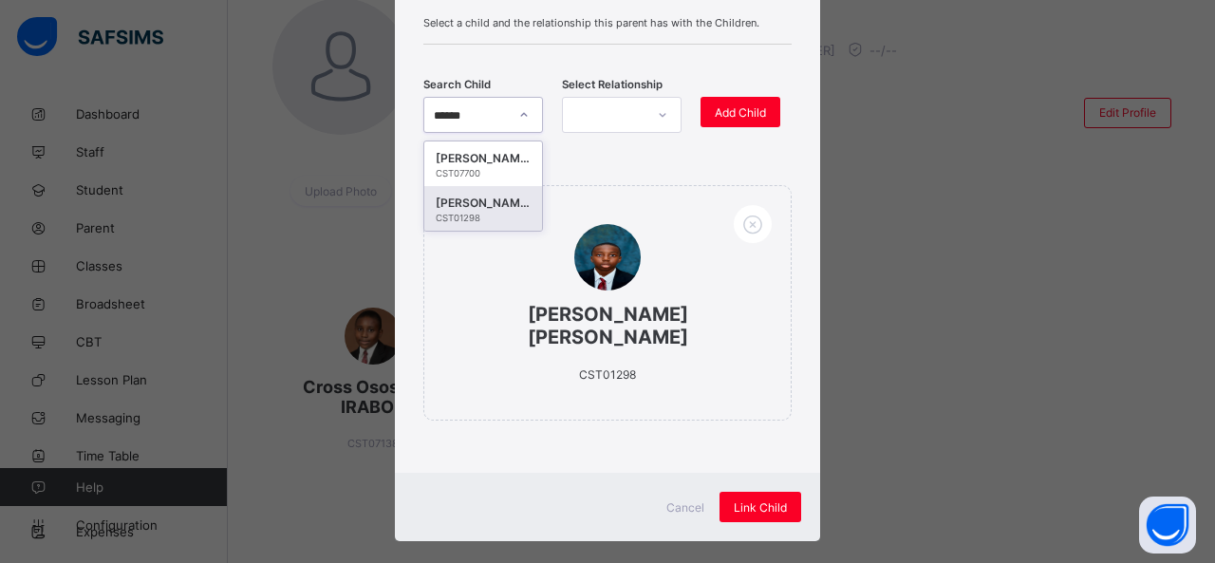
click at [480, 206] on div "[PERSON_NAME] [PERSON_NAME]" at bounding box center [483, 203] width 95 height 19
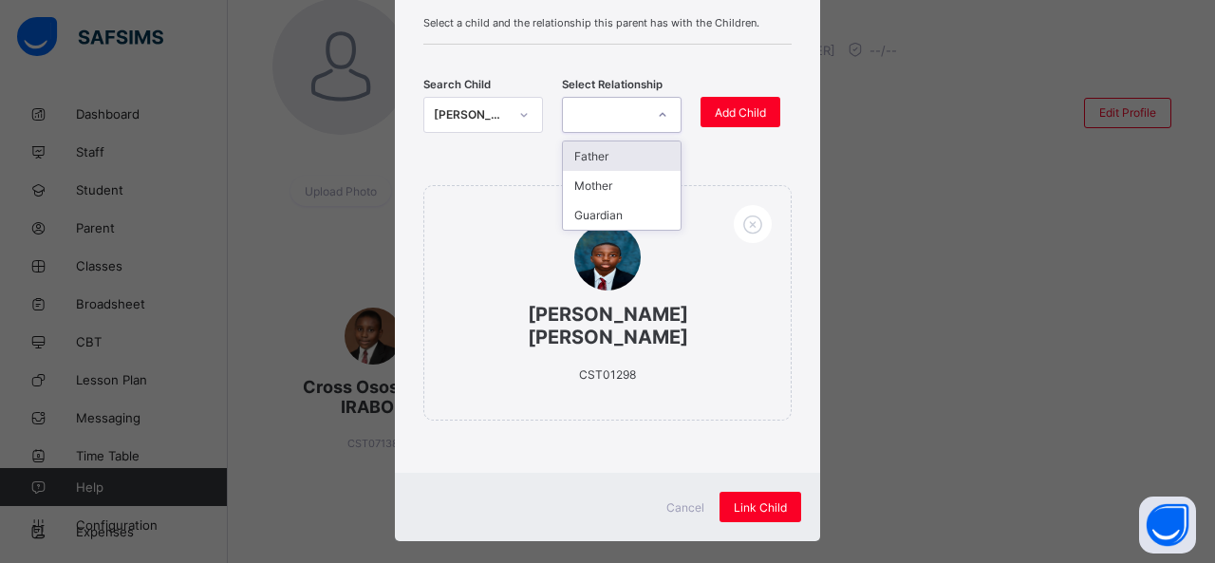
click at [657, 118] on icon at bounding box center [662, 114] width 11 height 19
click at [606, 150] on div "Father" at bounding box center [622, 155] width 118 height 29
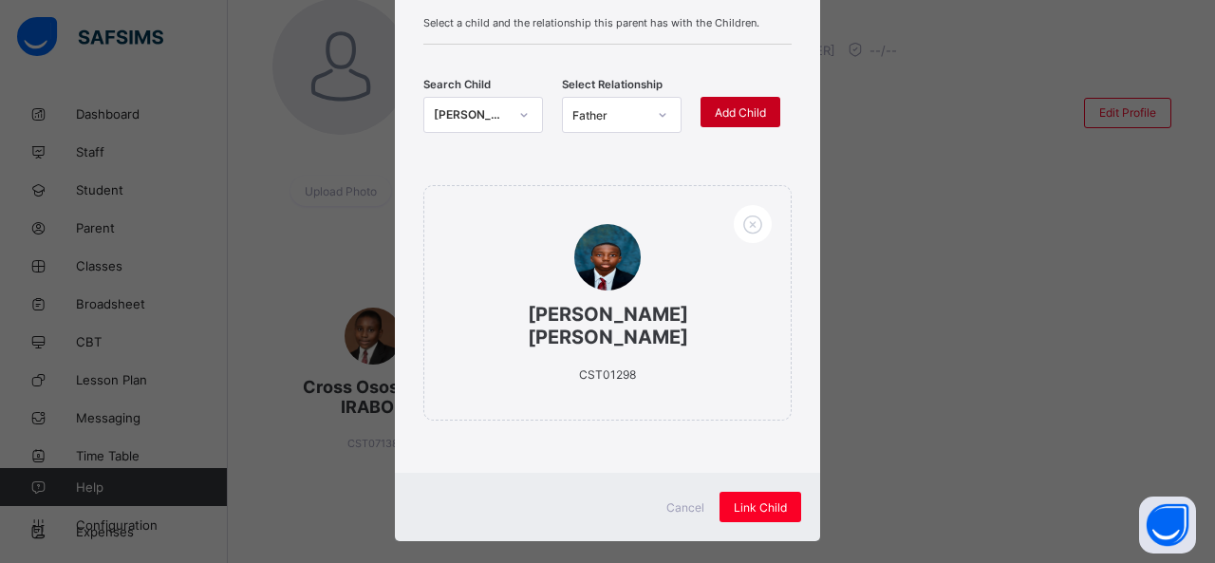
click at [744, 107] on span "Add Child" at bounding box center [740, 112] width 51 height 14
click at [771, 492] on div "Link Child" at bounding box center [761, 507] width 82 height 30
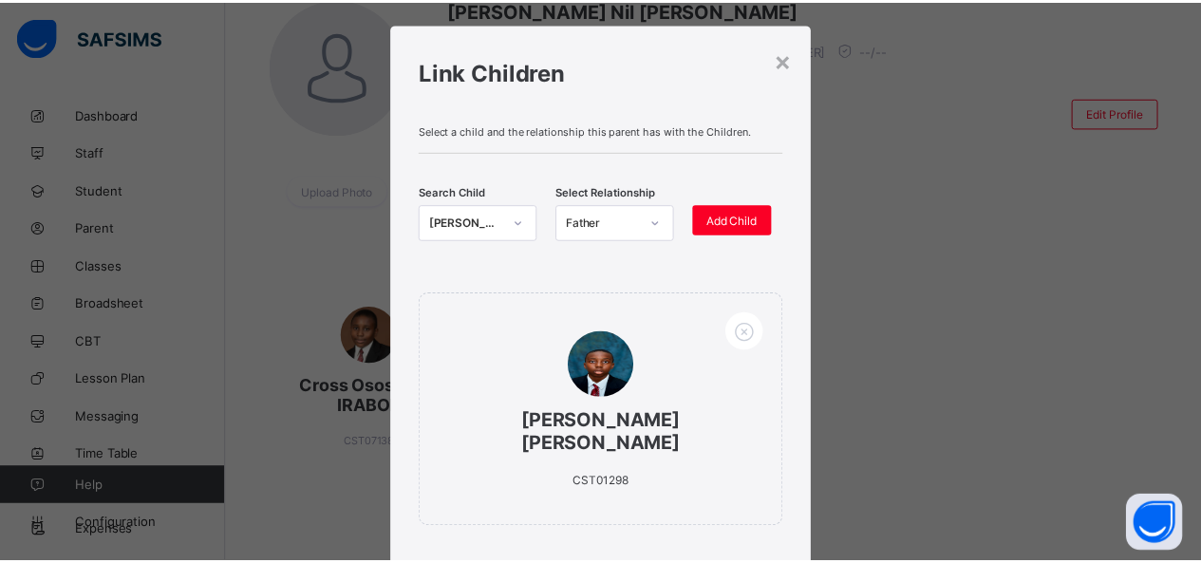
scroll to position [0, 0]
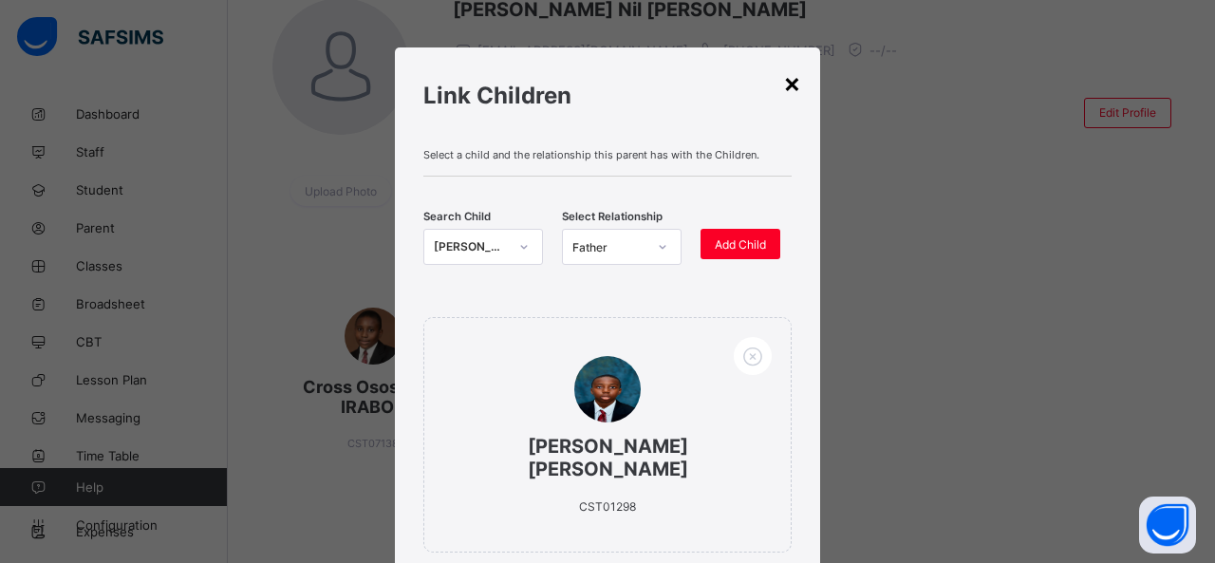
click at [794, 80] on div "×" at bounding box center [792, 82] width 18 height 32
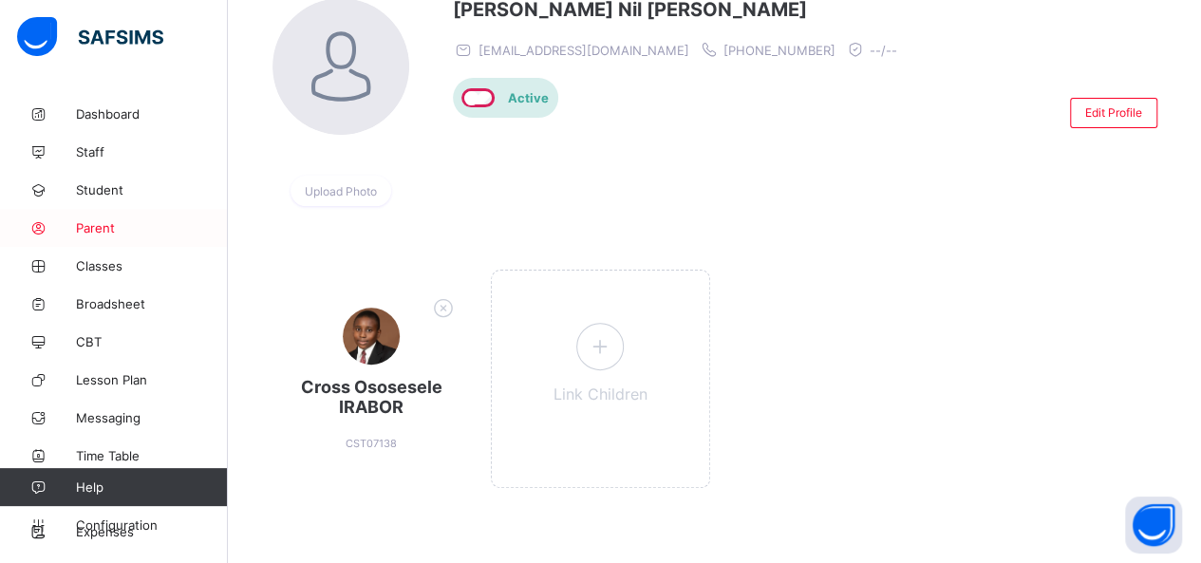
click at [112, 227] on span "Parent" at bounding box center [152, 227] width 152 height 15
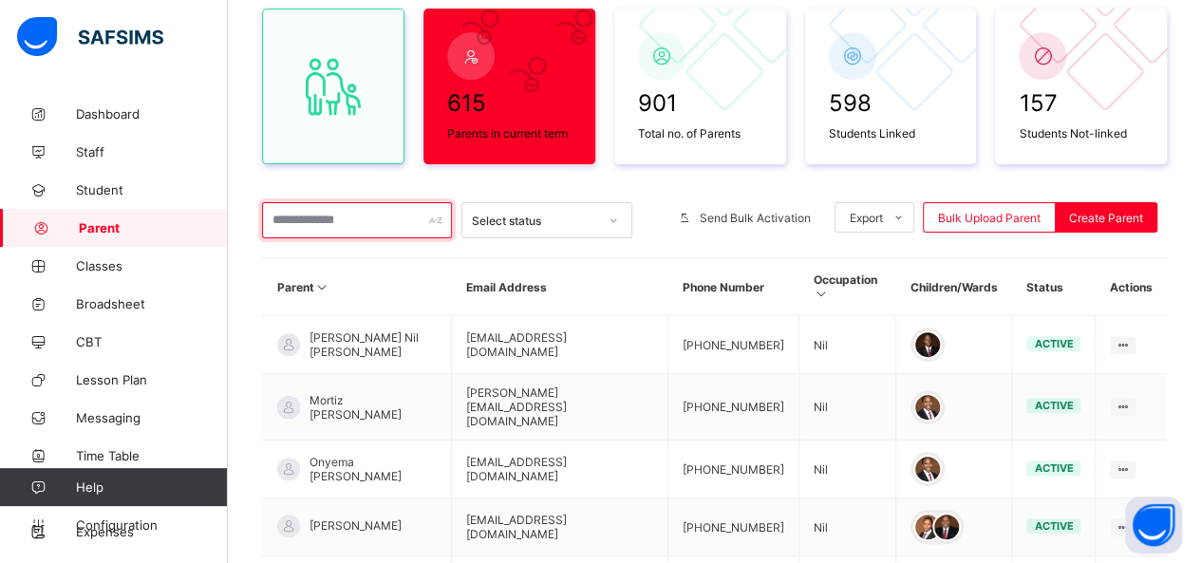
click at [301, 219] on input "text" at bounding box center [357, 220] width 190 height 36
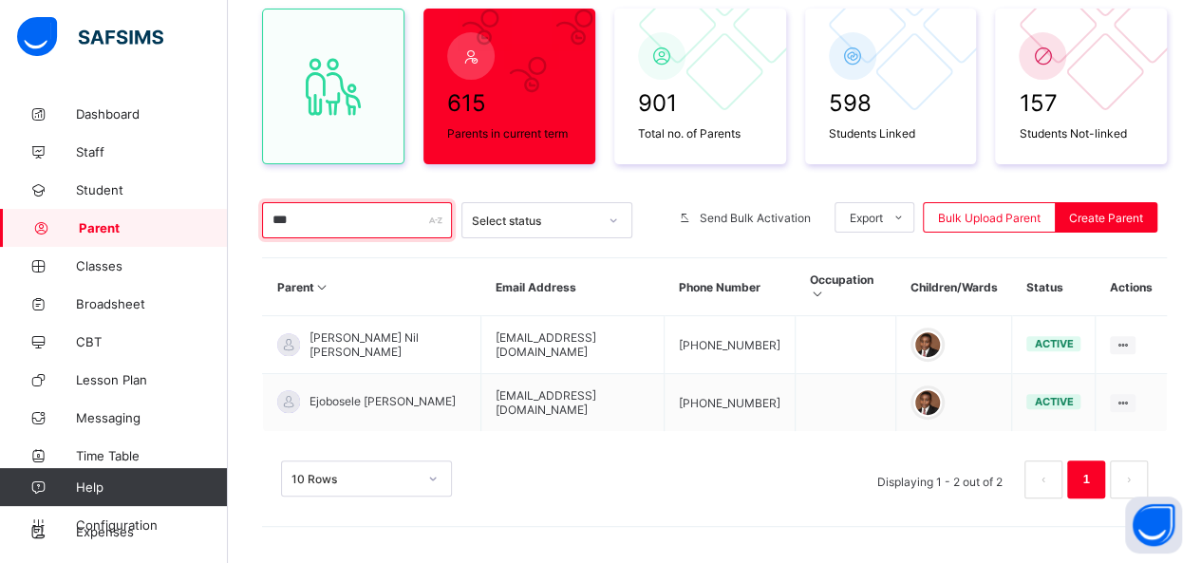
scroll to position [157, 0]
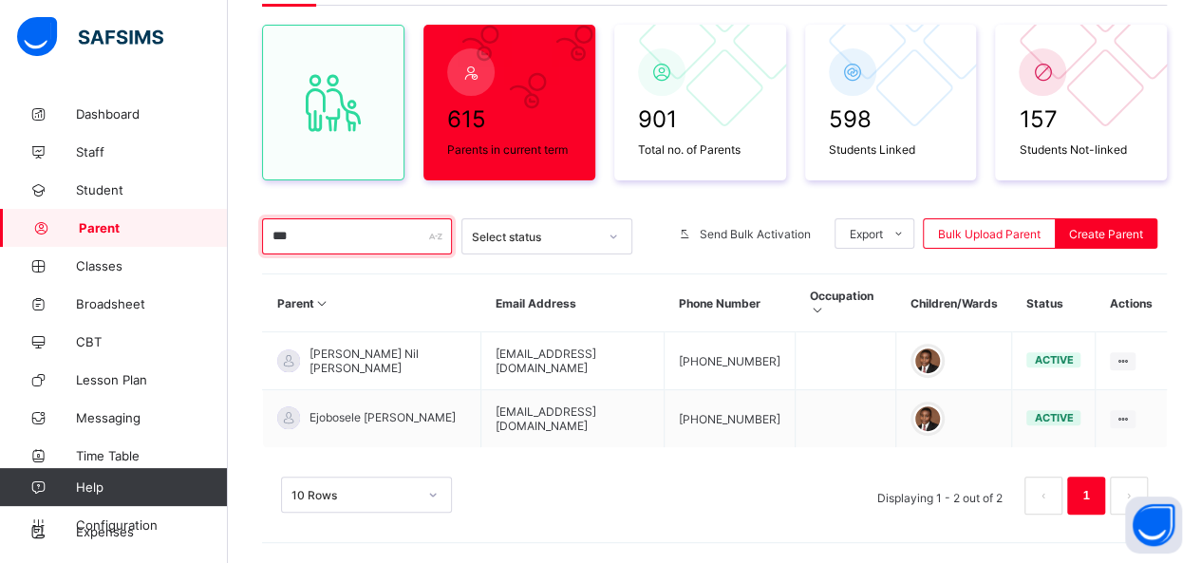
type input "***"
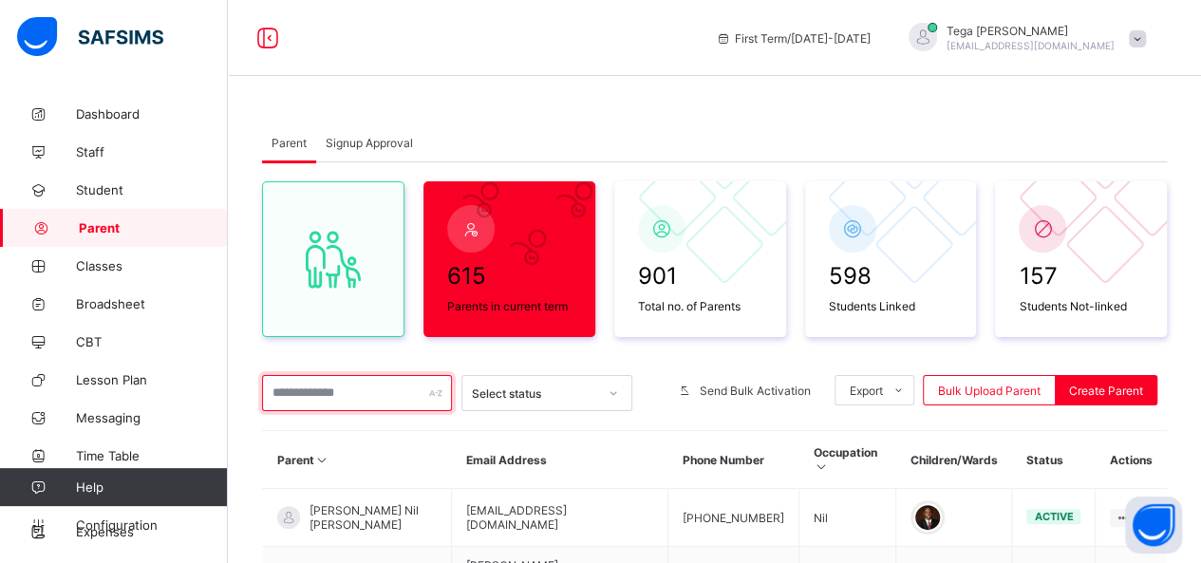
click at [289, 387] on input "text" at bounding box center [357, 393] width 190 height 36
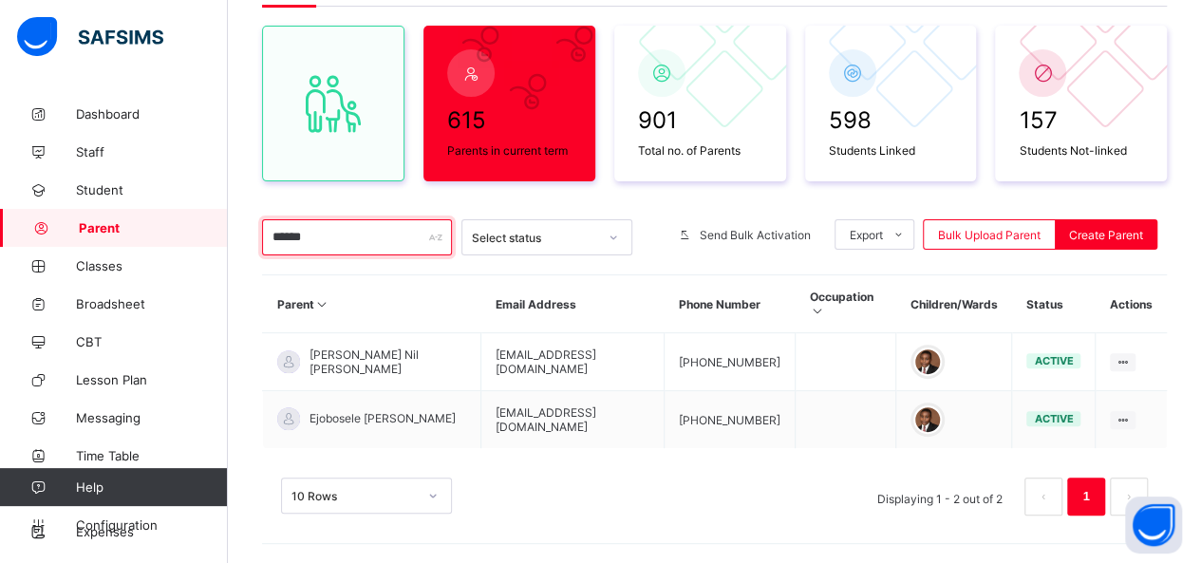
scroll to position [157, 0]
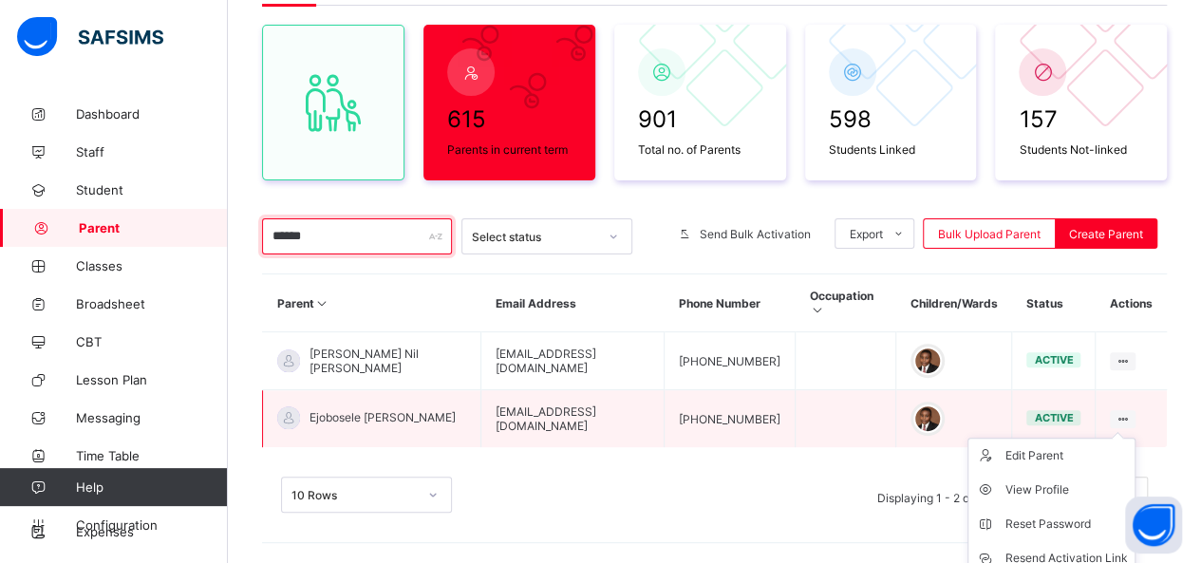
type input "******"
click at [1129, 412] on icon at bounding box center [1122, 419] width 16 height 14
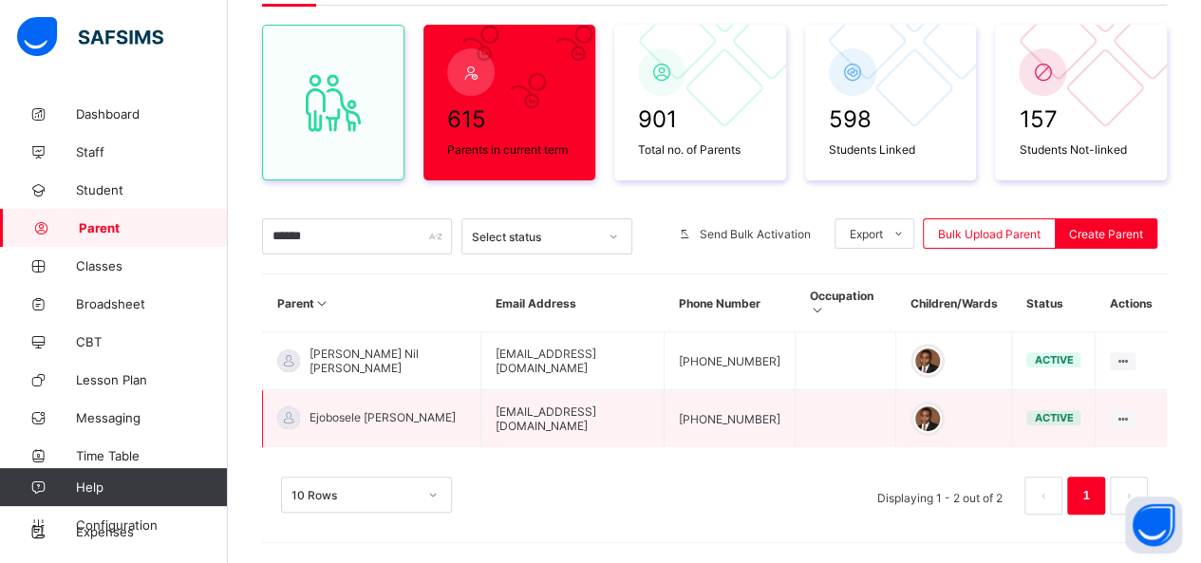
click at [370, 410] on span "Ejobosele [PERSON_NAME]" at bounding box center [382, 417] width 146 height 14
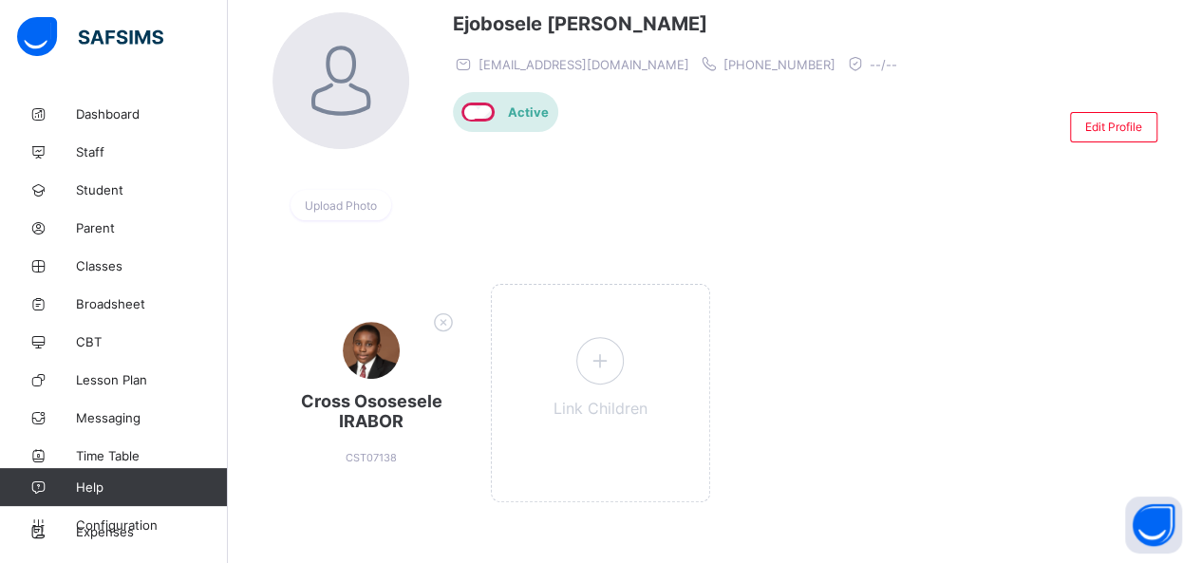
scroll to position [173, 0]
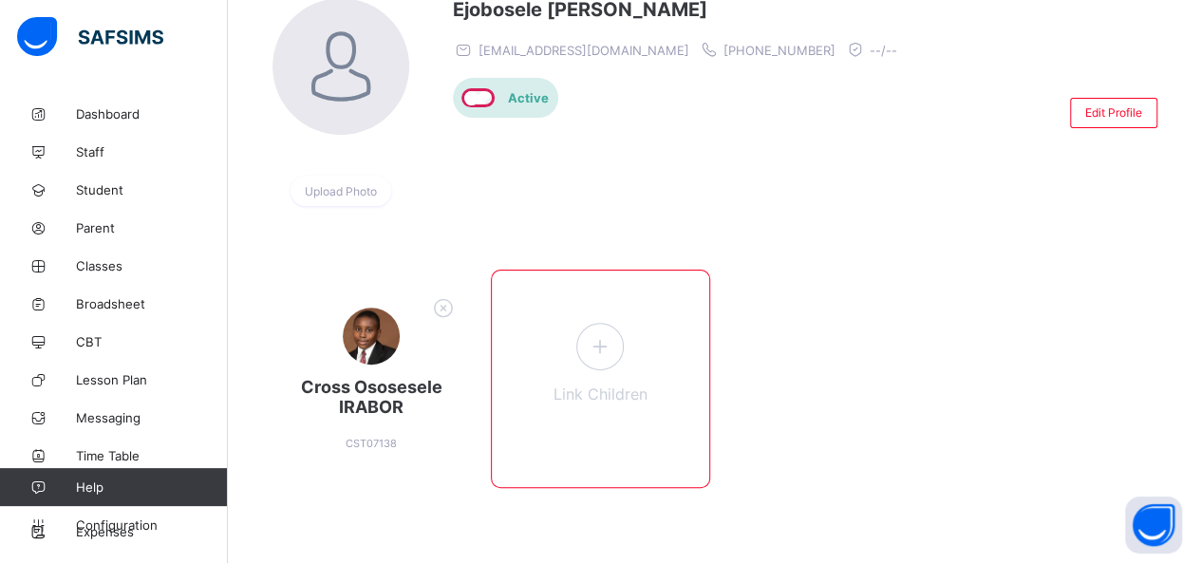
click at [604, 362] on span at bounding box center [599, 346] width 47 height 47
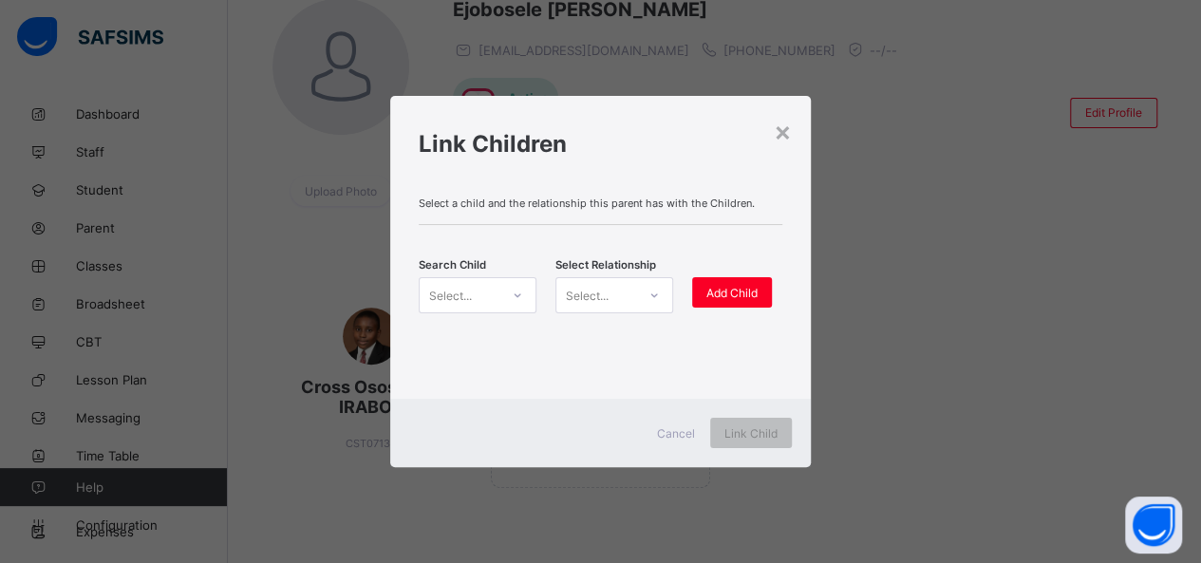
click at [487, 288] on div "Select..." at bounding box center [460, 295] width 80 height 27
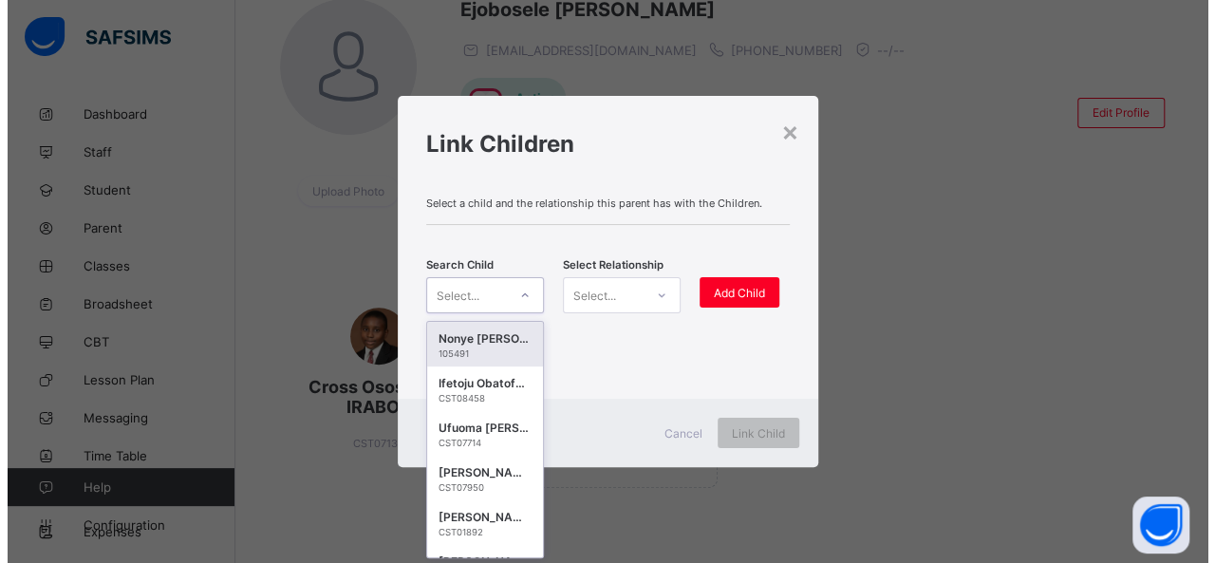
scroll to position [0, 0]
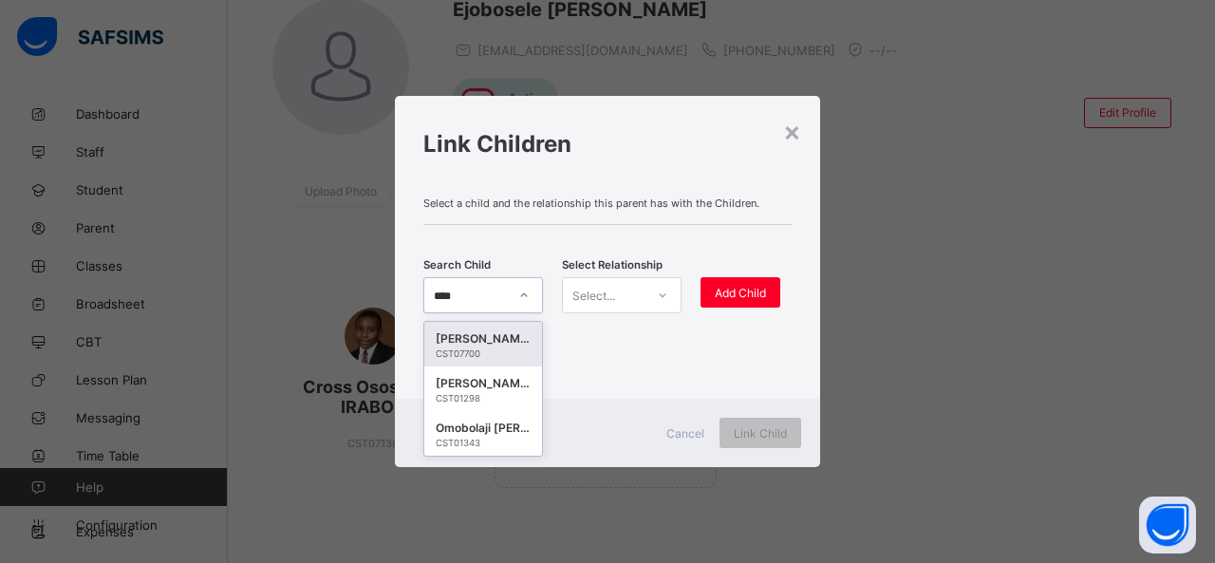
type input "*****"
click at [499, 388] on div "Stephan Osedebamen Irabor" at bounding box center [483, 383] width 95 height 19
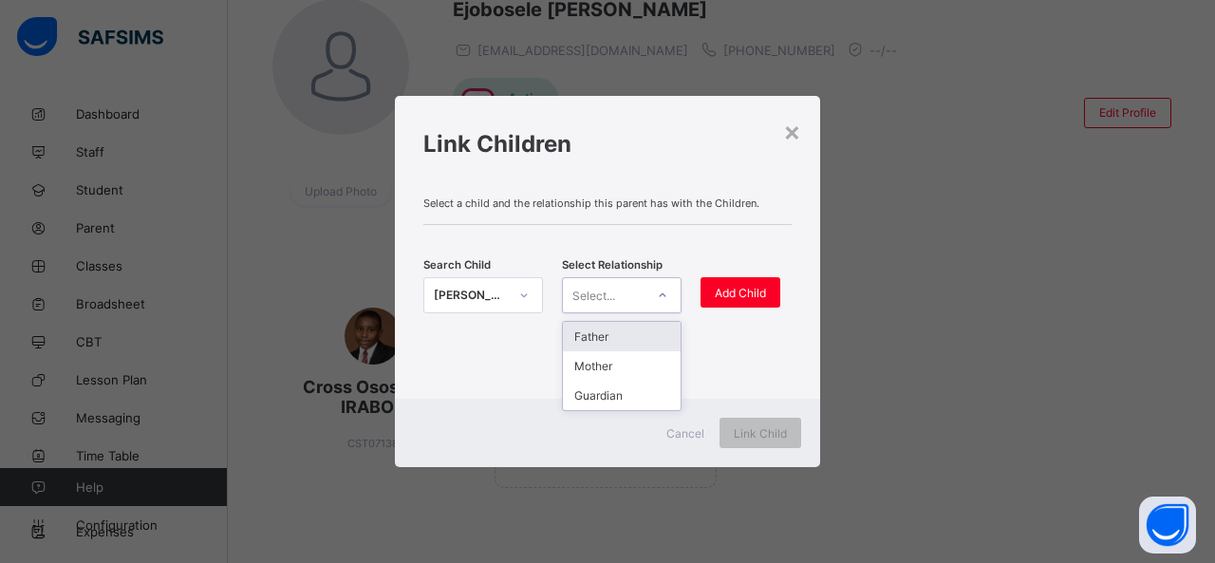
click at [653, 286] on div at bounding box center [662, 295] width 32 height 30
click at [671, 367] on div "Mother" at bounding box center [622, 365] width 118 height 29
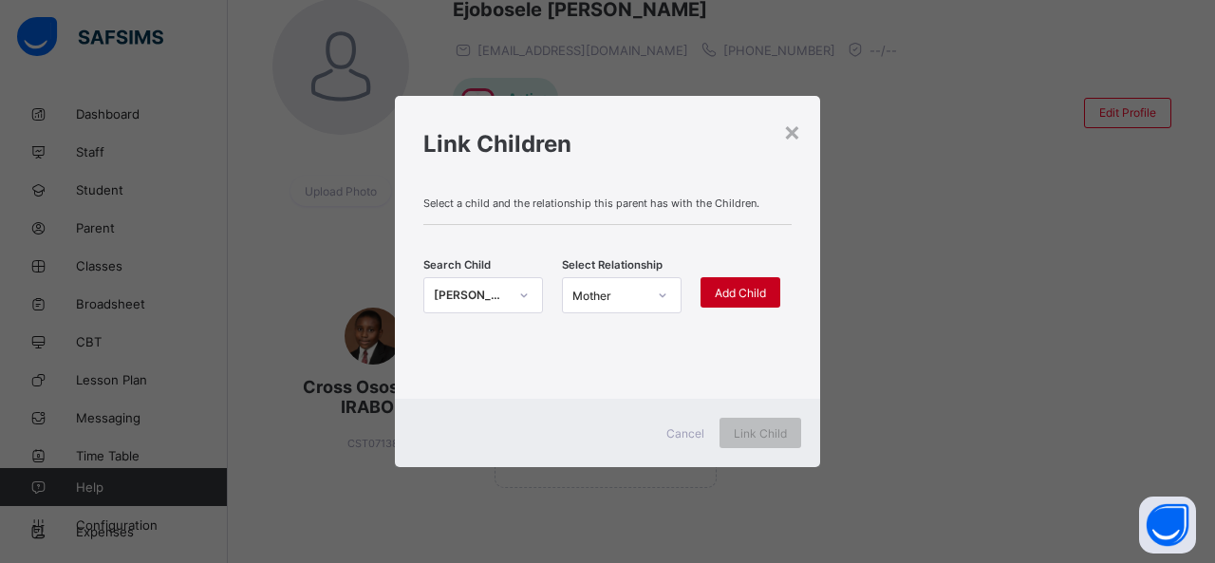
click at [744, 280] on div "Add Child" at bounding box center [741, 292] width 80 height 30
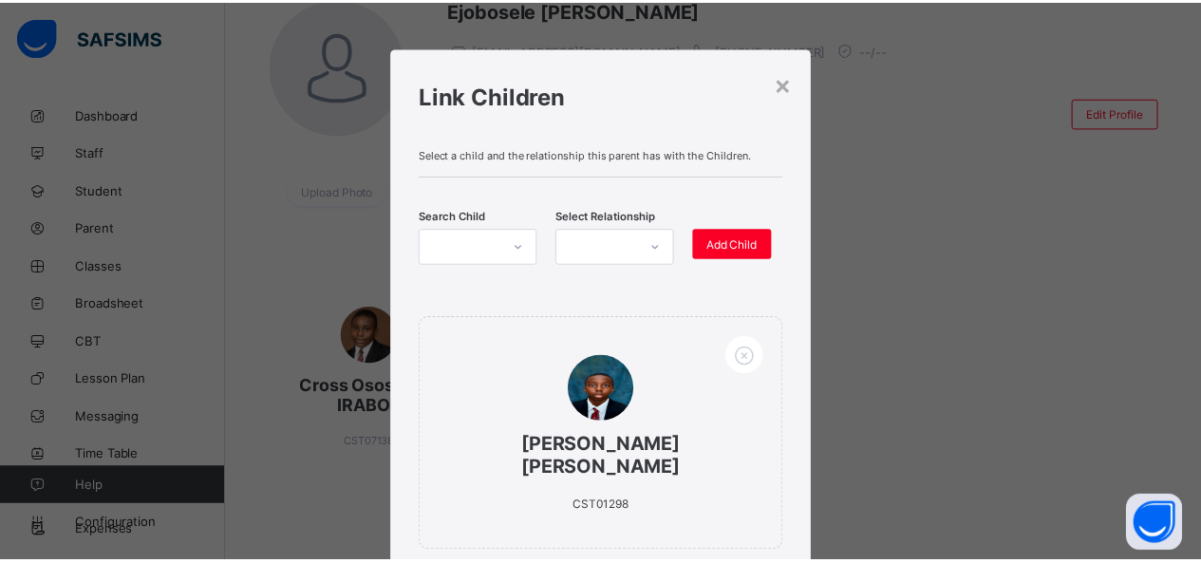
scroll to position [132, 0]
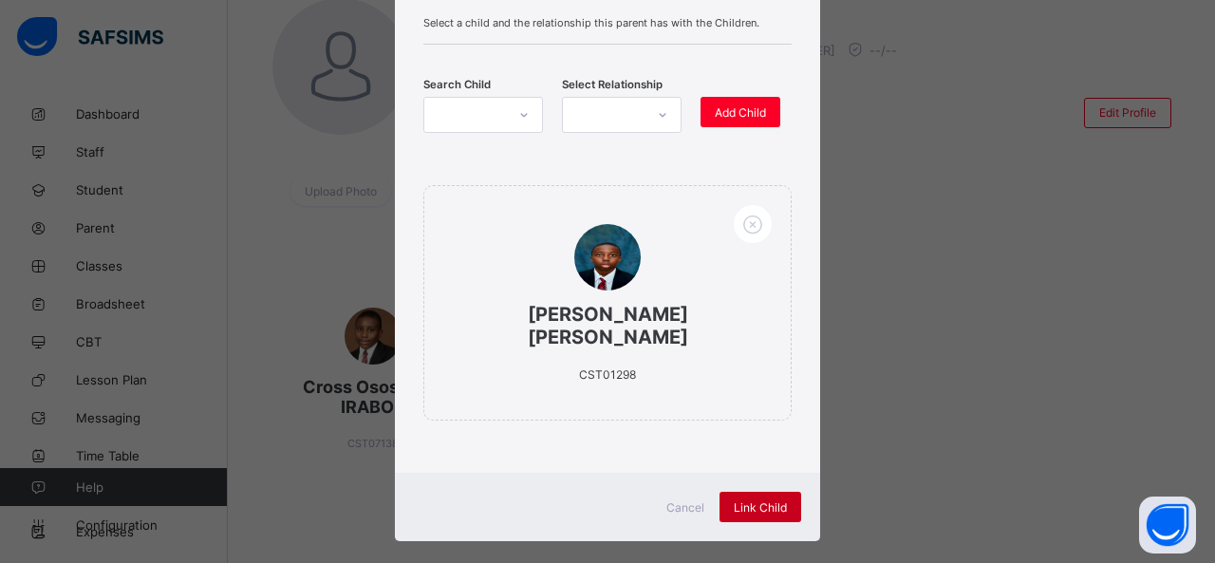
click at [776, 500] on span "Link Child" at bounding box center [760, 507] width 53 height 14
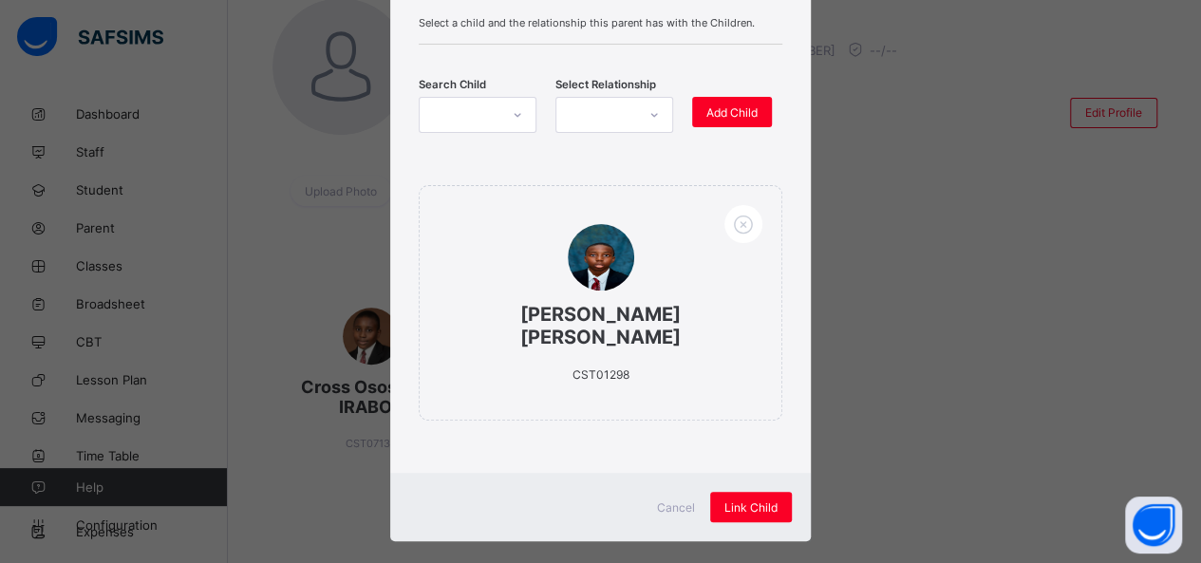
scroll to position [0, 0]
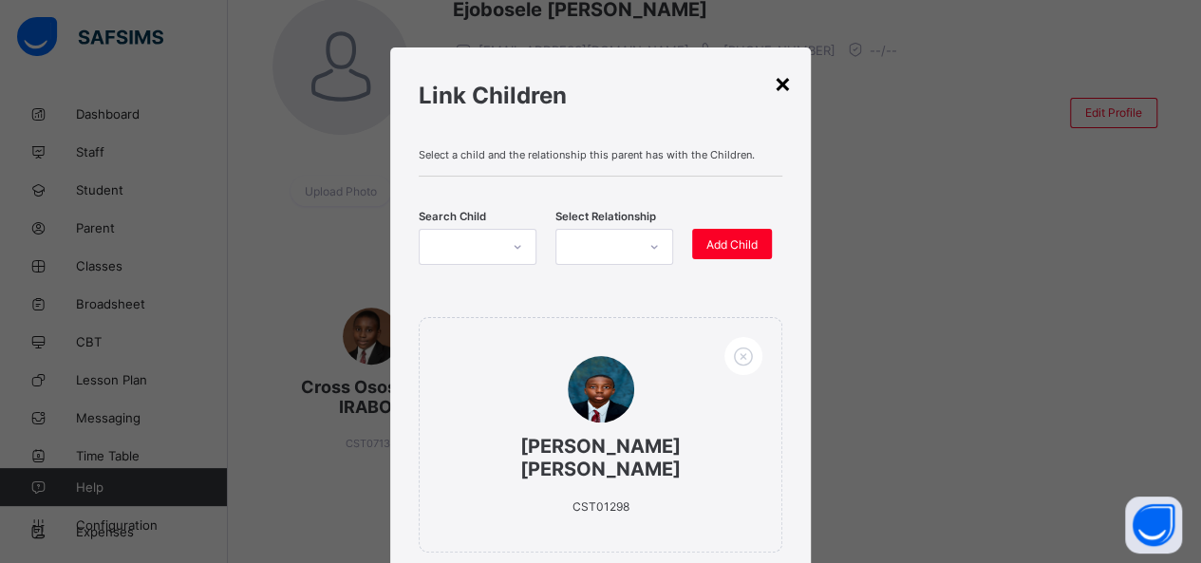
click at [780, 87] on div "×" at bounding box center [783, 82] width 18 height 32
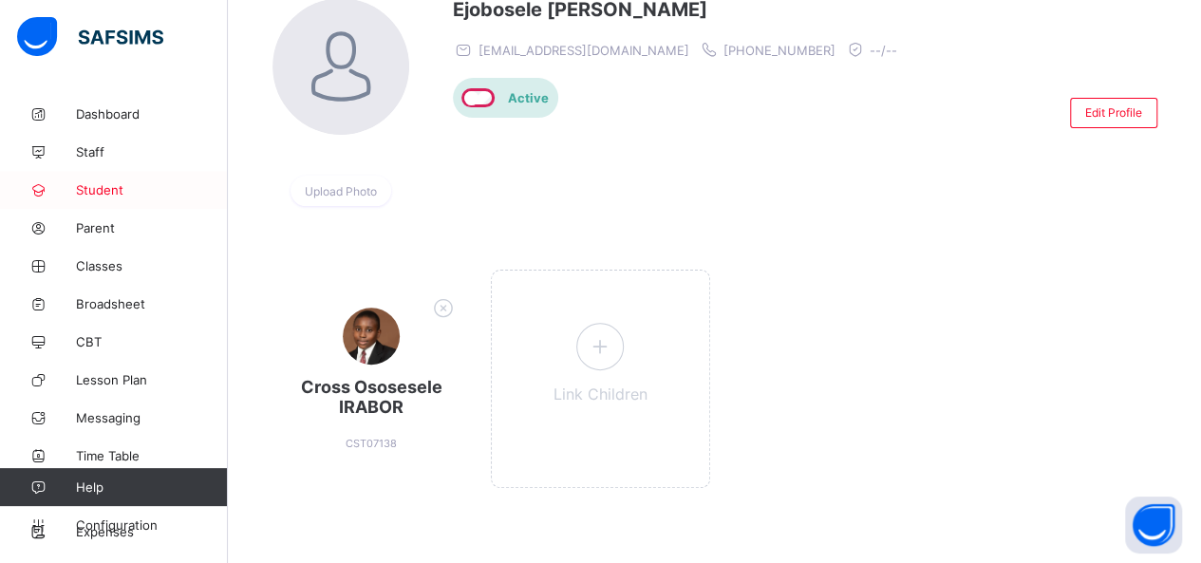
click at [99, 189] on span "Student" at bounding box center [152, 189] width 152 height 15
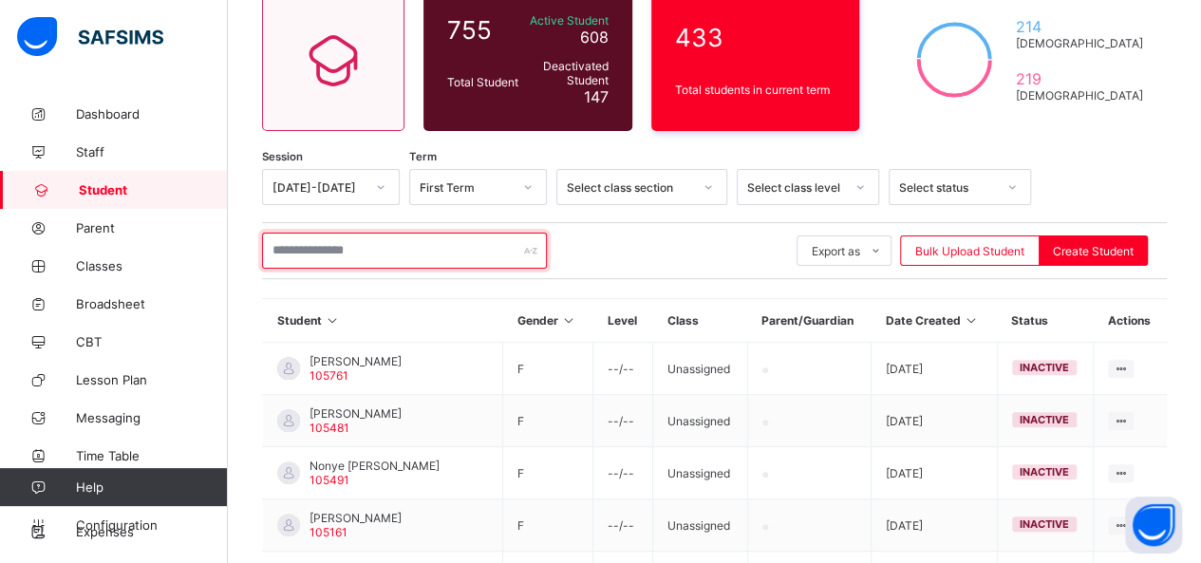
click at [345, 242] on input "text" at bounding box center [404, 251] width 285 height 36
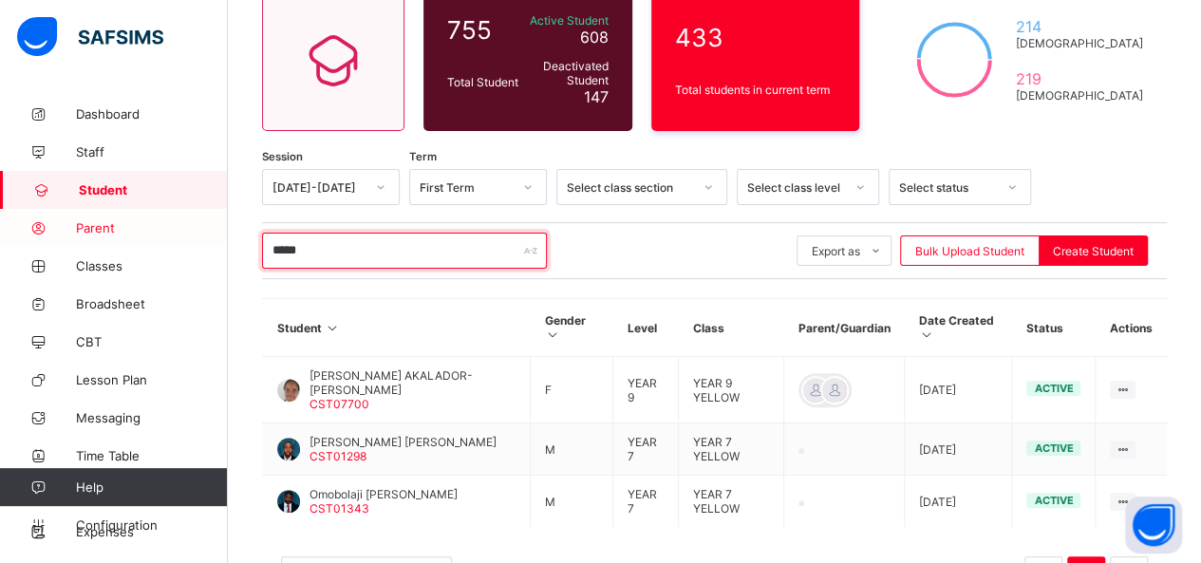
type input "*****"
click at [101, 227] on span "Parent" at bounding box center [152, 227] width 152 height 15
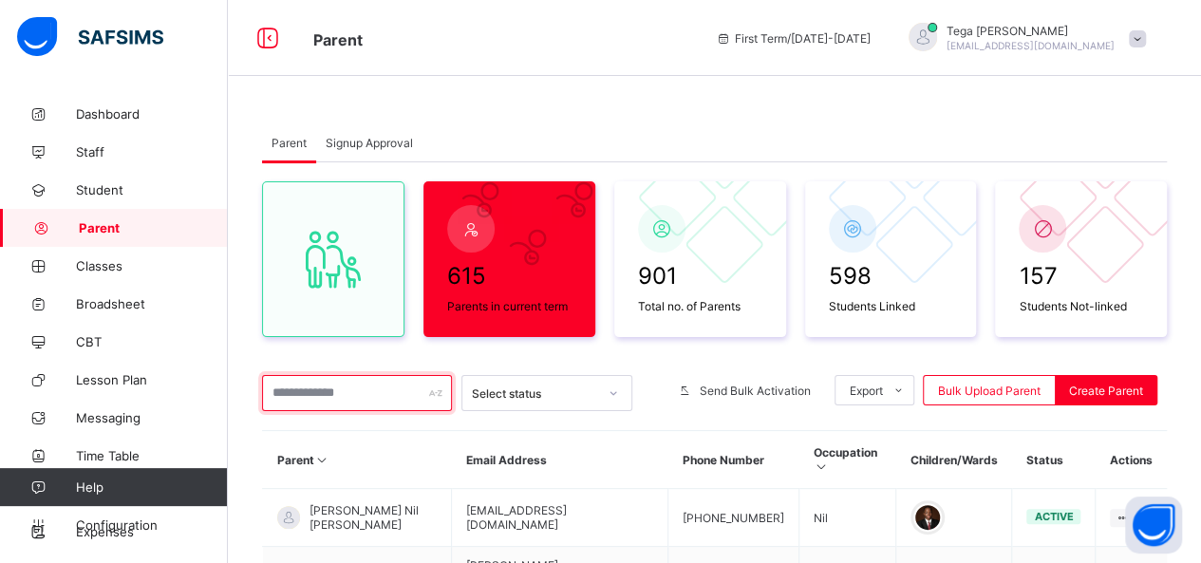
click at [359, 386] on input "text" at bounding box center [357, 393] width 190 height 36
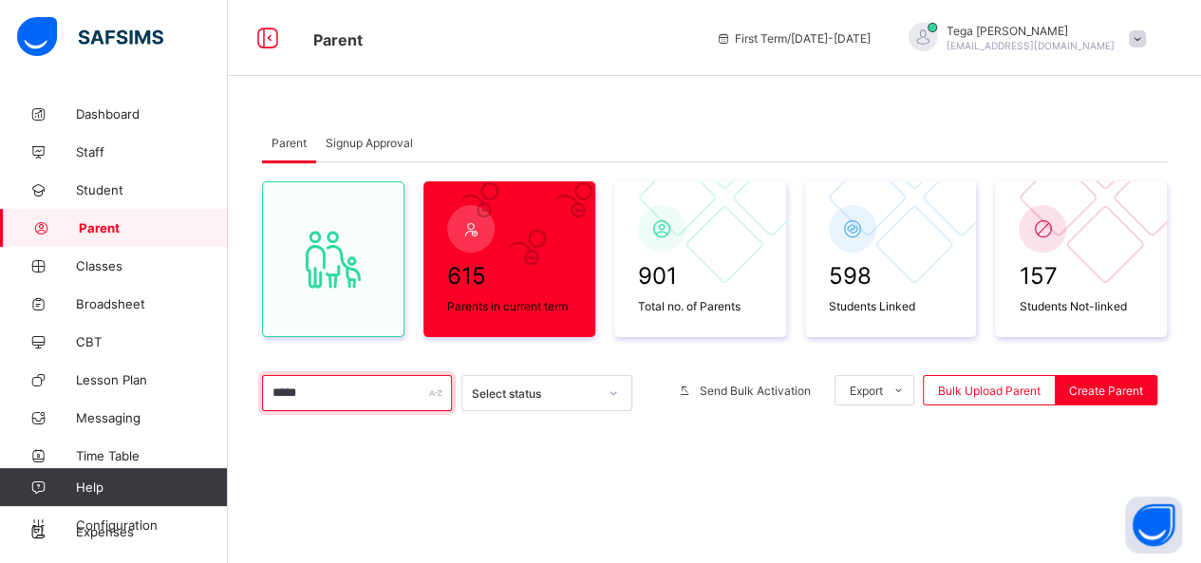
type input "******"
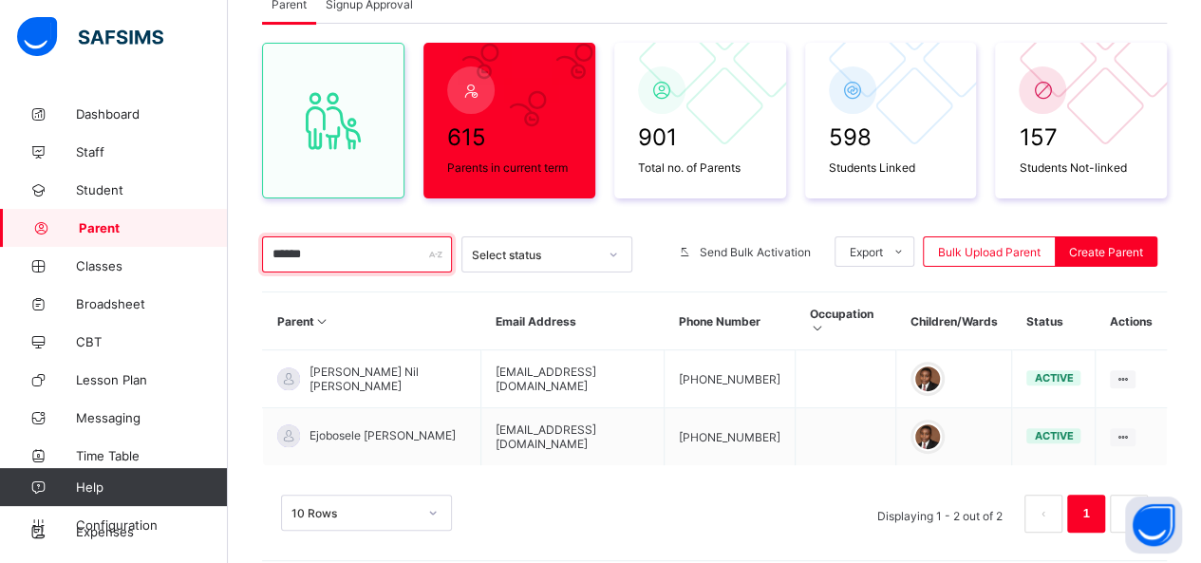
scroll to position [152, 0]
